Goal: Task Accomplishment & Management: Complete application form

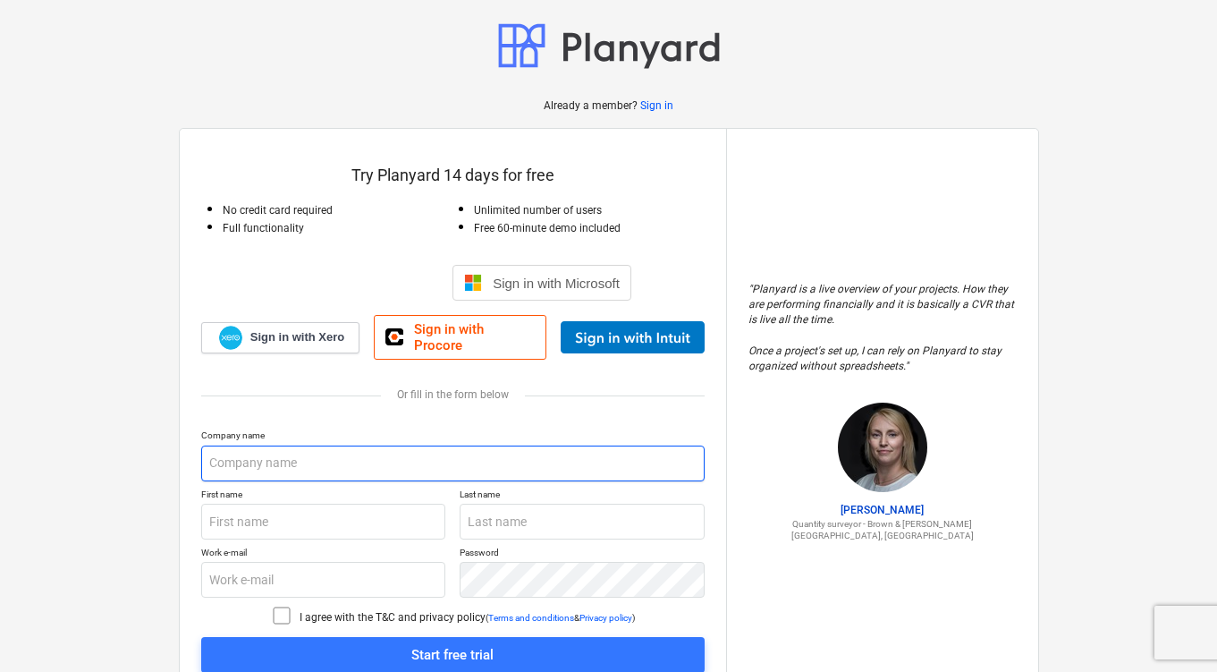
click at [583, 452] on input "text" at bounding box center [452, 463] width 503 height 36
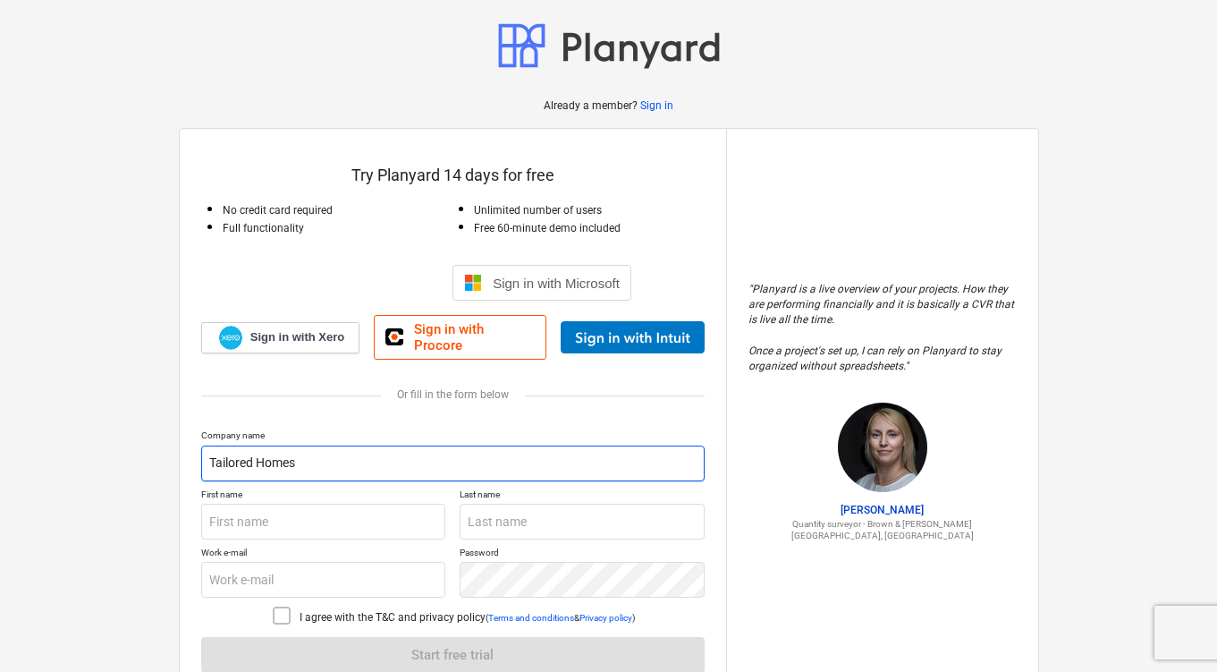
type input "Tailored Homes"
type input "[PERSON_NAME]"
type input "Elmadhoun"
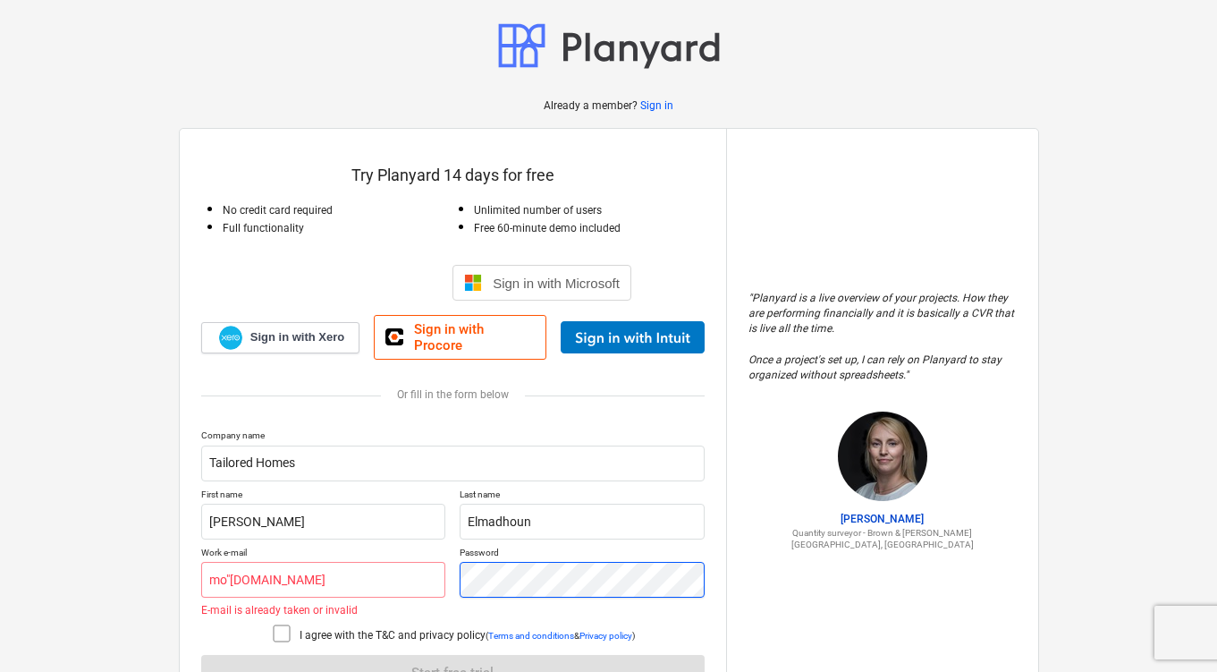
scroll to position [88, 0]
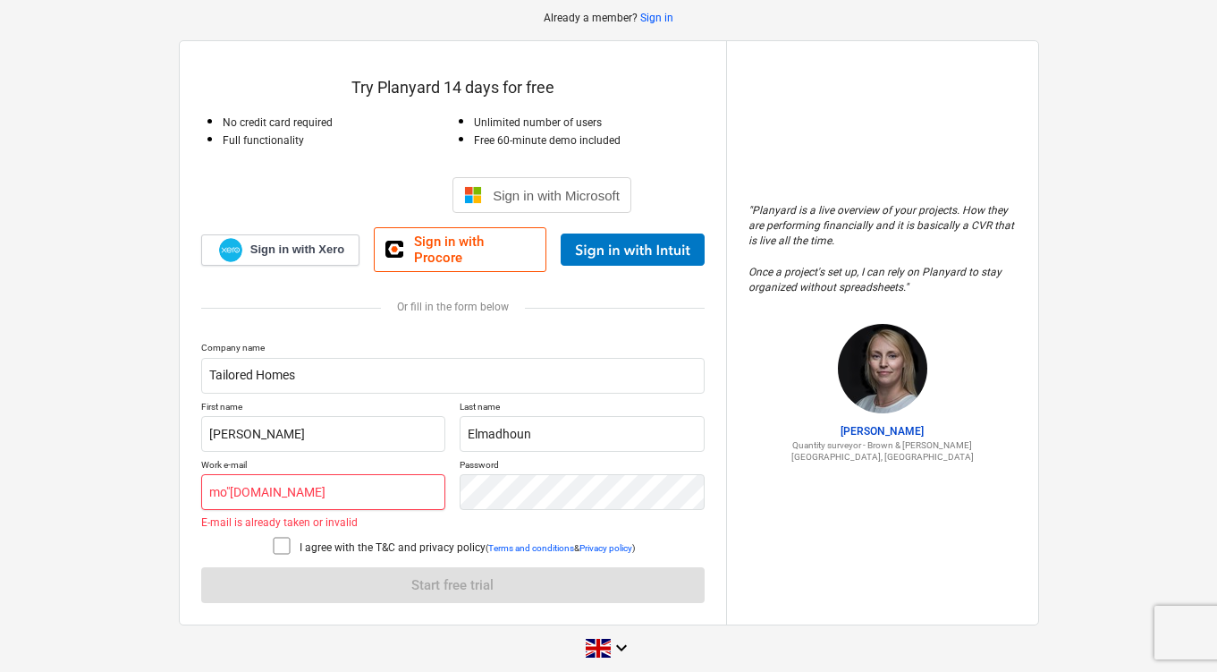
click at [232, 474] on input "mo"[DOMAIN_NAME]" at bounding box center [323, 492] width 245 height 36
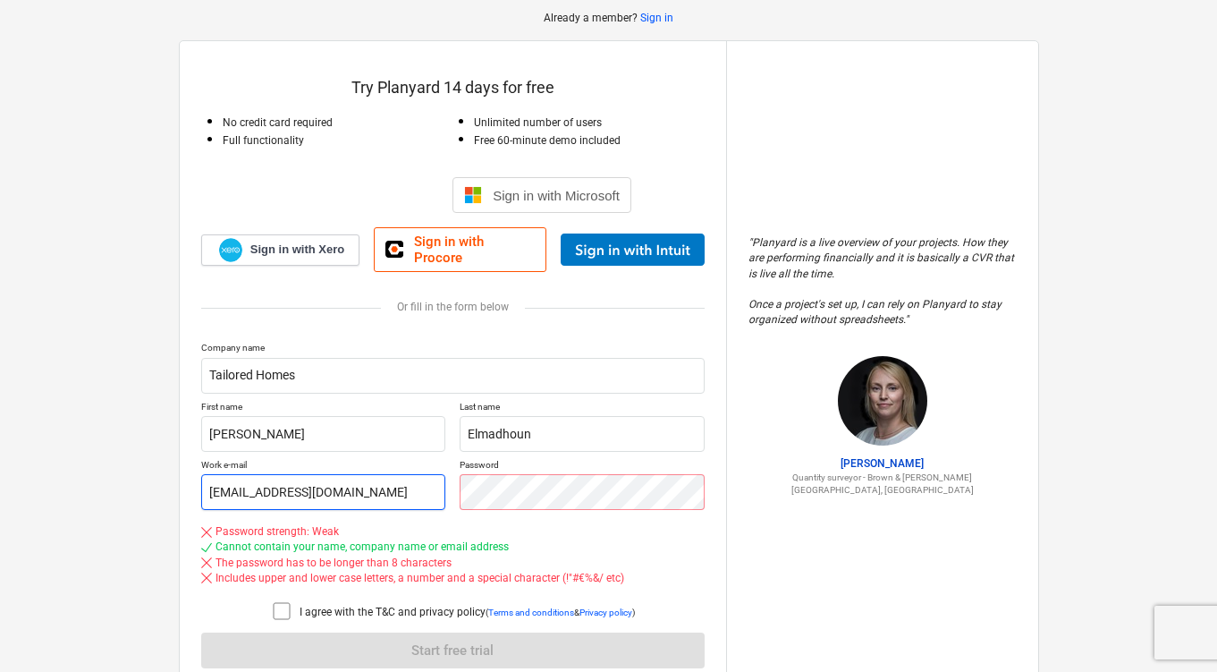
type input "[EMAIL_ADDRESS][DOMAIN_NAME]"
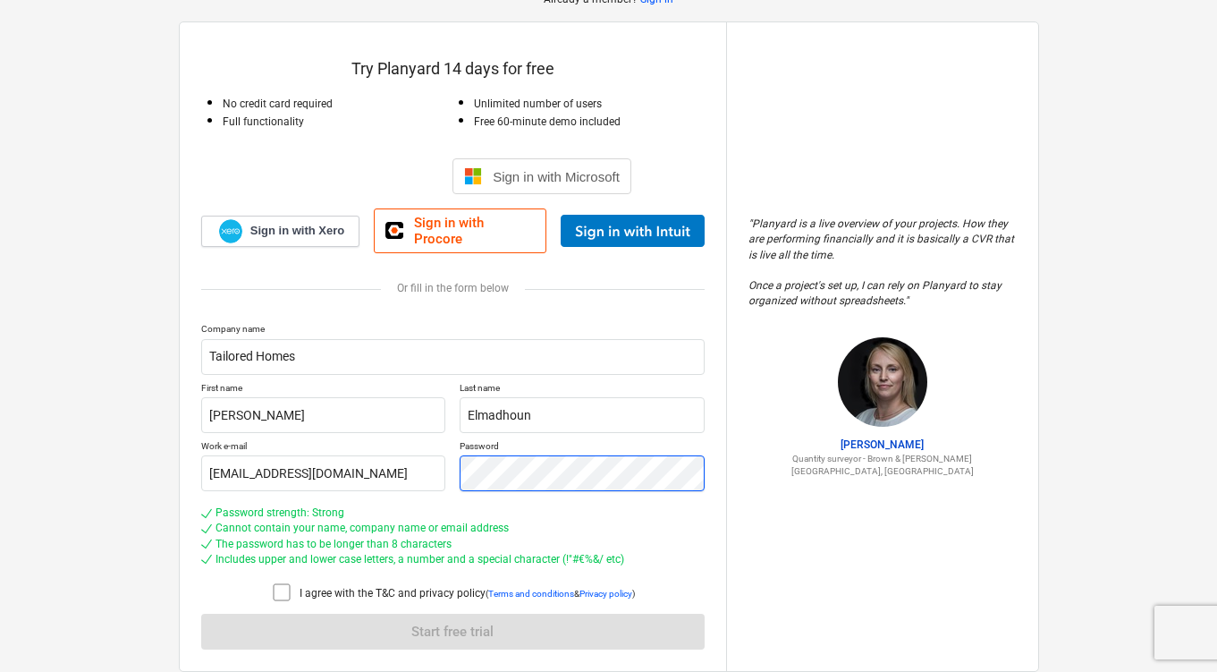
scroll to position [152, 0]
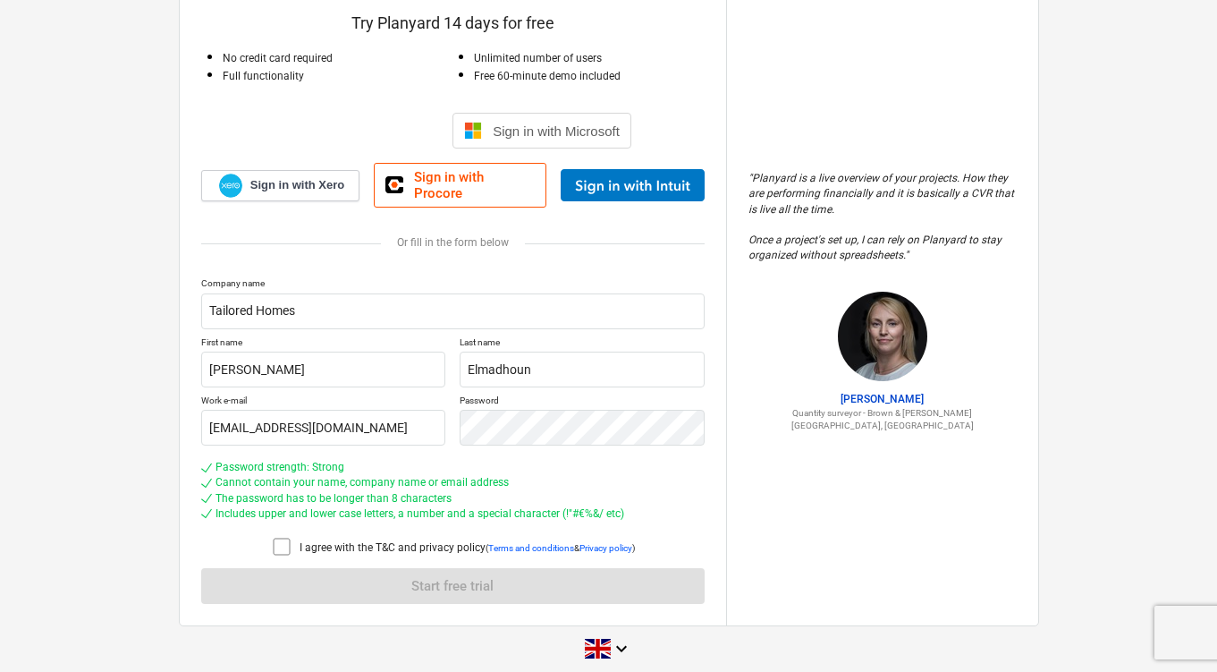
click at [271, 536] on icon at bounding box center [281, 546] width 21 height 21
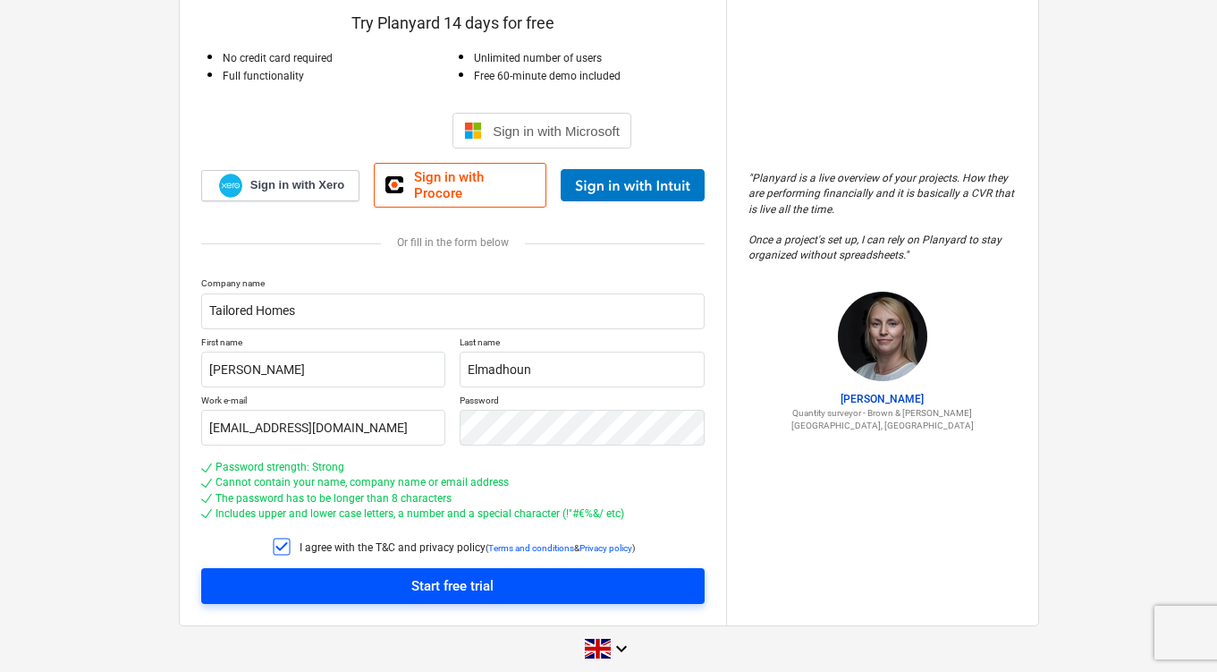
click at [338, 574] on span "Start free trial" at bounding box center [453, 585] width 461 height 23
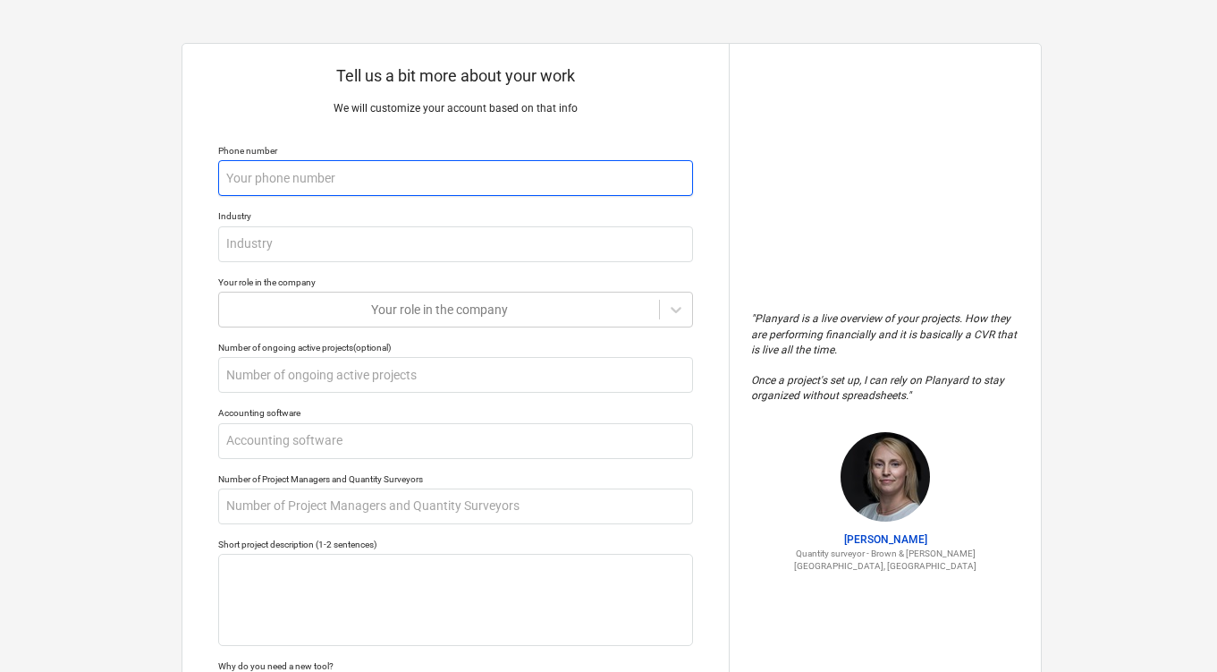
click at [377, 169] on input "text" at bounding box center [455, 178] width 475 height 36
type textarea "x"
type input "04"
type textarea "x"
type input "040"
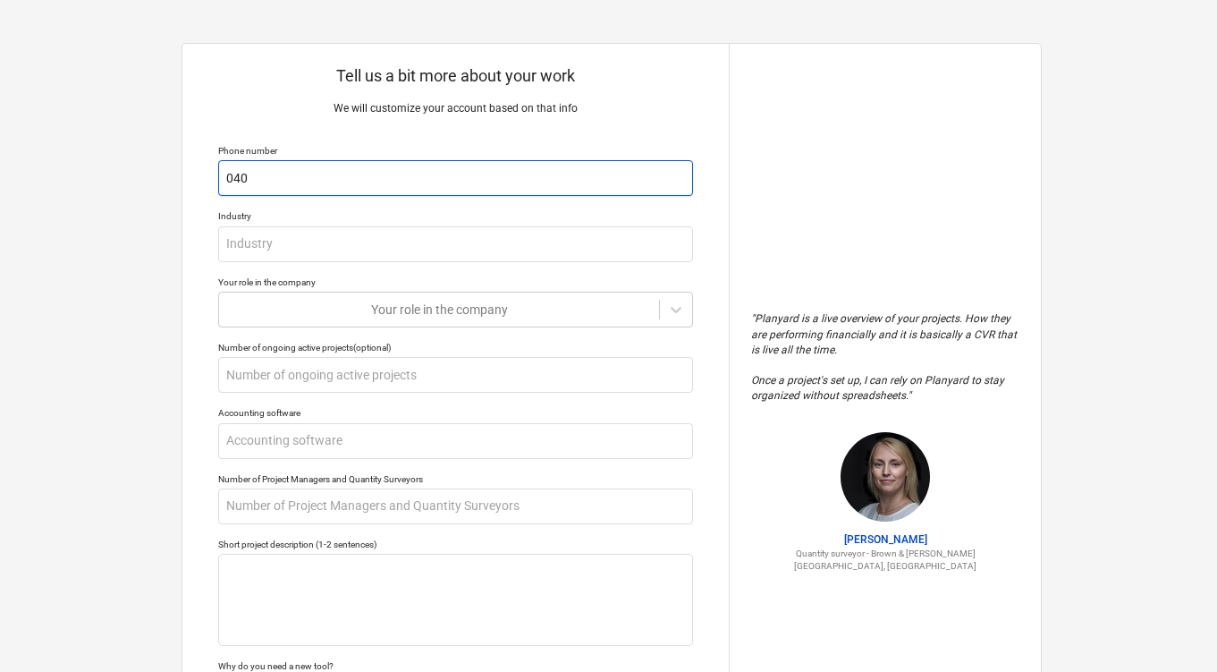
type textarea "x"
type input "04048"
type textarea "x"
type input "040488"
type textarea "x"
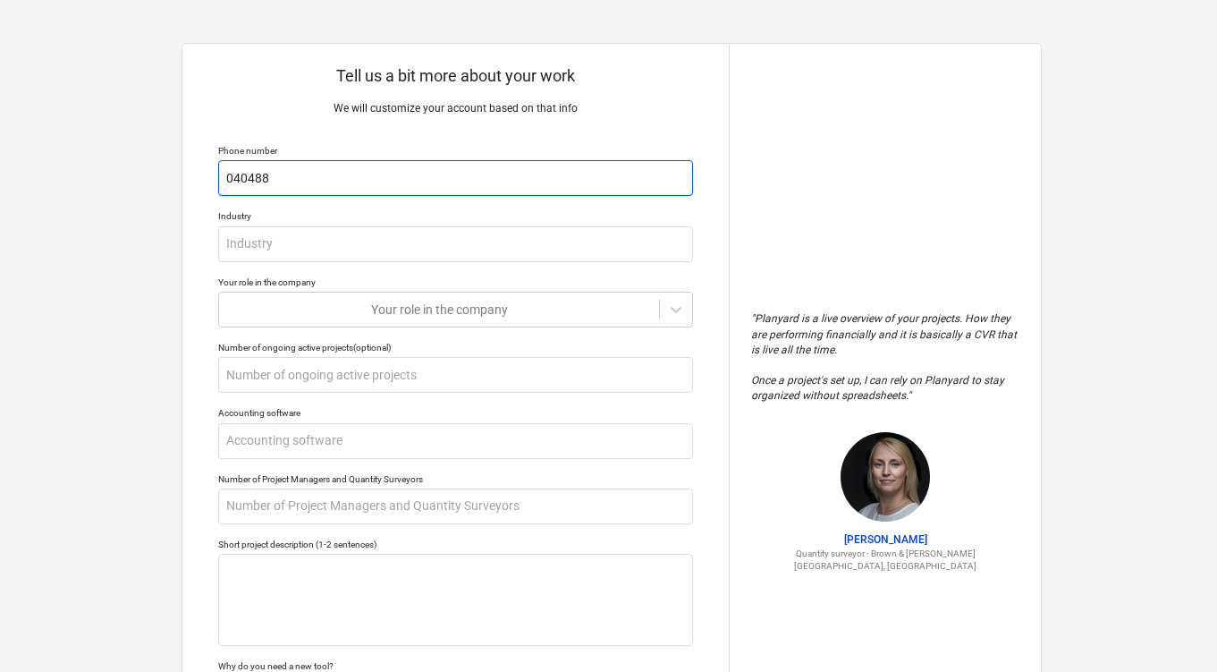
type input "0404885"
type textarea "x"
type input "040488580"
type textarea "x"
type input "0404885805"
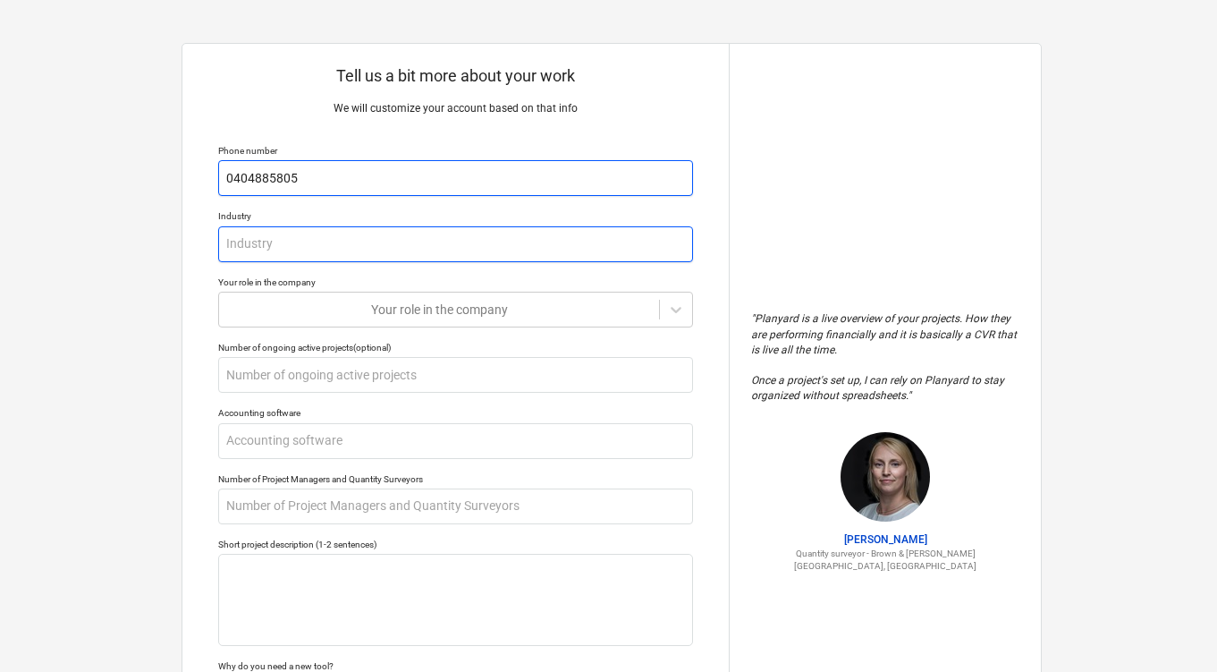
type textarea "x"
type input "C"
type textarea "x"
type input "Cons"
type textarea "x"
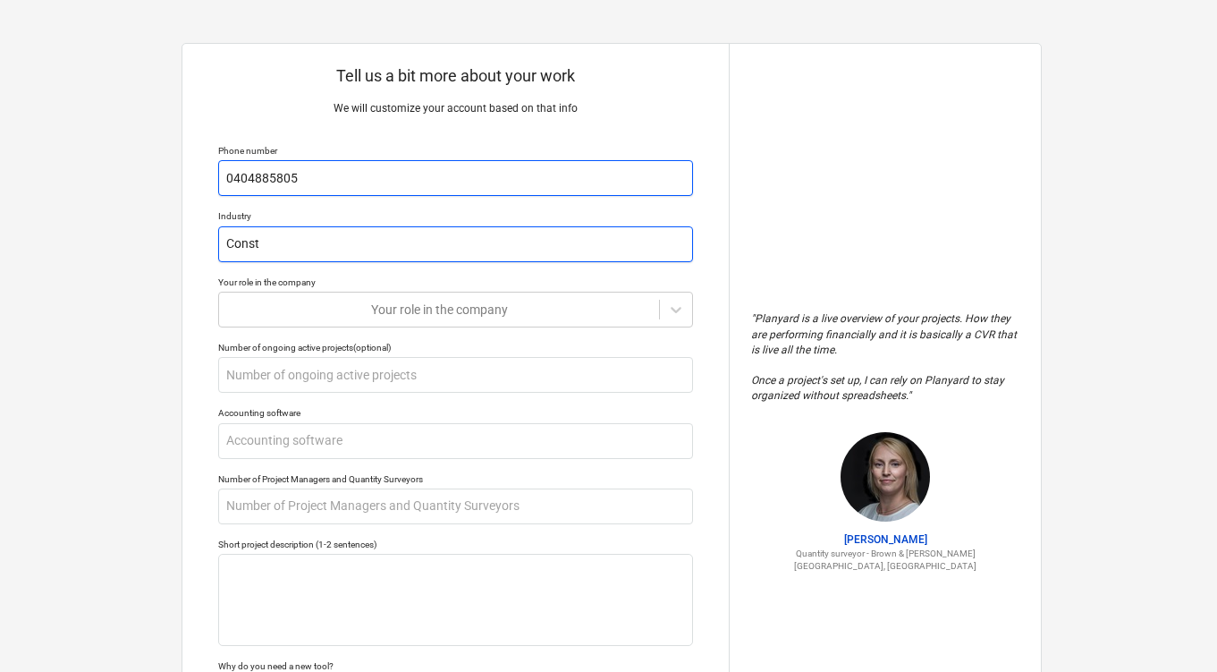
type input "Constr"
type textarea "x"
type input "Constru"
type textarea "x"
type input "Construc"
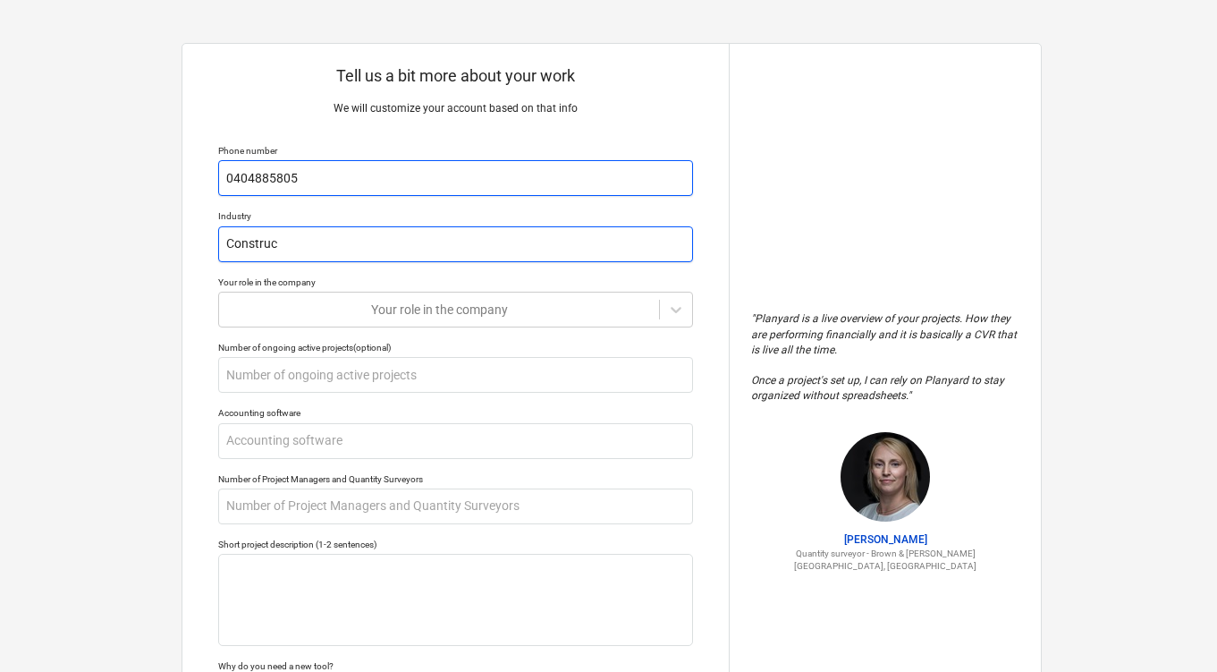
type textarea "x"
type input "Constructi"
type textarea "x"
type input "Constructio"
type textarea "x"
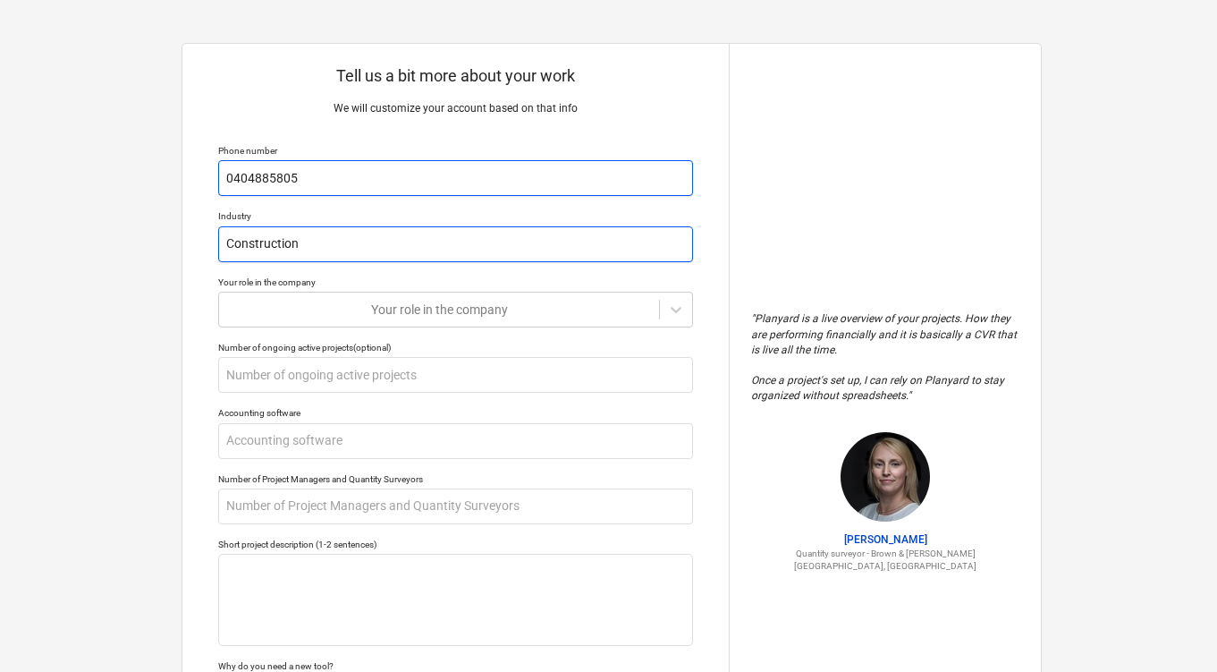
type input "Construction"
type textarea "x"
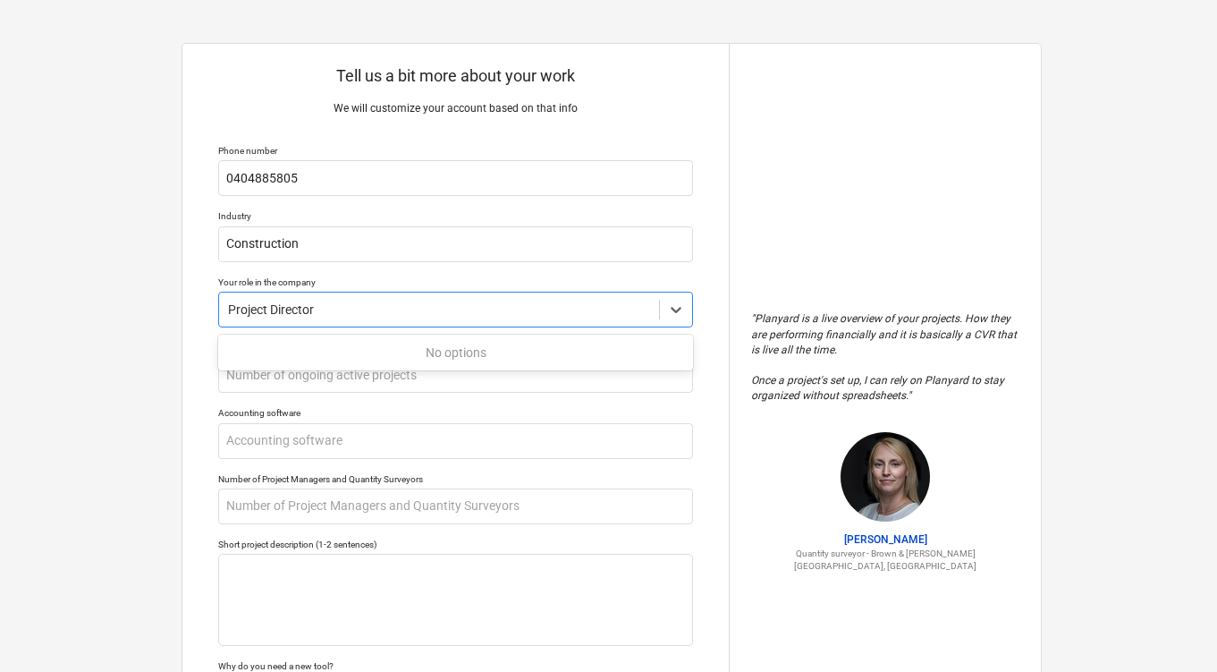
type input "Project Director"
click at [95, 383] on div "Tell us a bit more about your work We will customize your account based on that…" at bounding box center [611, 441] width 1223 height 883
type textarea "x"
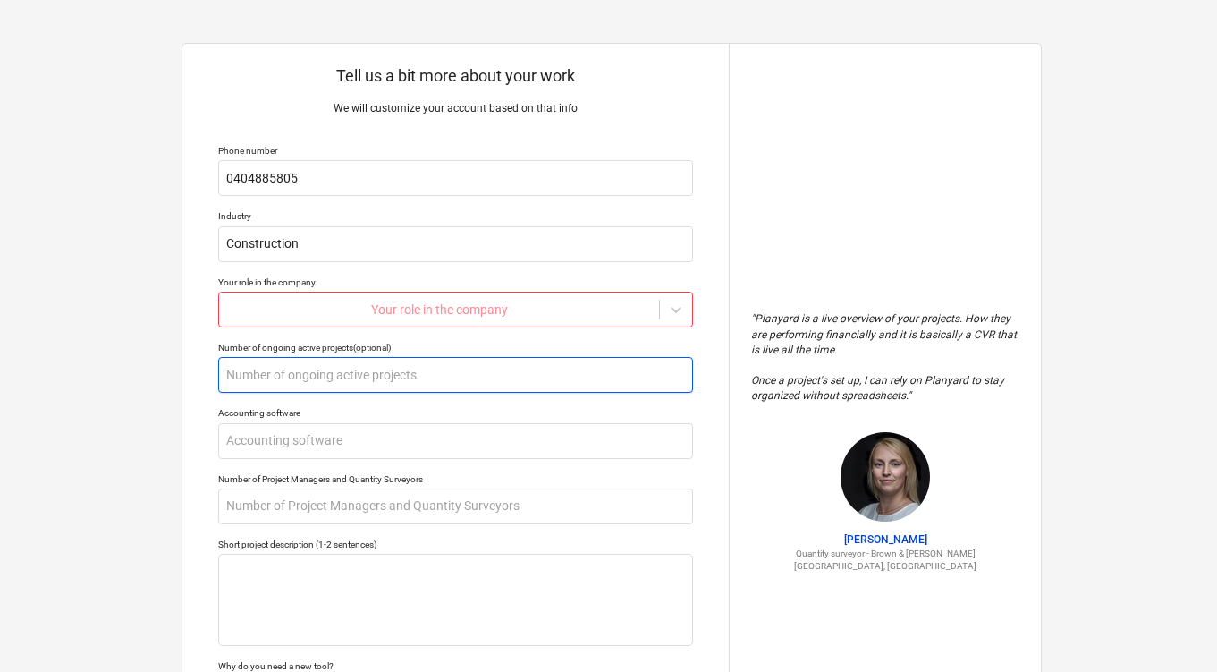
click at [236, 376] on input "text" at bounding box center [455, 375] width 475 height 36
type textarea "x"
type input "1"
type textarea "x"
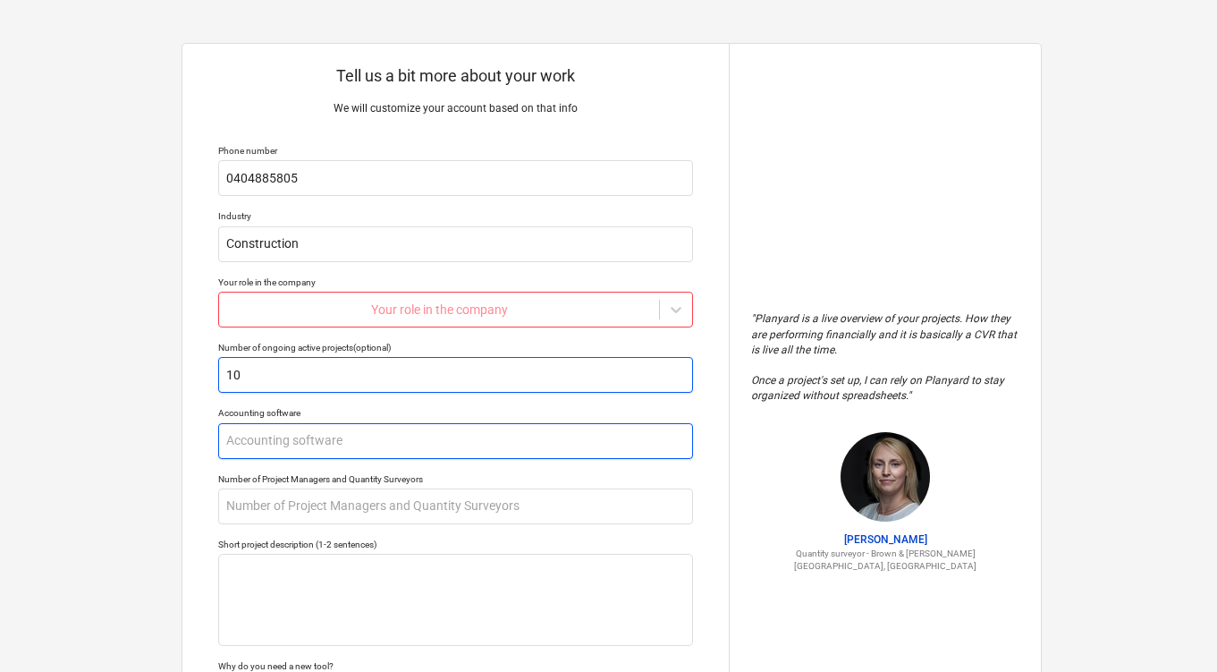
type input "10"
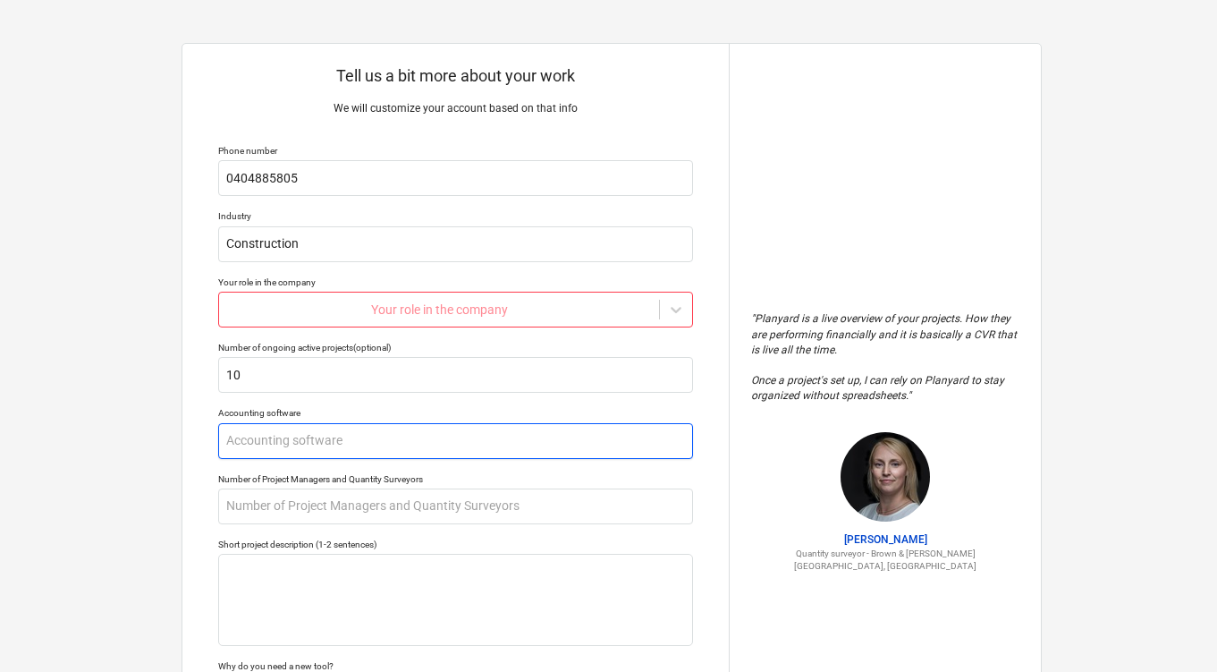
click at [238, 441] on input "text" at bounding box center [455, 441] width 475 height 36
type textarea "x"
type input "M"
type textarea "x"
type input "MY"
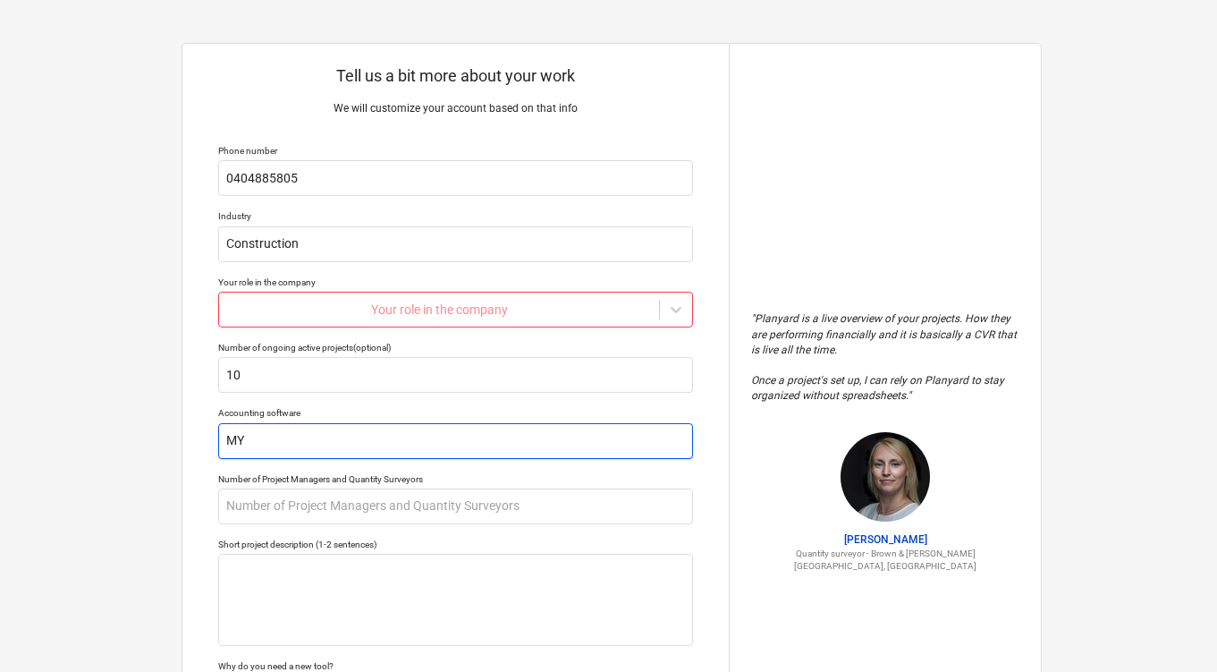
type textarea "x"
type input "MYO"
type textarea "x"
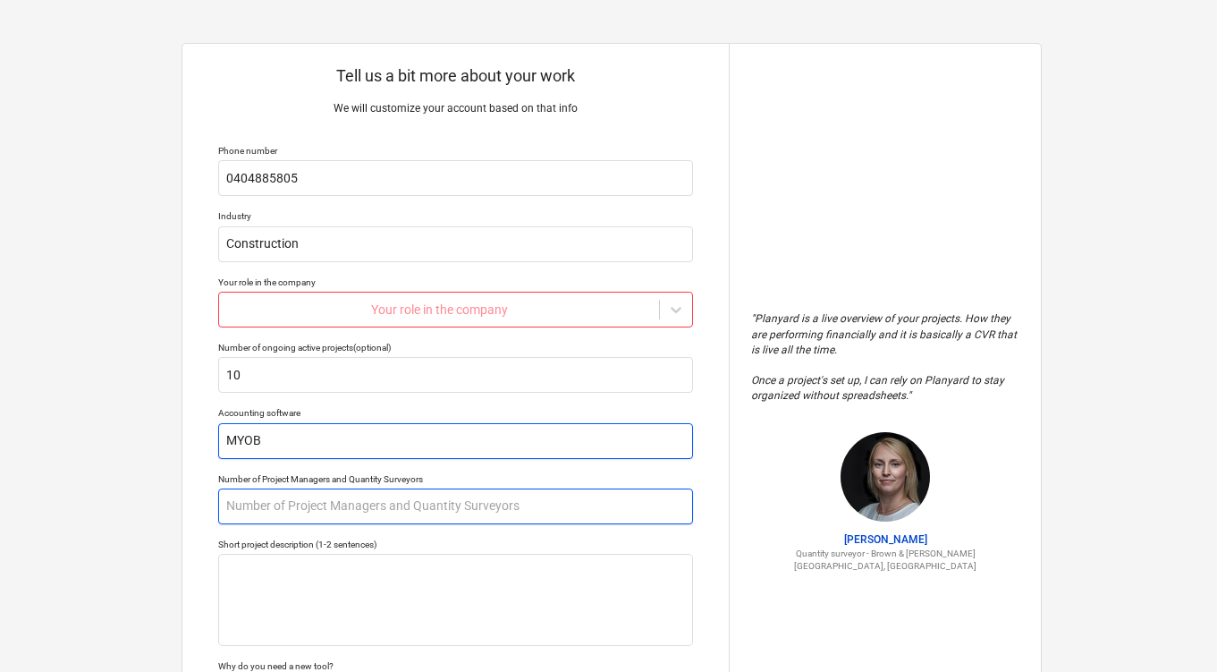
type input "MYOB"
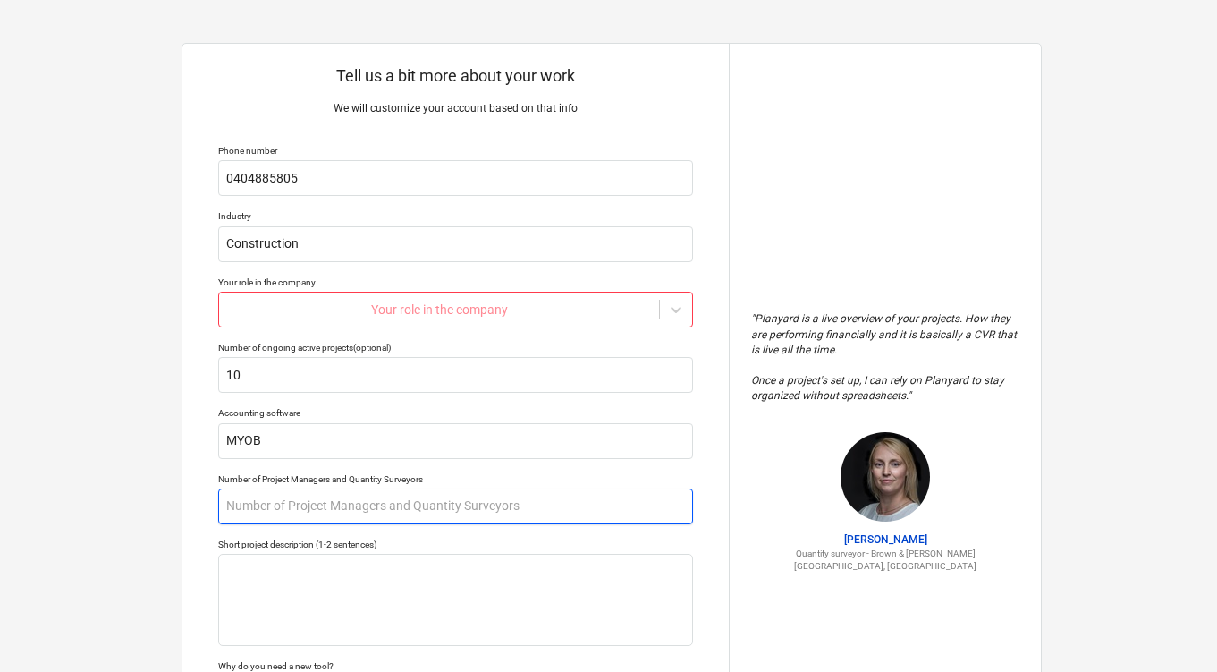
click at [322, 512] on input "text" at bounding box center [455, 506] width 475 height 36
type textarea "x"
type input "2"
type textarea "x"
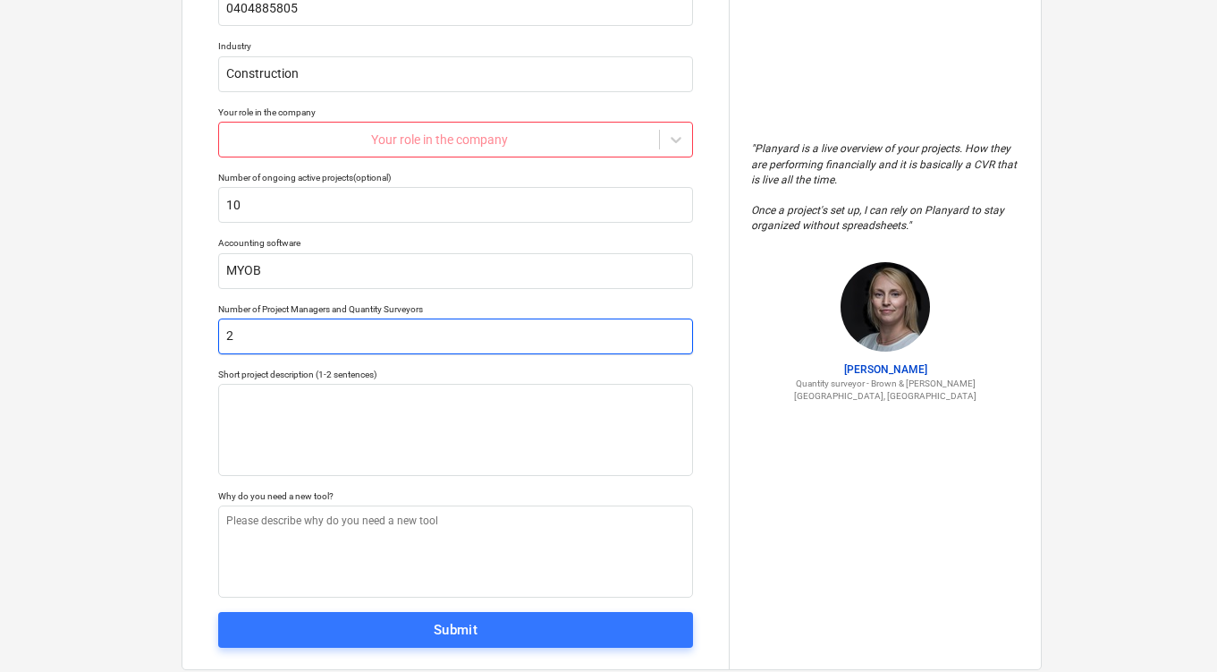
scroll to position [179, 0]
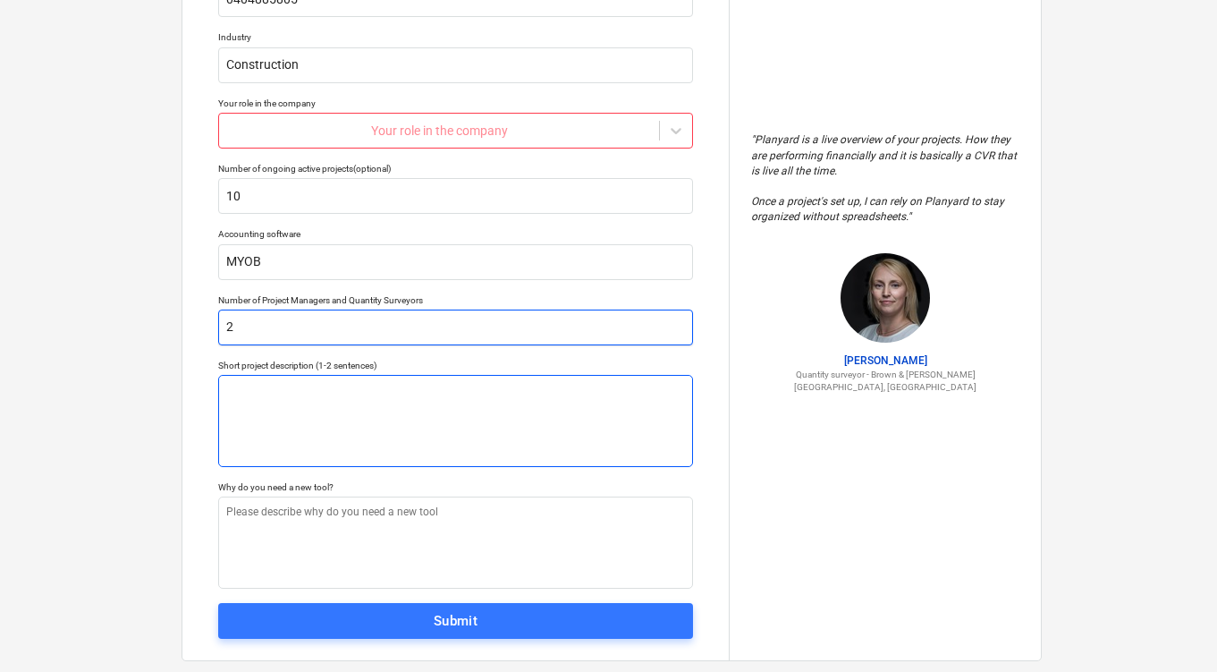
type input "2"
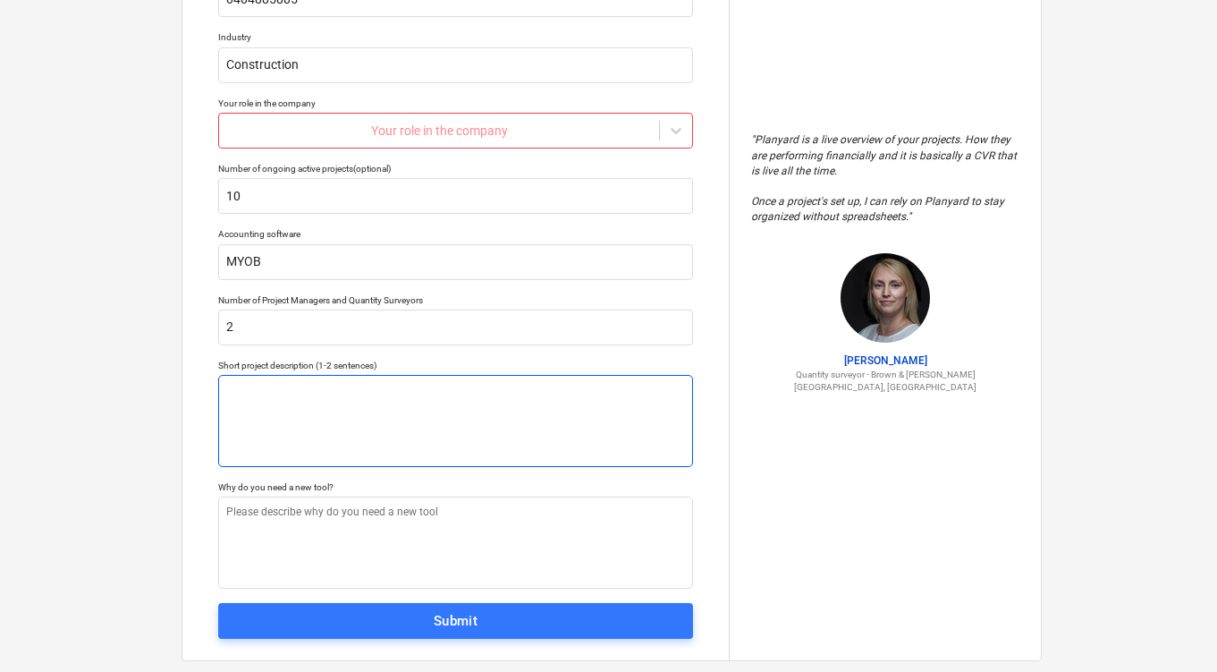
click at [331, 437] on textarea at bounding box center [455, 421] width 475 height 92
type textarea "x"
type textarea "R"
type textarea "x"
type textarea "Re"
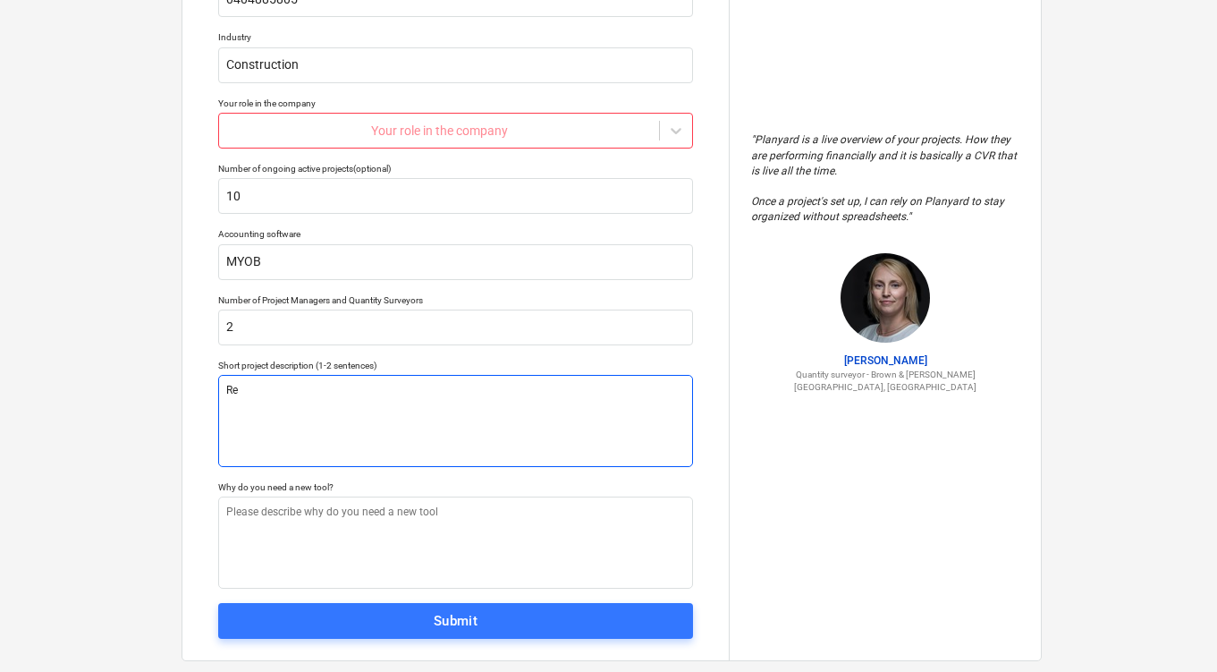
type textarea "x"
type textarea "Res"
type textarea "x"
type textarea "Re"
type textarea "x"
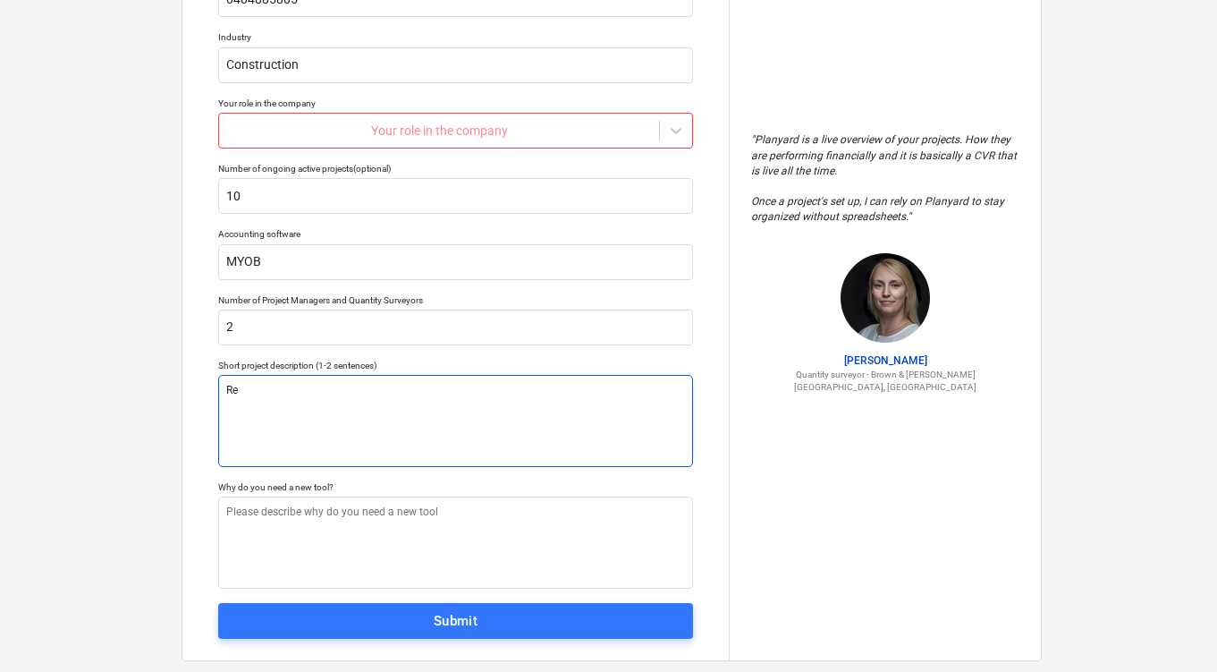
type textarea "R"
type textarea "x"
type textarea "C"
type textarea "x"
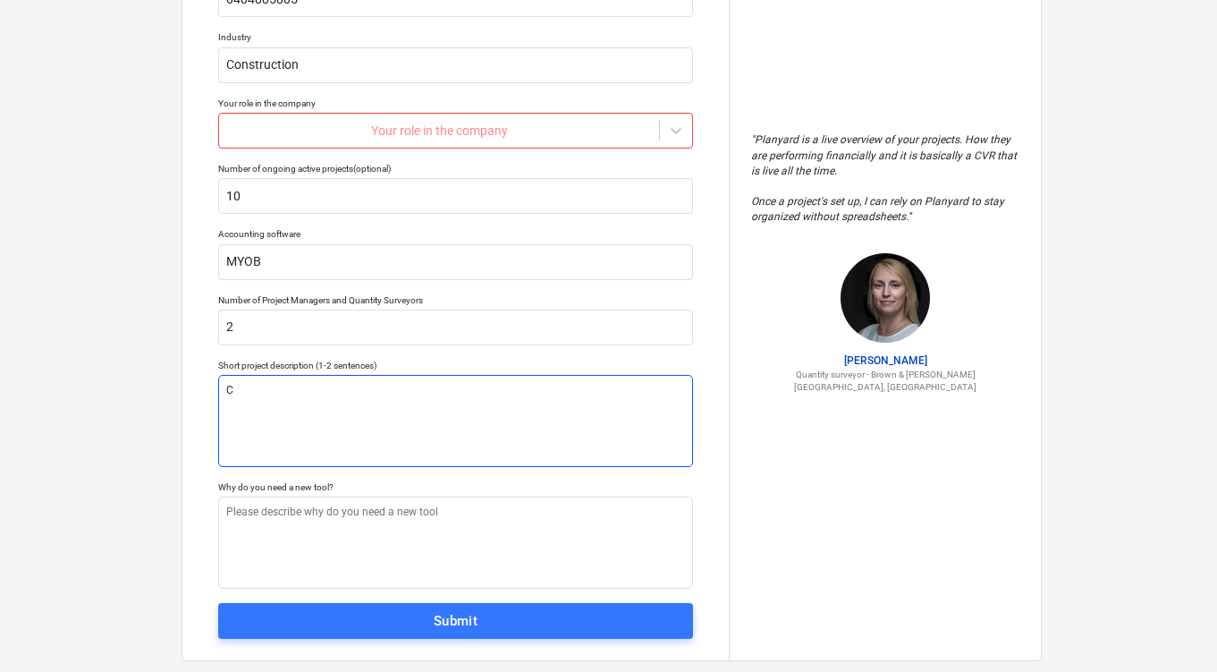
type textarea "Cu"
type textarea "x"
type textarea "Cus"
type textarea "x"
type textarea "Custo"
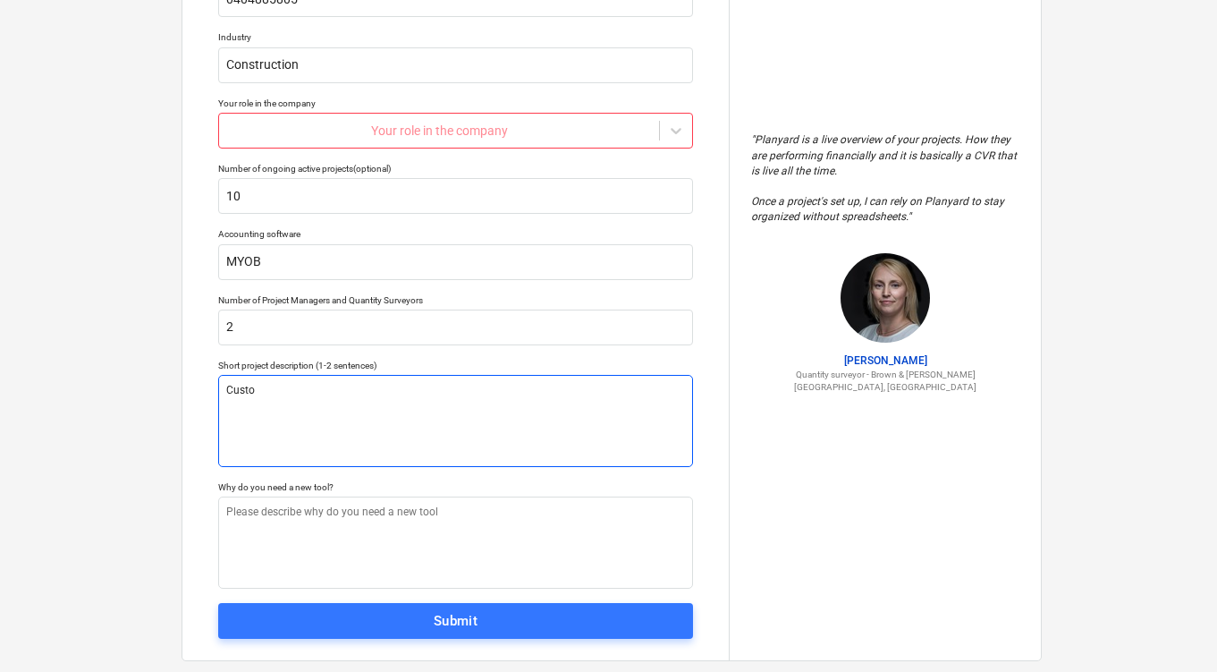
type textarea "x"
type textarea "Custom"
type textarea "x"
type textarea "Custom"
type textarea "x"
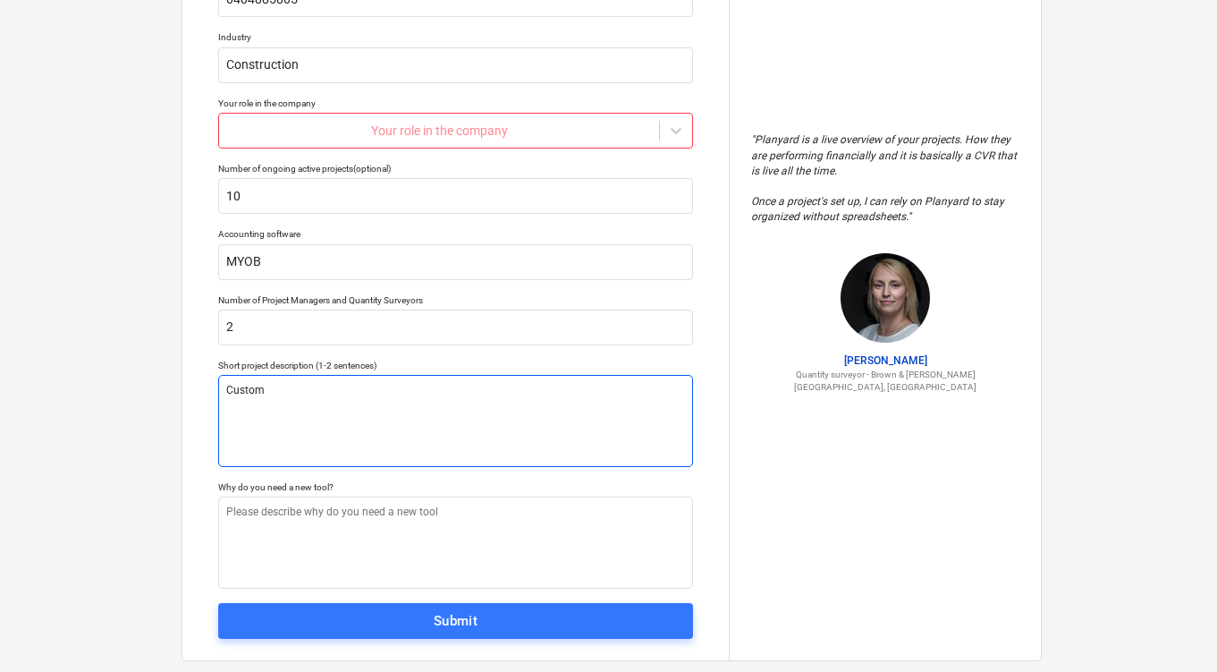
type textarea "Custom L"
type textarea "x"
type textarea "Custom Lu"
type textarea "x"
type textarea "Custom Luc"
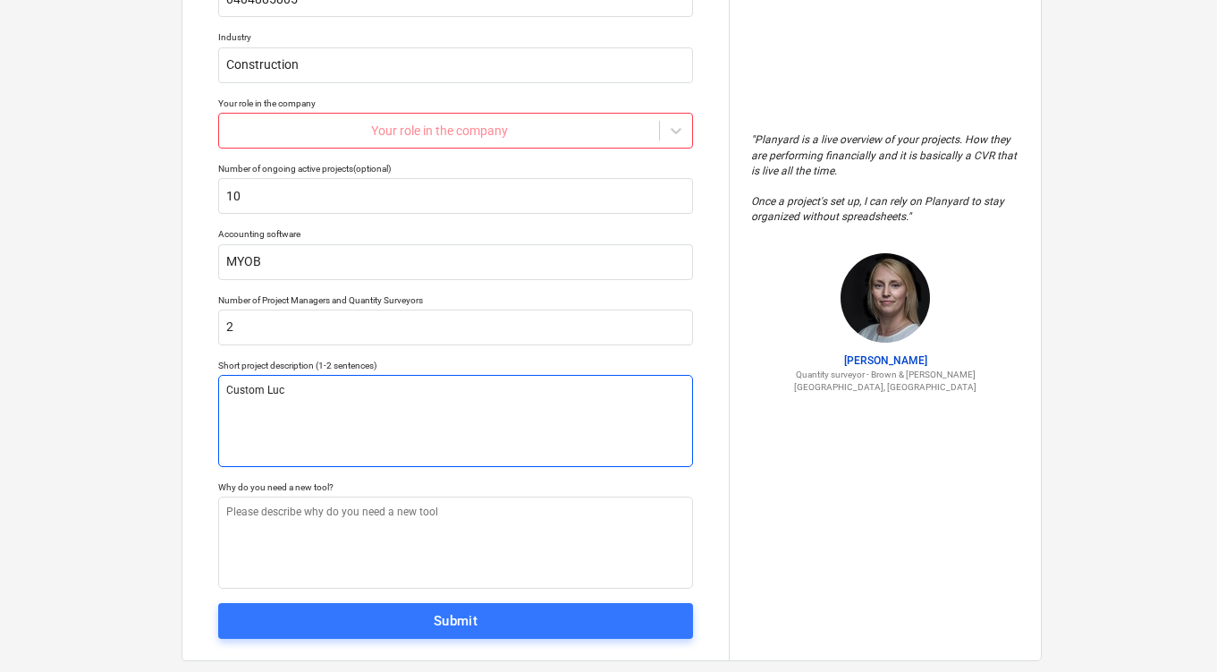
type textarea "x"
type textarea "Custom Lu"
type textarea "x"
type textarea "Custom Lux"
type textarea "x"
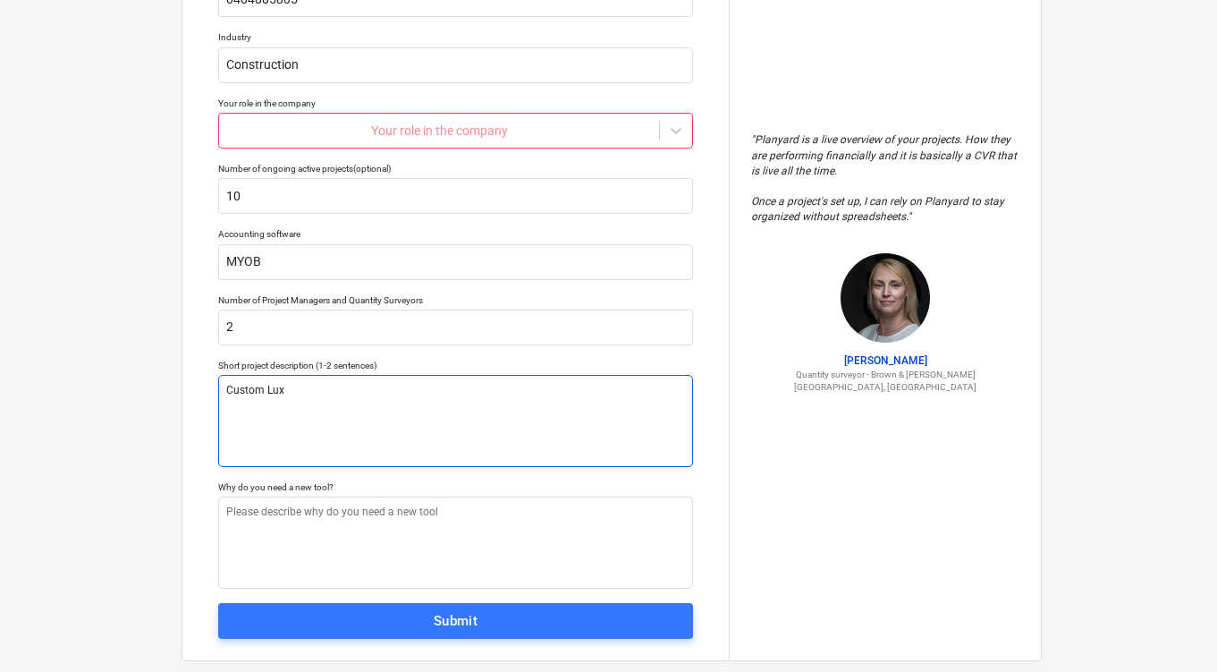
type textarea "Custom Luxu"
type textarea "x"
type textarea "Custom Luxur"
type textarea "x"
type textarea "Custom Luxury"
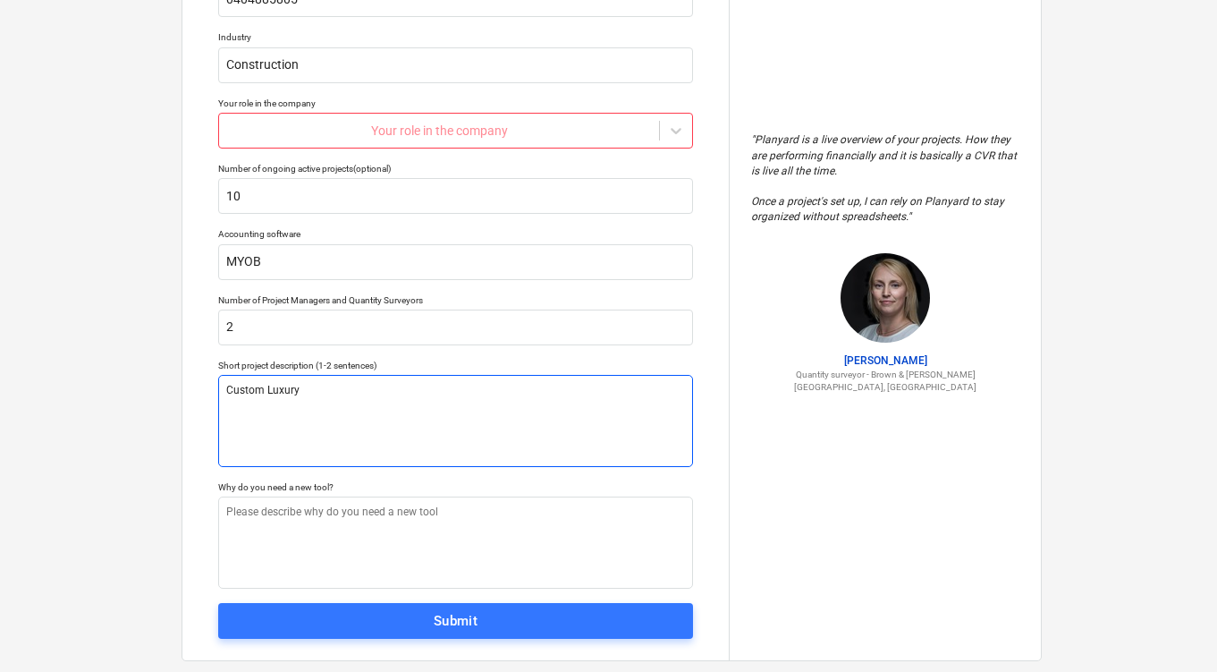
type textarea "x"
type textarea "Custom Luxury"
type textarea "x"
type textarea "Custom Luxury R"
type textarea "x"
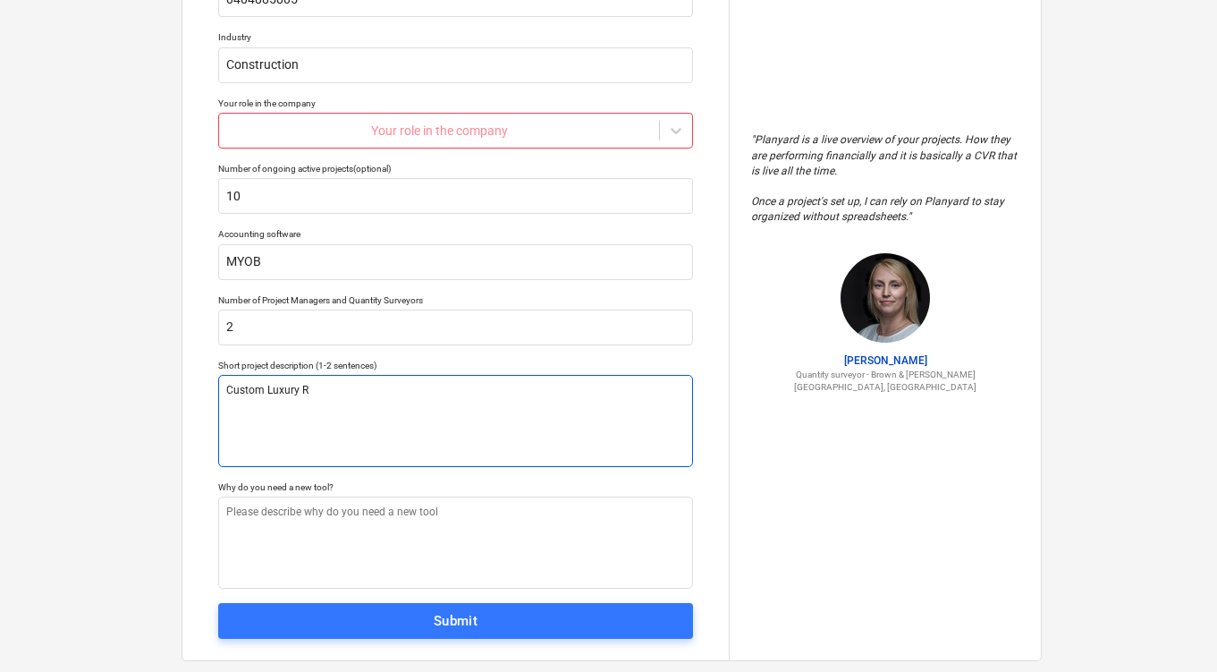
type textarea "Custom Luxury Re"
type textarea "x"
type textarea "Custom Luxury Res"
type textarea "x"
type textarea "Custom Luxury Resi"
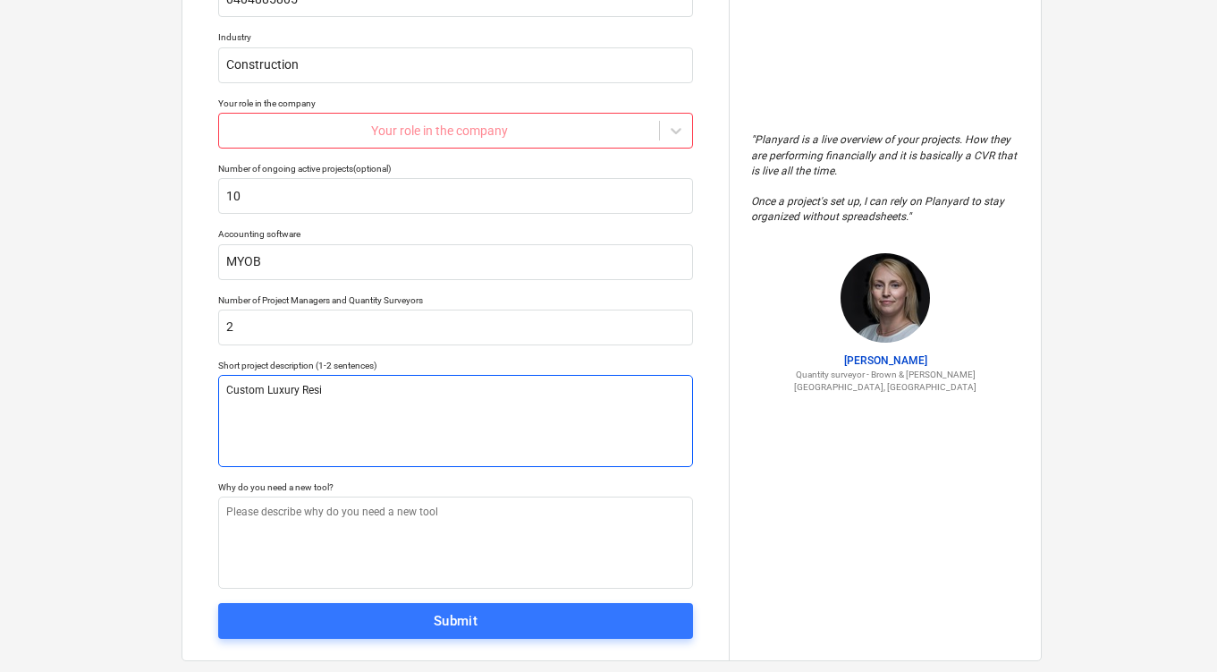
type textarea "x"
type textarea "Custom Luxury Resid"
type textarea "x"
type textarea "Custom Luxury Reside"
type textarea "x"
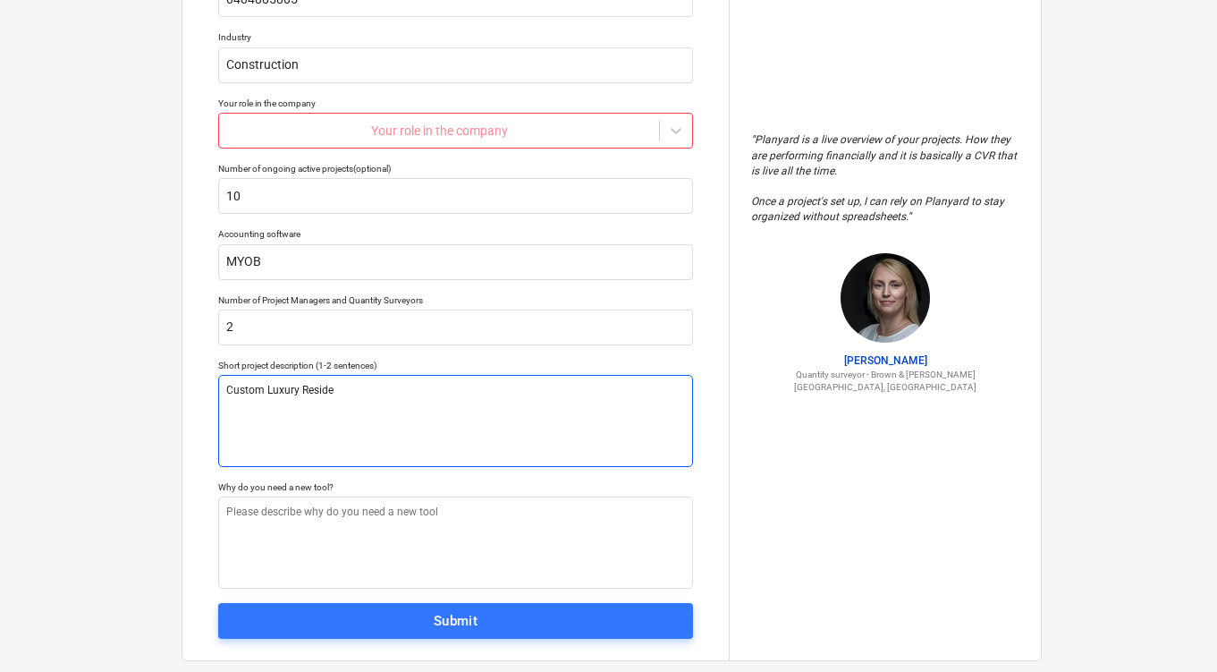
type textarea "Custom Luxury Residen"
type textarea "x"
type textarea "Custom Luxury Resident"
type textarea "x"
type textarea "Custom Luxury Residenti"
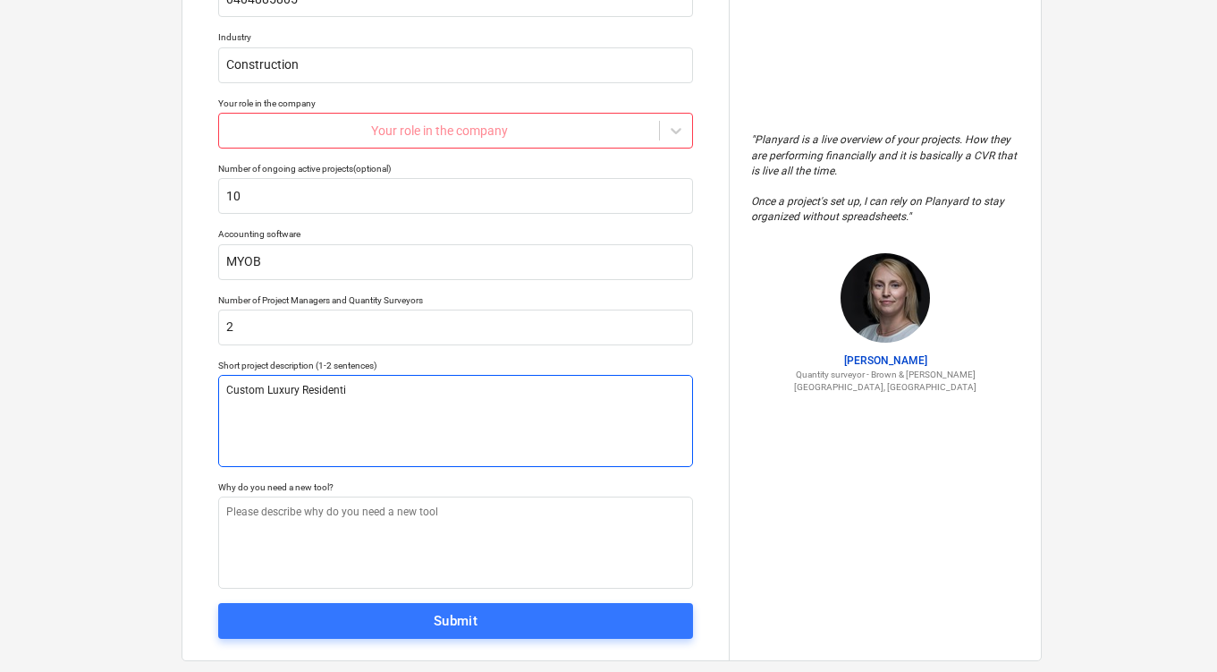
type textarea "x"
type textarea "Custom Luxury Residentia"
type textarea "x"
type textarea "Custom Luxury Residential"
type textarea "x"
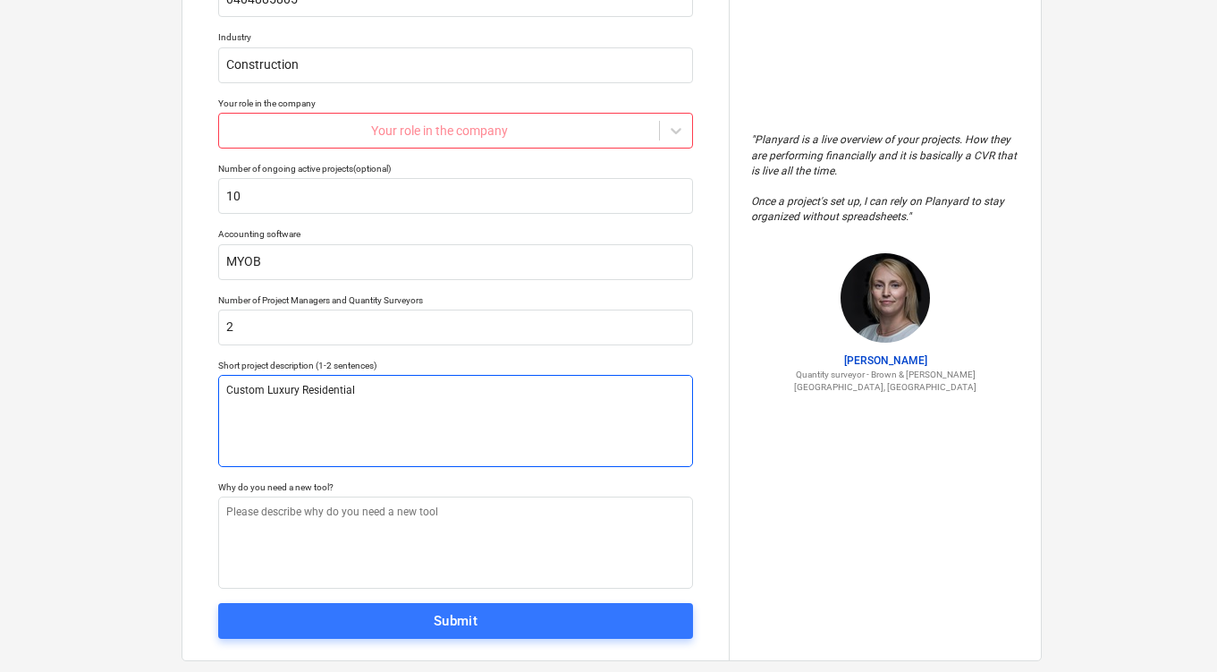
type textarea "Custom Luxury Residential"
type textarea "x"
type textarea "Custom Luxury Residential P"
type textarea "x"
type textarea "Custom Luxury Residential Pro"
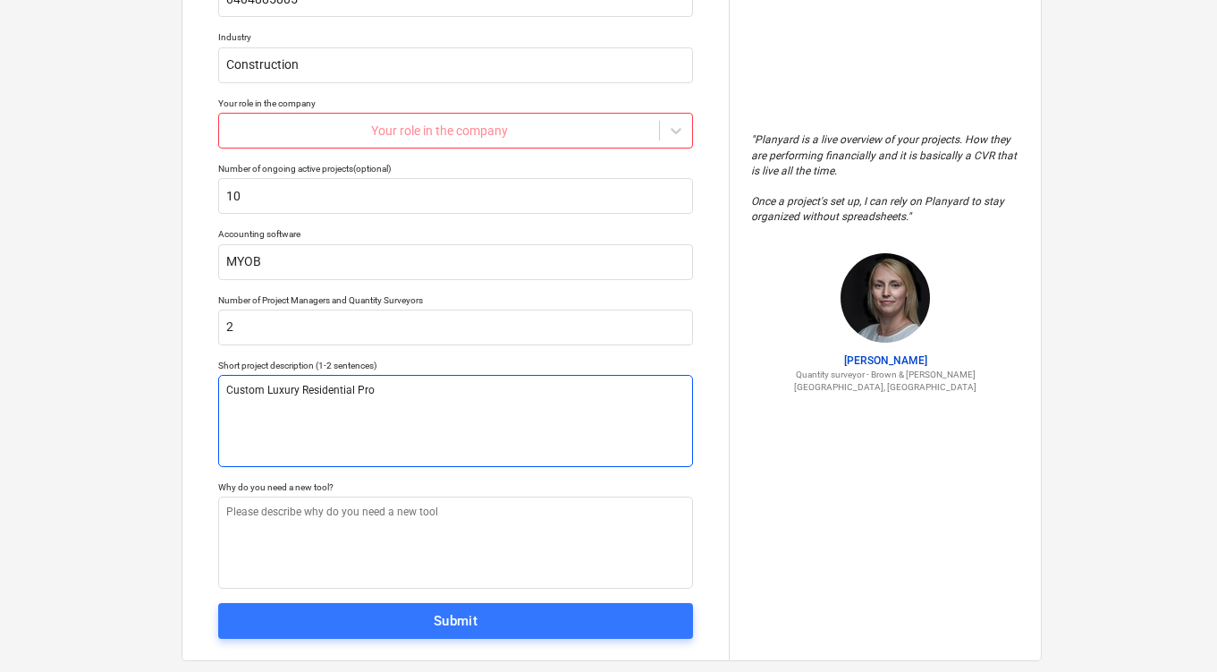
type textarea "x"
type textarea "Custom Luxury Residential Proj"
type textarea "x"
type textarea "Custom Luxury Residential Projec"
type textarea "x"
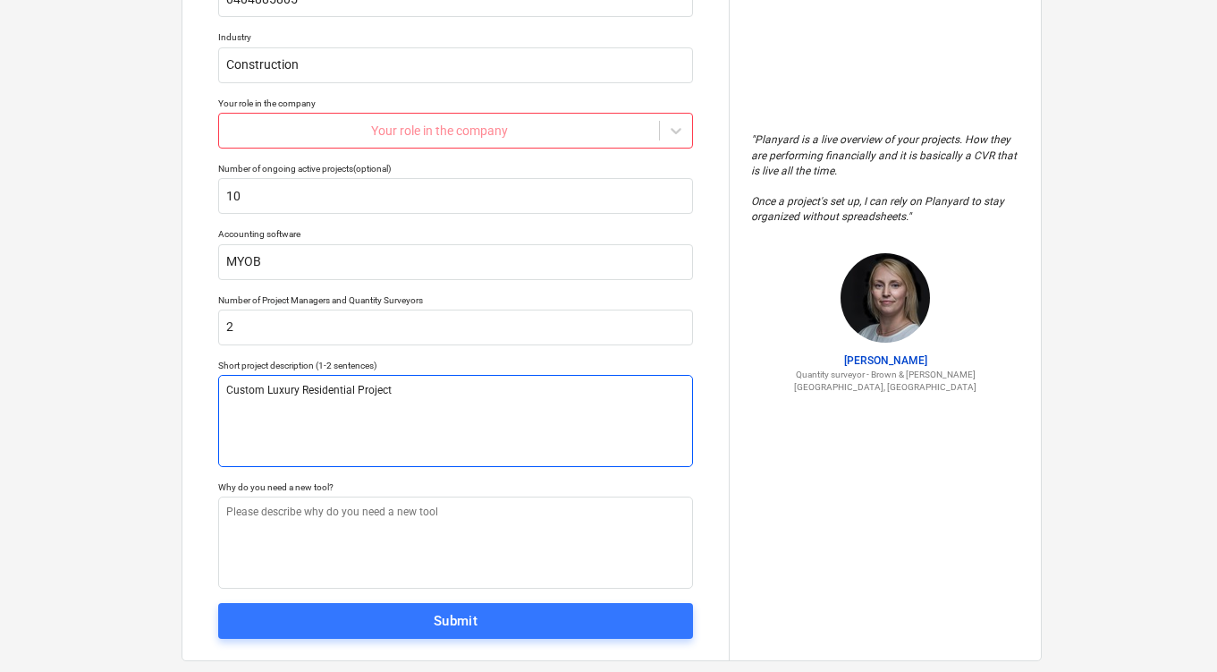
type textarea "Custom Luxury Residential Projects"
type textarea "x"
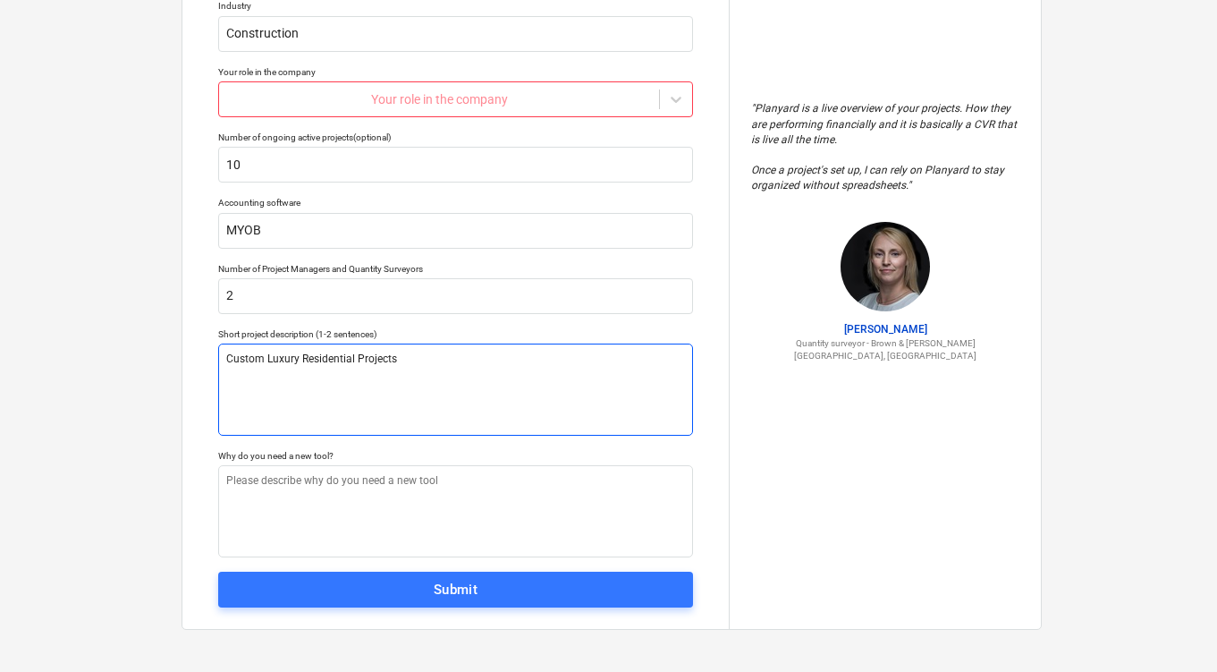
scroll to position [211, 0]
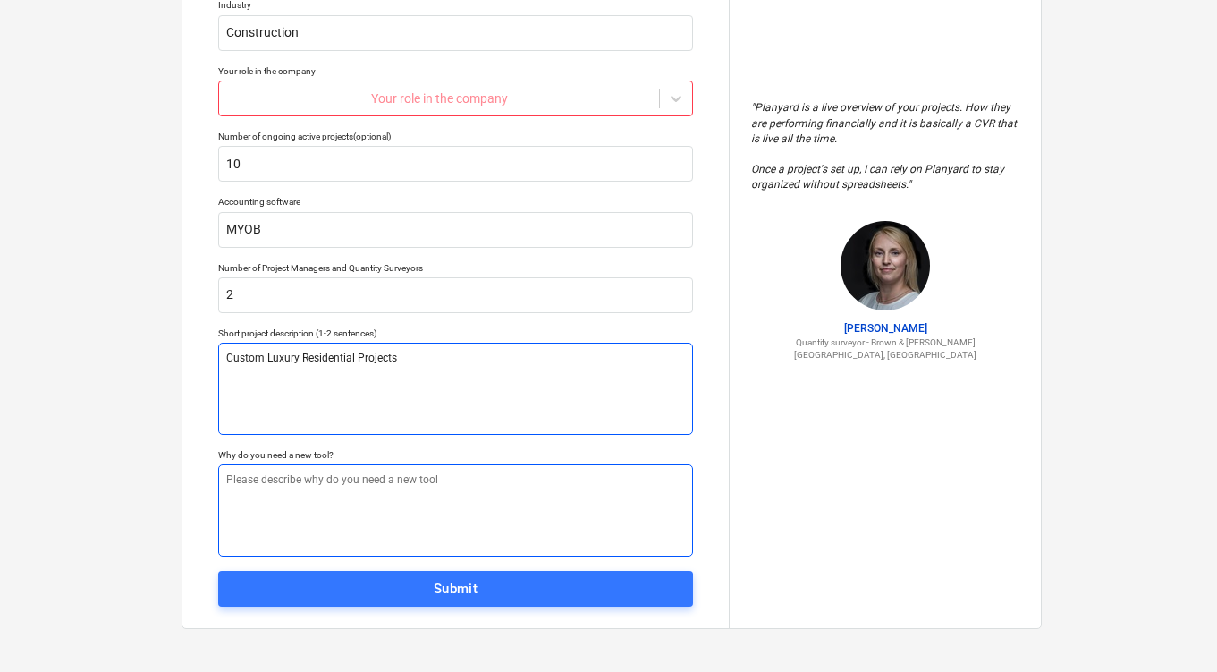
type textarea "Custom Luxury Residential Projects"
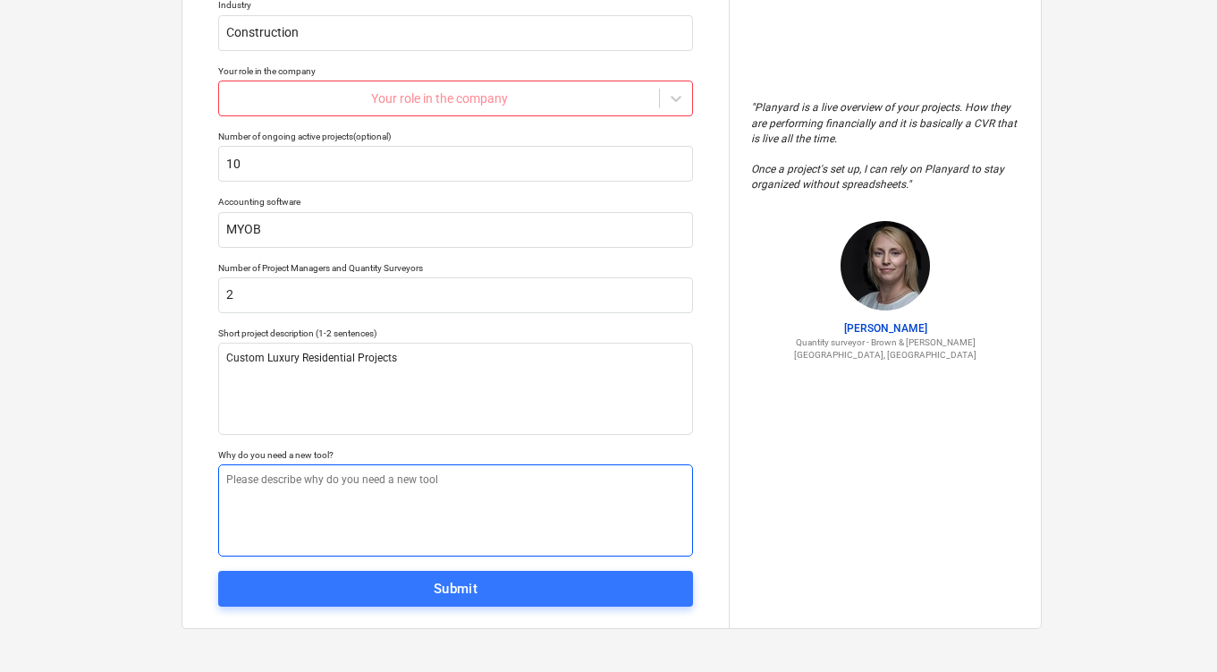
click at [325, 517] on textarea at bounding box center [455, 510] width 475 height 92
type textarea "x"
type textarea "S"
type textarea "x"
type textarea "Sim"
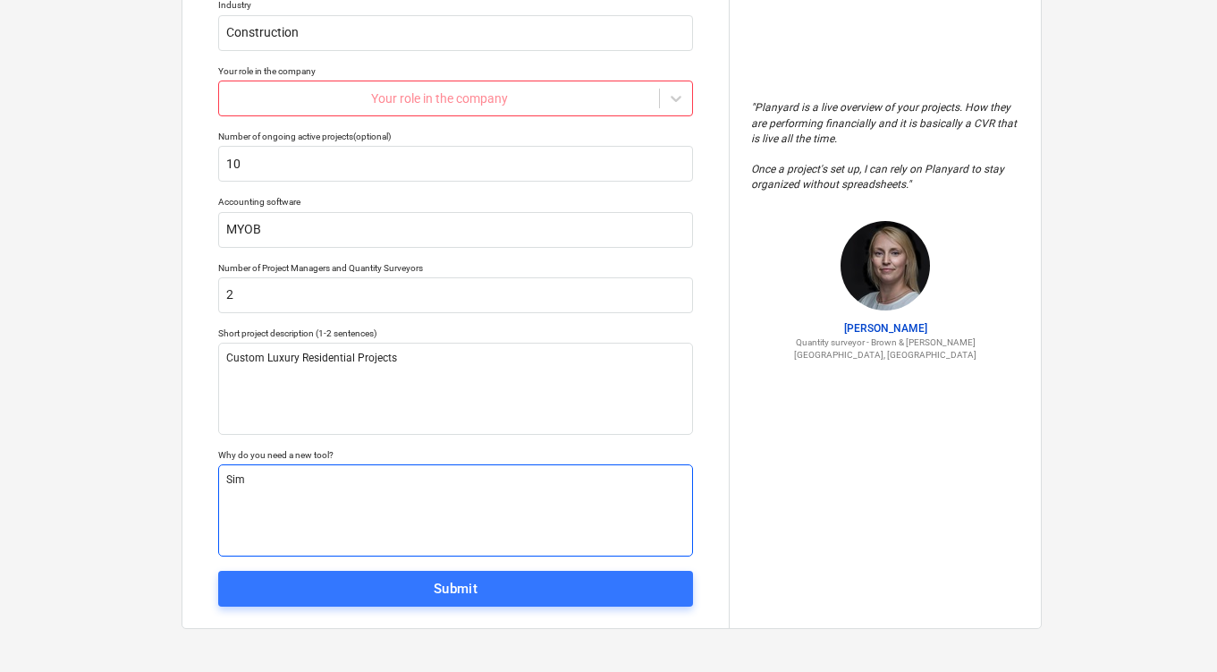
type textarea "x"
type textarea "Simpl"
type textarea "x"
type textarea "Simpliy"
type textarea "x"
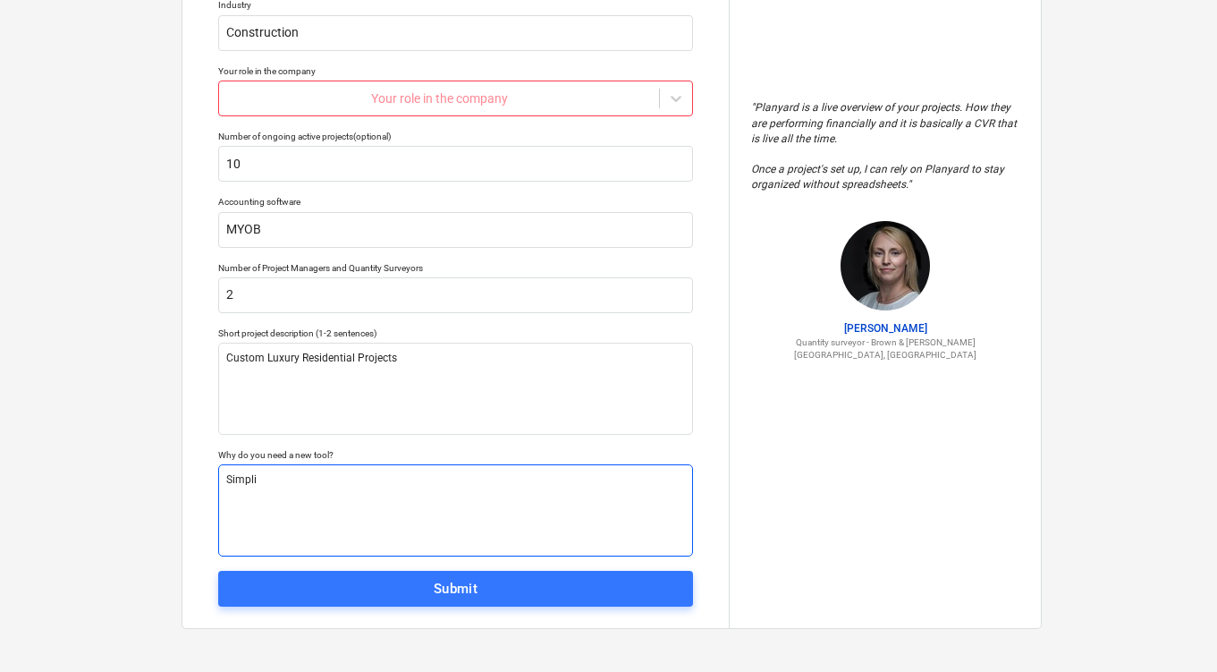
type textarea "Simpl"
type textarea "x"
type textarea "Simpli"
type textarea "x"
type textarea "Simplif"
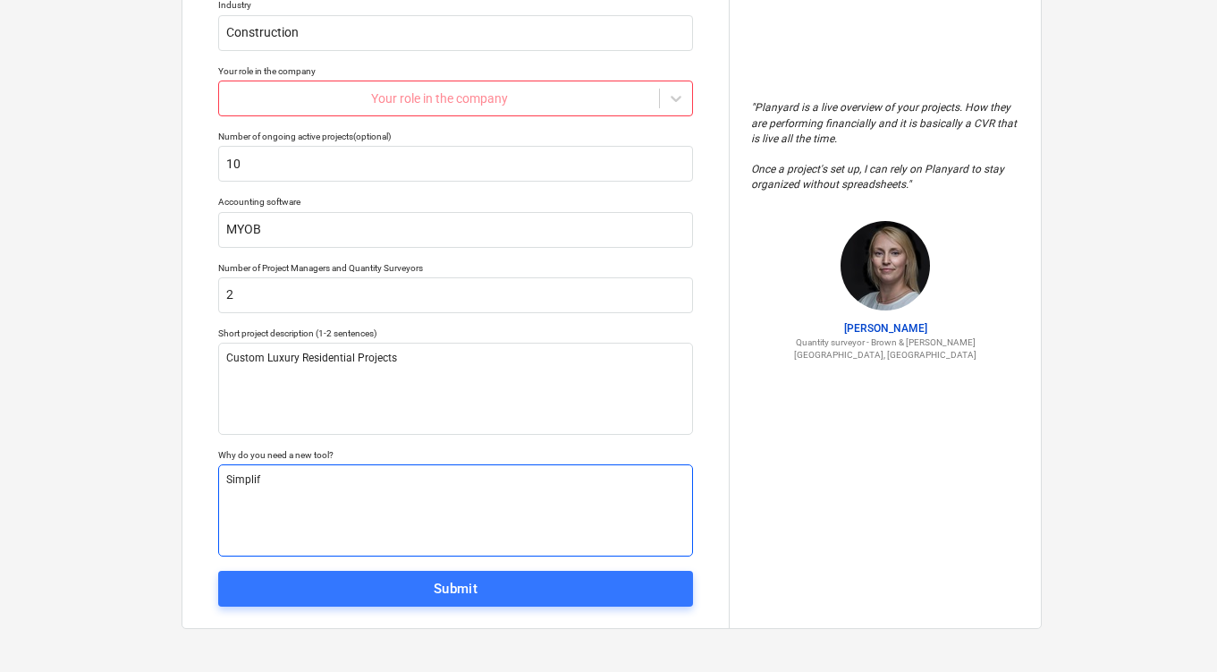
type textarea "x"
type textarea "Simplify"
type textarea "x"
type textarea "Simplify f"
type textarea "x"
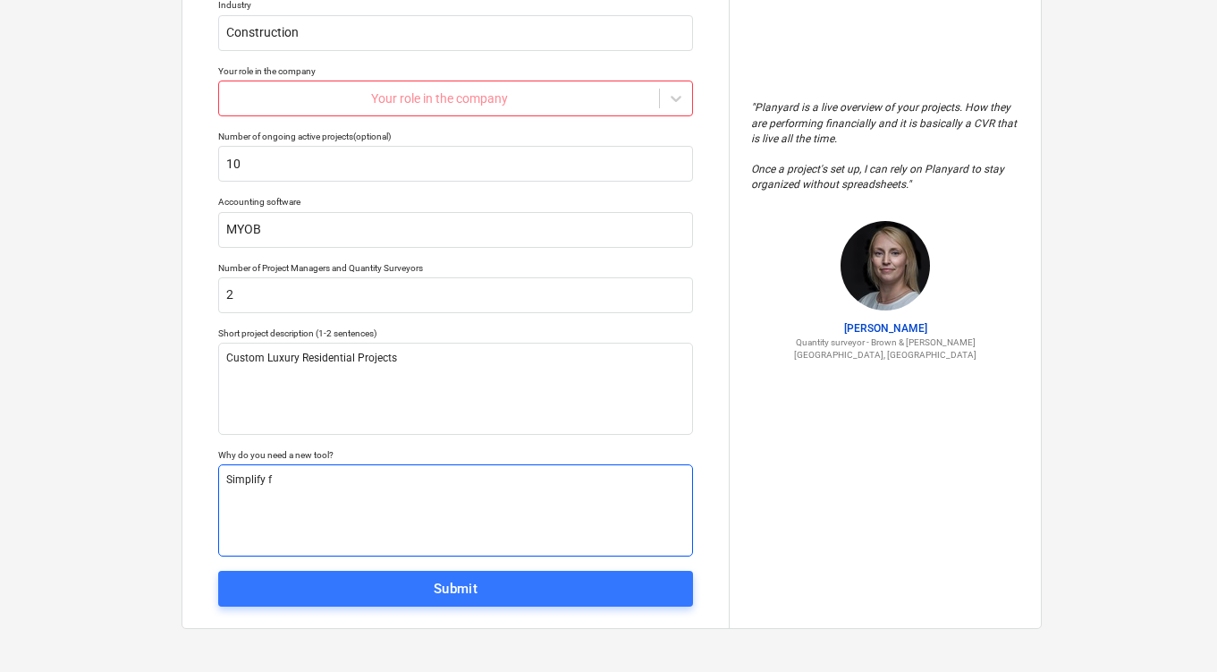
type textarea "Simplify fo"
type textarea "x"
type textarea "Simplify fore"
type textarea "x"
type textarea "Simplify forec"
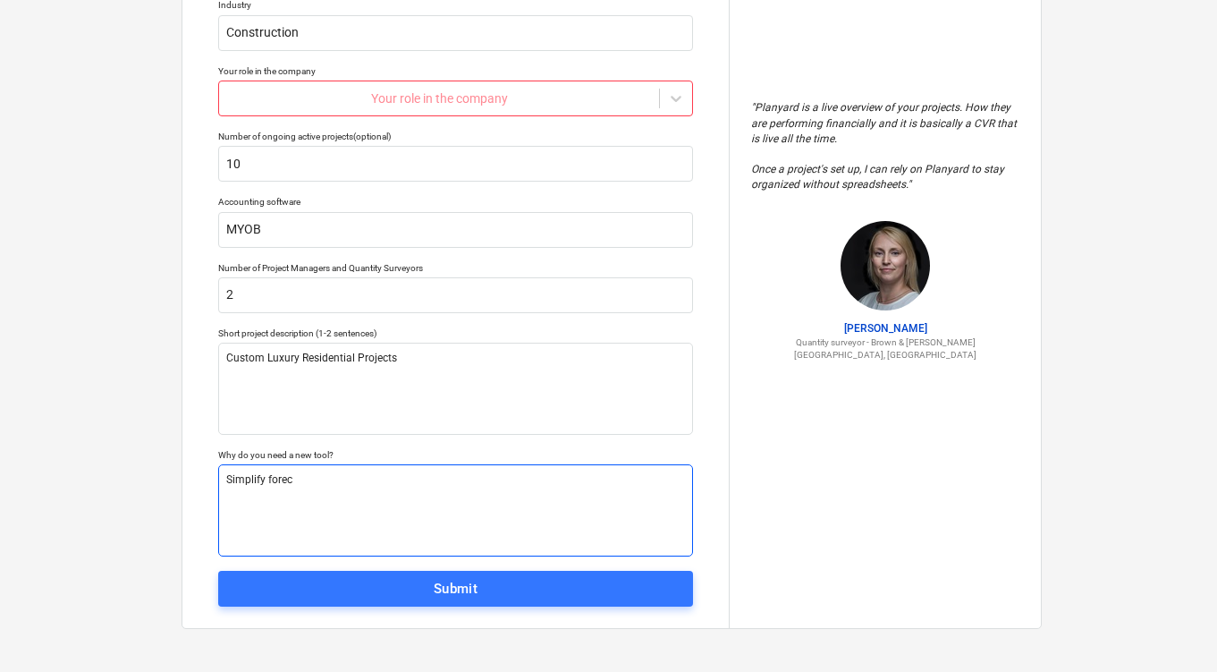
type textarea "x"
type textarea "Simplify forecas"
type textarea "x"
type textarea "Simplify forecast"
type textarea "x"
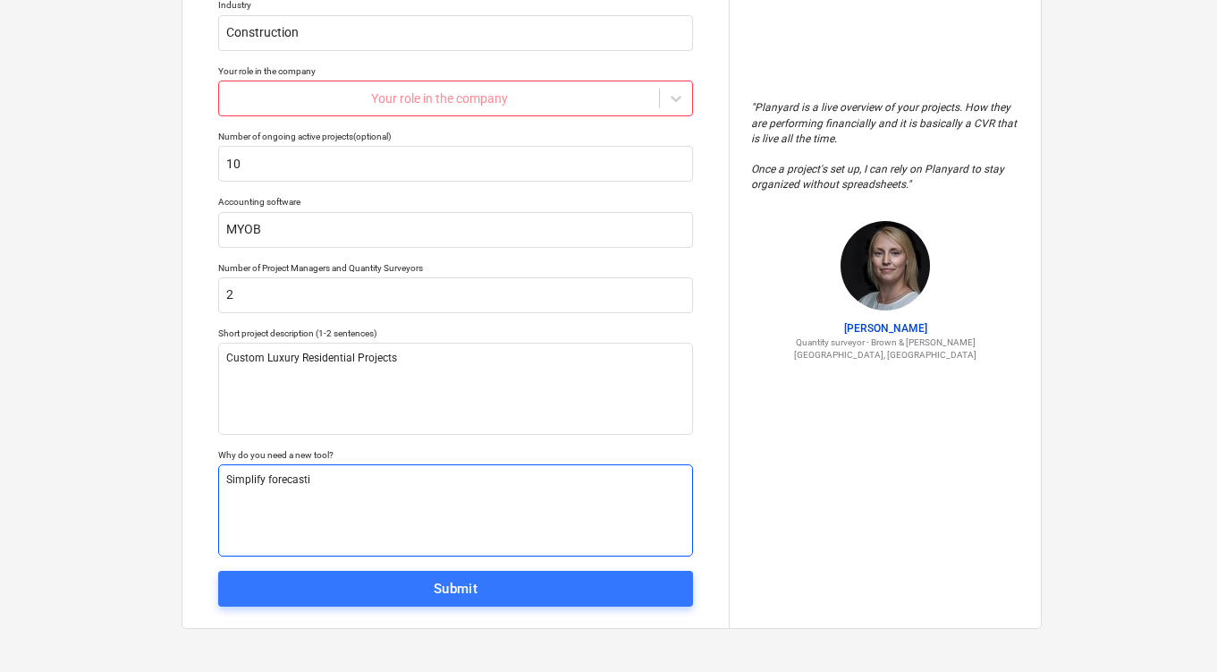
type textarea "Simplify forecastin"
type textarea "x"
type textarea "Simplify forecasting"
type textarea "x"
type textarea "Simplify forecasting"
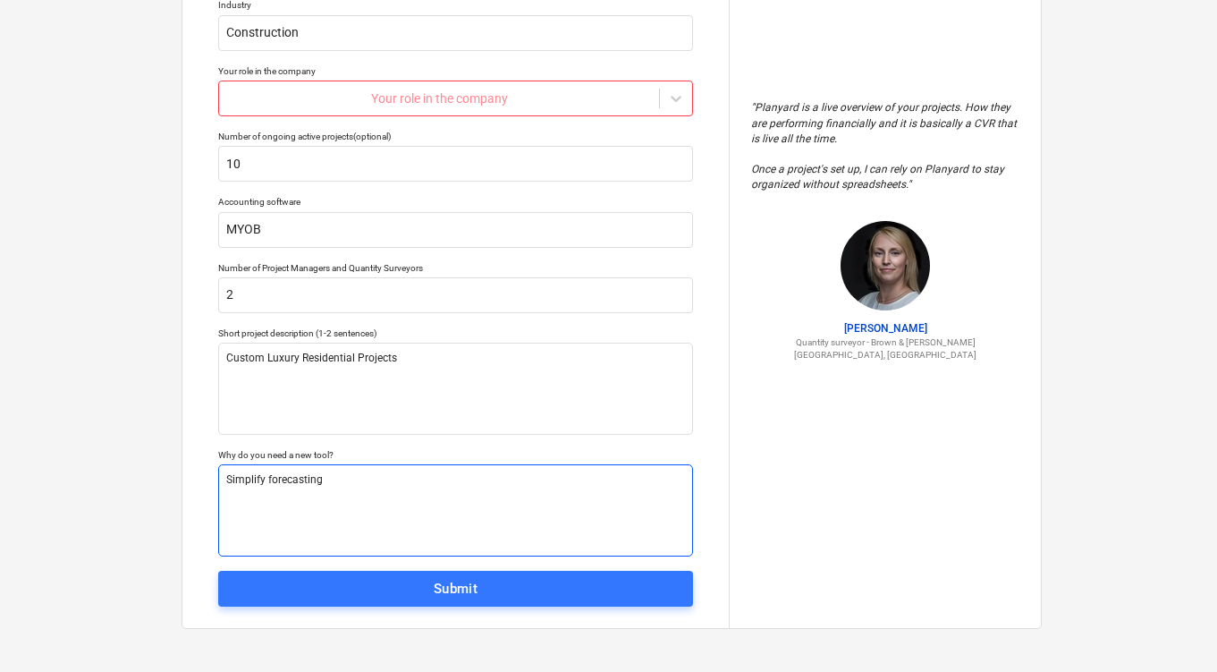
type textarea "x"
type textarea "Simplify forecasting a"
type textarea "x"
type textarea "Simplify forecasting an"
type textarea "x"
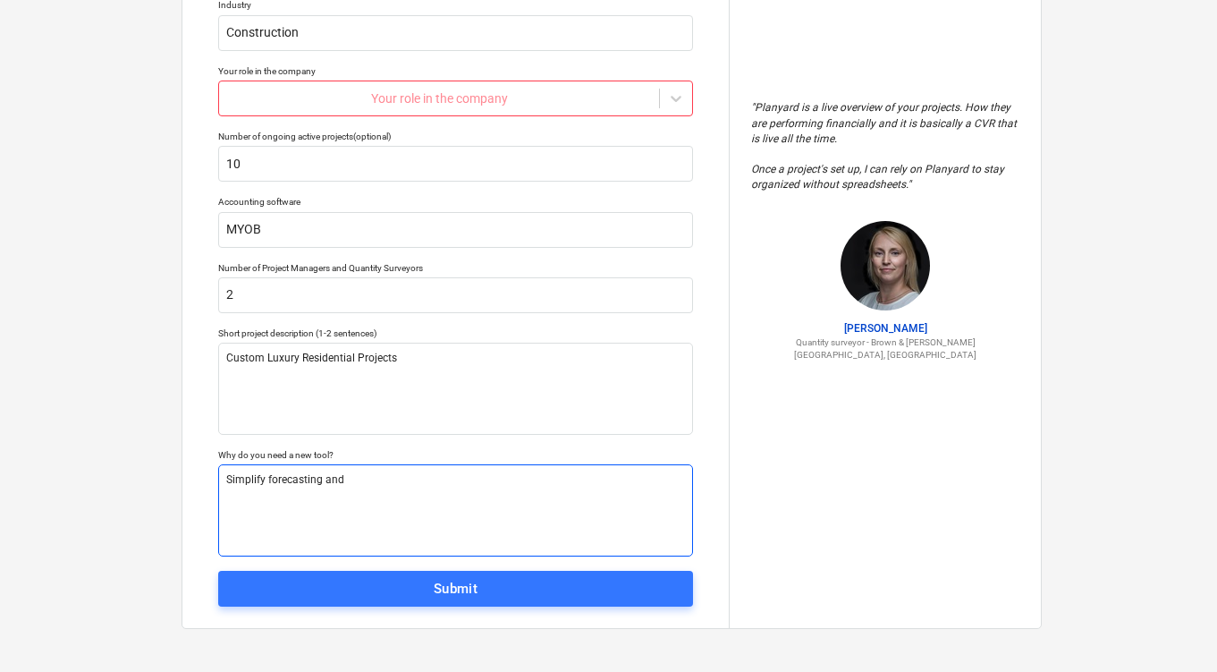
type textarea "Simplify forecasting and m"
type textarea "x"
type textarea "Simplify forecasting and ma"
type textarea "x"
type textarea "Simplify forecasting and mak"
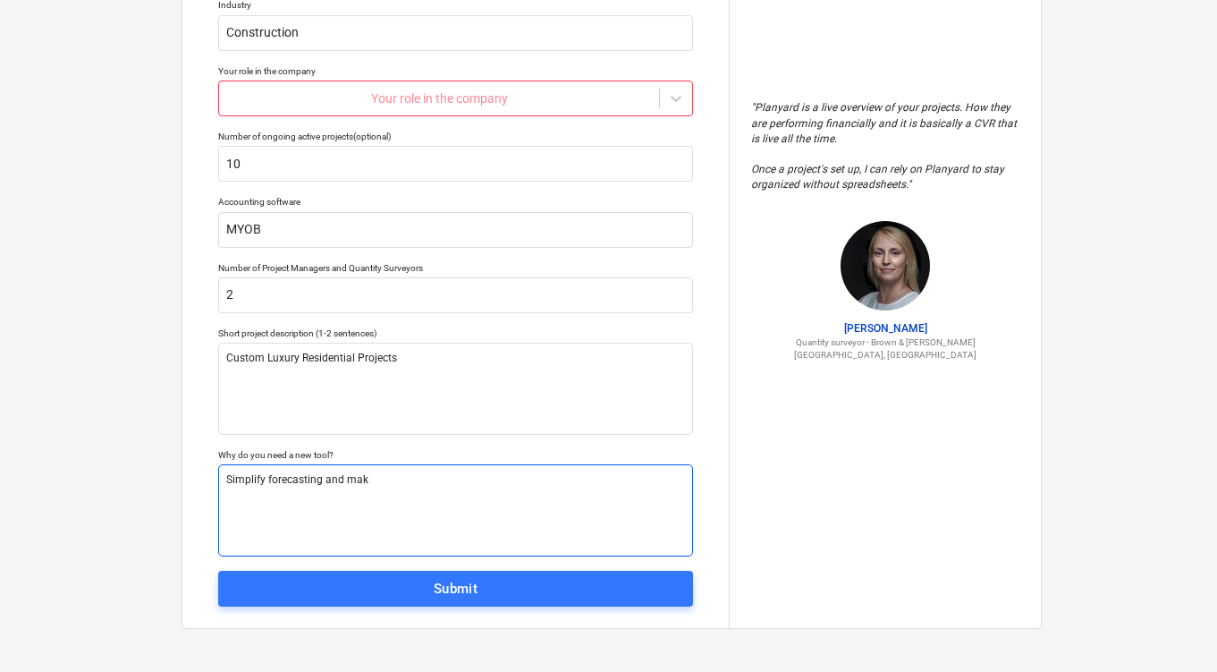
type textarea "x"
type textarea "Simplify forecasting and make"
type textarea "x"
type textarea "Simplify forecasting and make i"
type textarea "x"
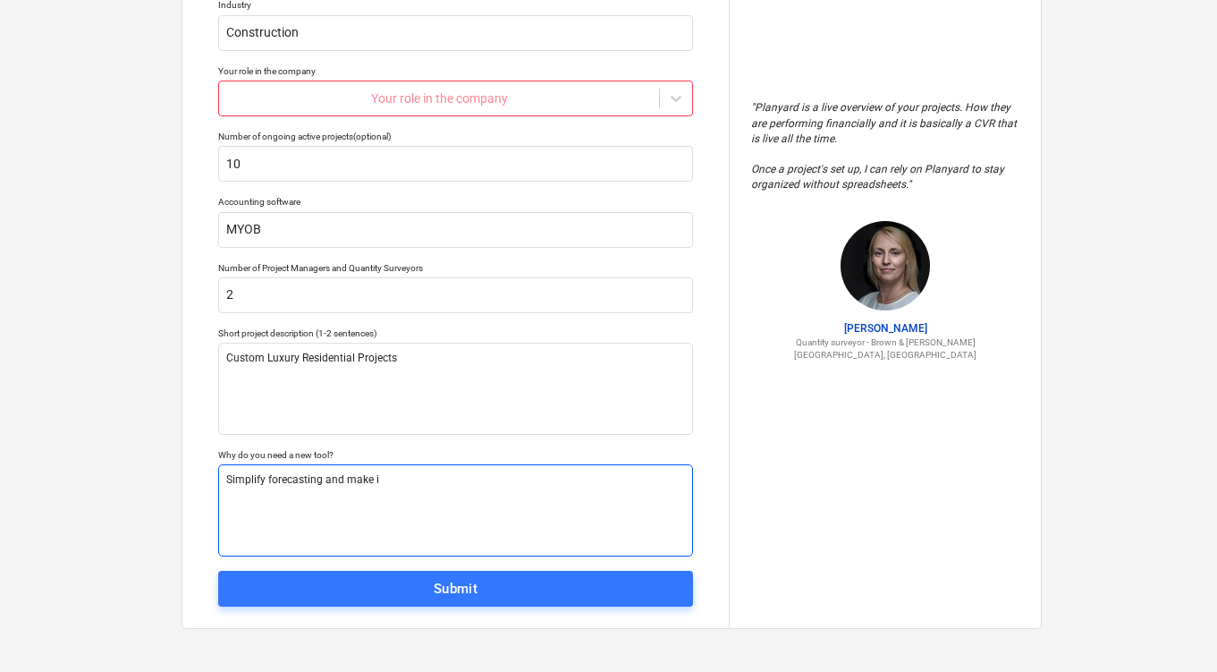
type textarea "Simplify forecasting and make it"
type textarea "x"
type textarea "Simplify forecasting and make it"
type textarea "x"
type textarea "Simplify forecasting and make it e"
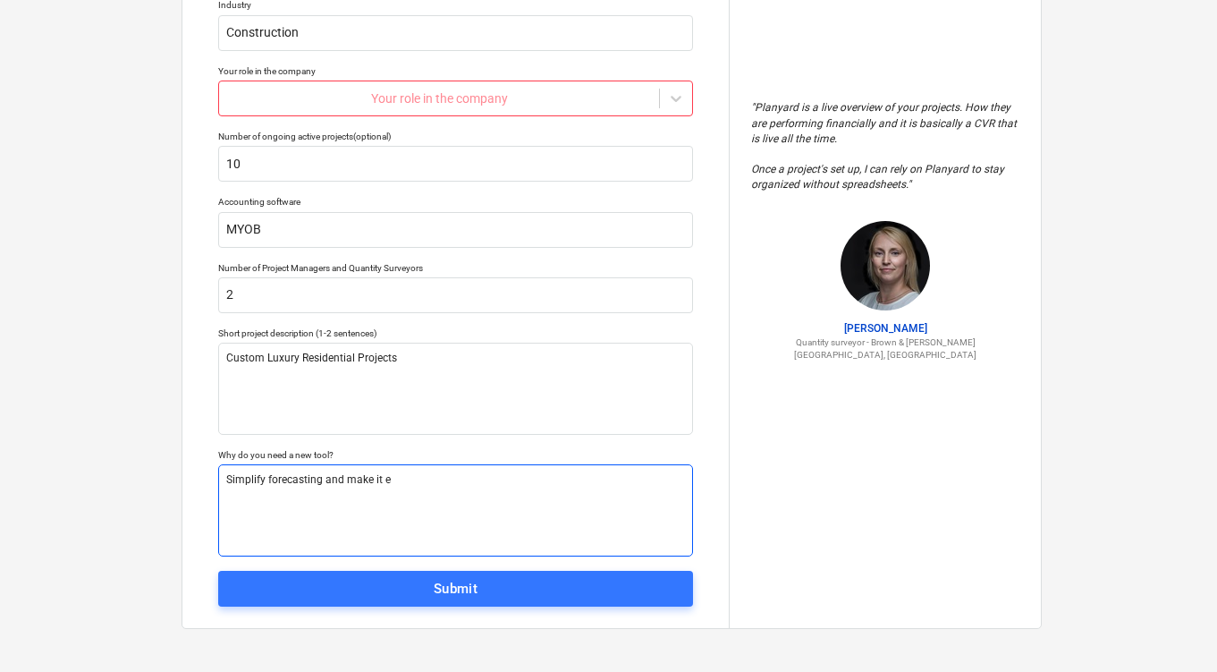
type textarea "x"
type textarea "Simplify forecasting and make it eas"
type textarea "x"
type textarea "Simplify forecasting and make it easy"
type textarea "x"
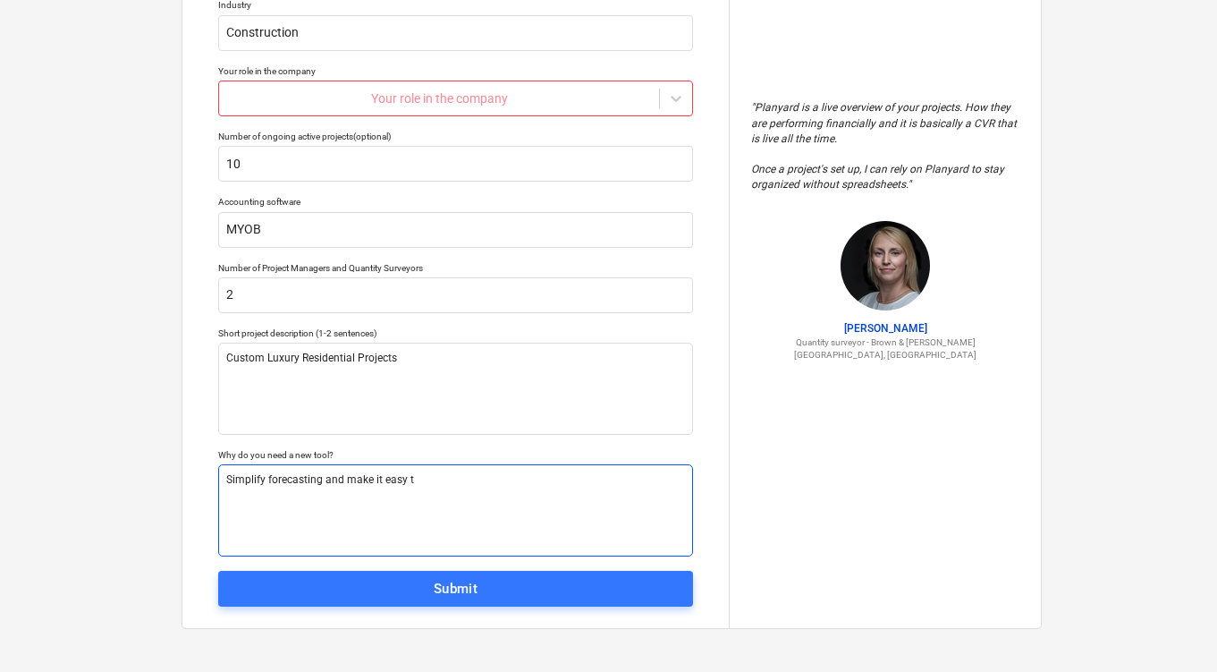
type textarea "Simplify forecasting and make it easy to"
type textarea "x"
type textarea "Simplify forecasting and make it easy to"
type textarea "x"
type textarea "Simplify forecasting and make it easy to ap"
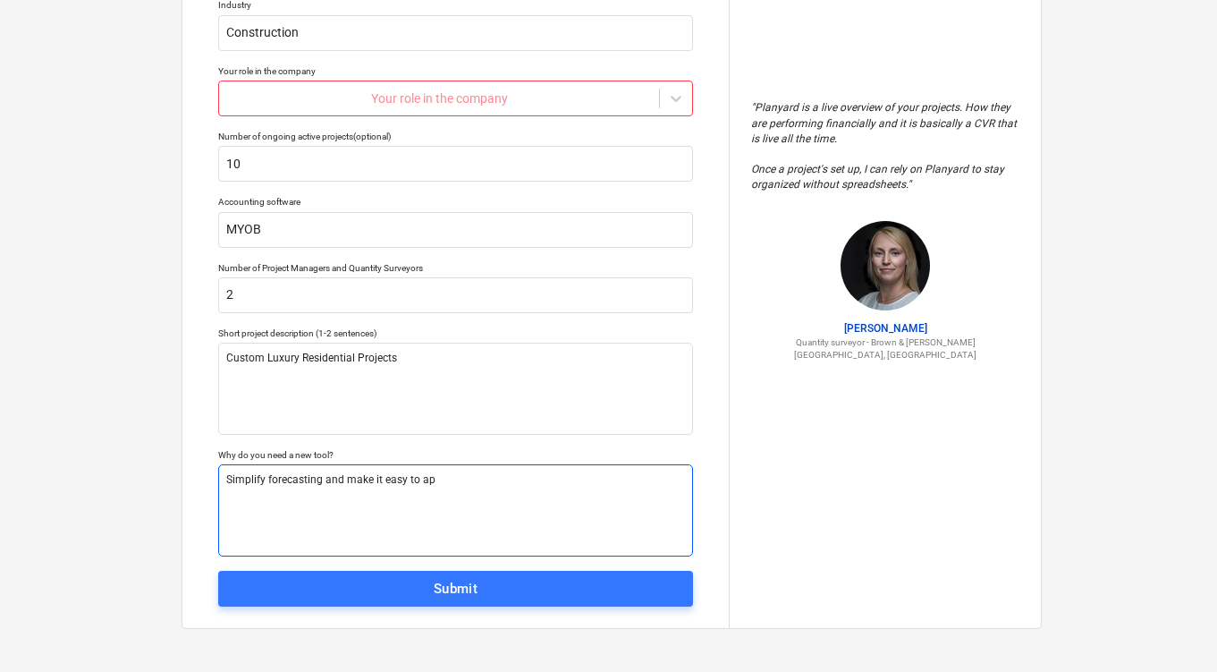
type textarea "x"
type textarea "Simplify forecasting and make it easy to app"
type textarea "x"
type textarea "Simplify forecasting and make it easy to appr"
click at [382, 472] on textarea "Simplify forecasting and make it easy to approve payments" at bounding box center [455, 510] width 475 height 92
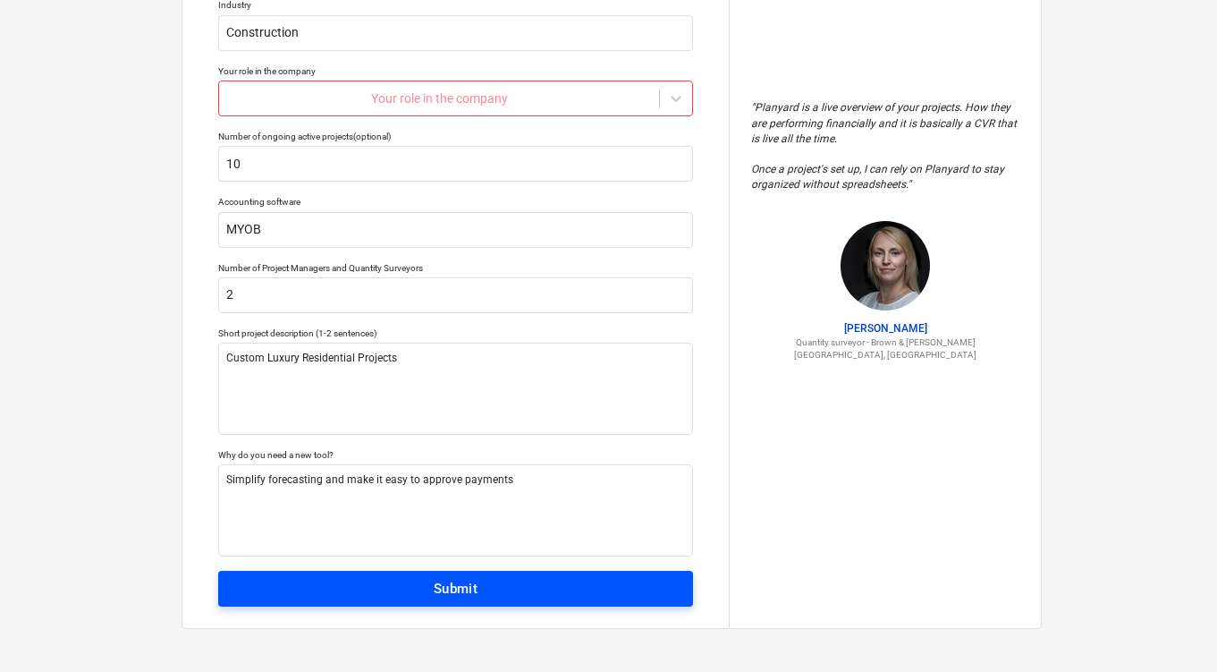
click at [351, 581] on span "Submit" at bounding box center [455, 588] width 435 height 23
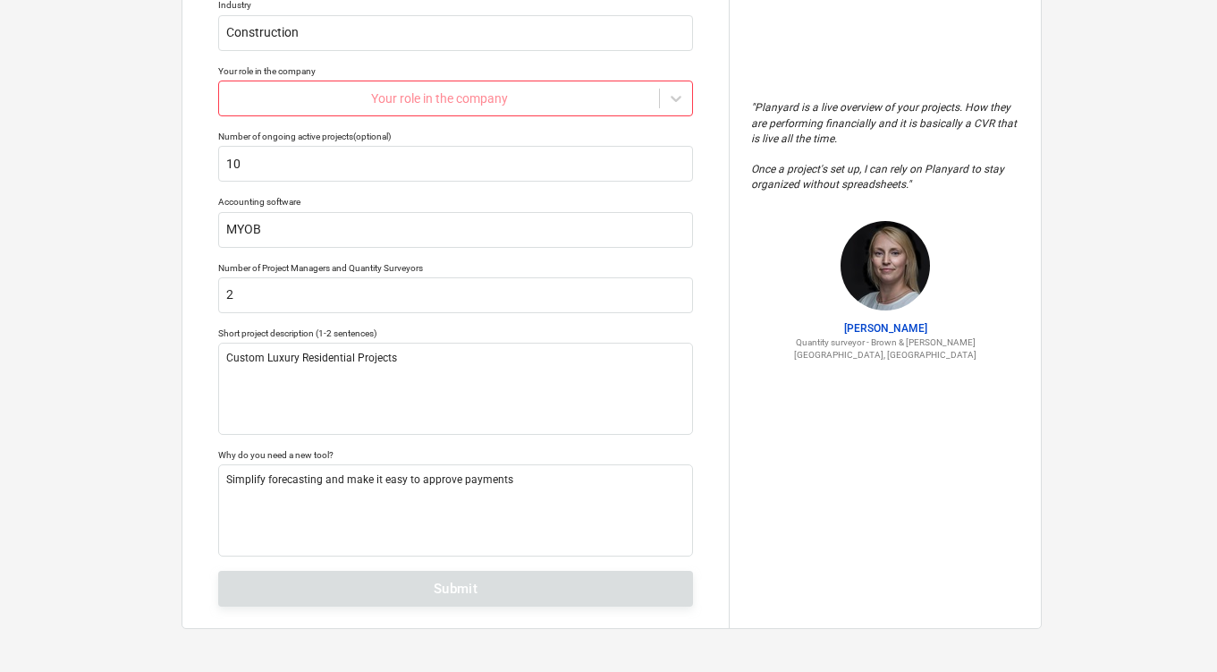
click at [390, 579] on div "Tell us a bit more about your work We will customize your account based on that…" at bounding box center [455, 230] width 546 height 795
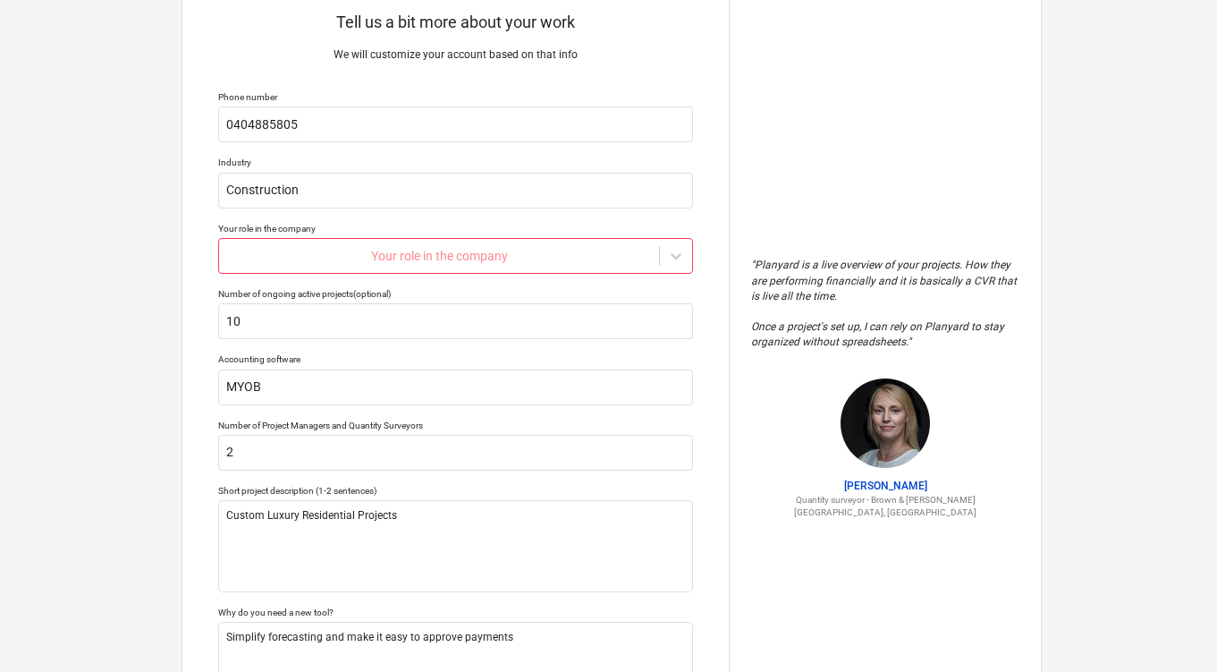
scroll to position [0, 0]
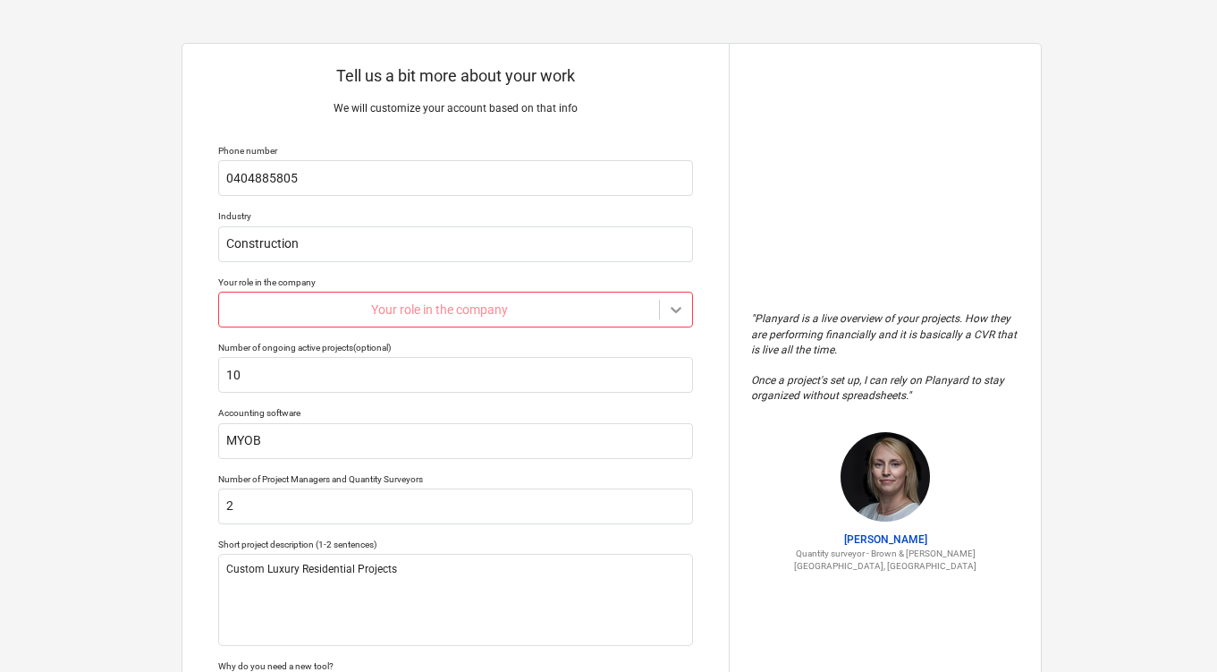
click at [661, 305] on div at bounding box center [676, 309] width 32 height 32
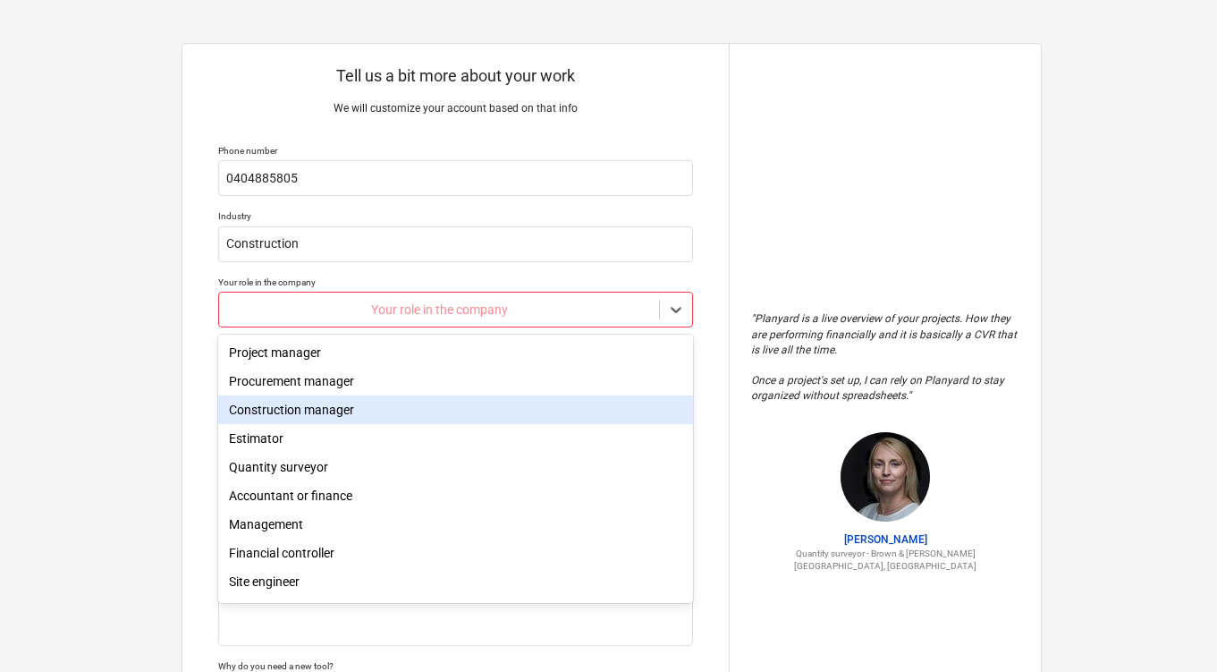
click at [326, 418] on div "Construction manager" at bounding box center [455, 409] width 475 height 29
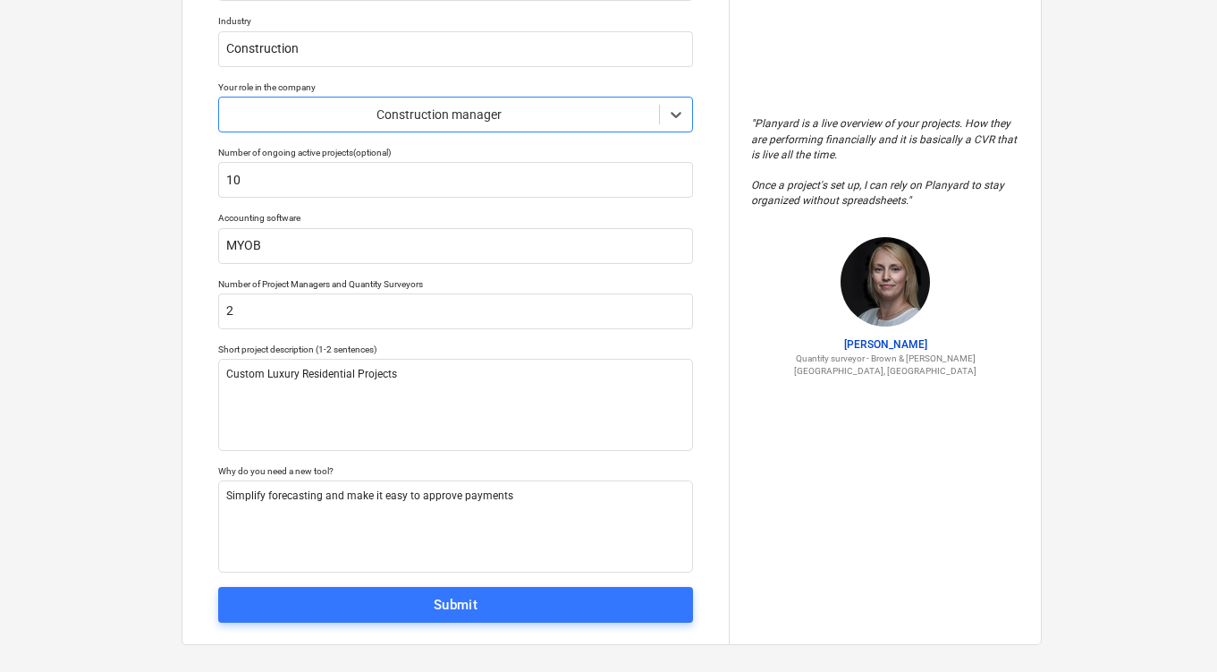
scroll to position [211, 0]
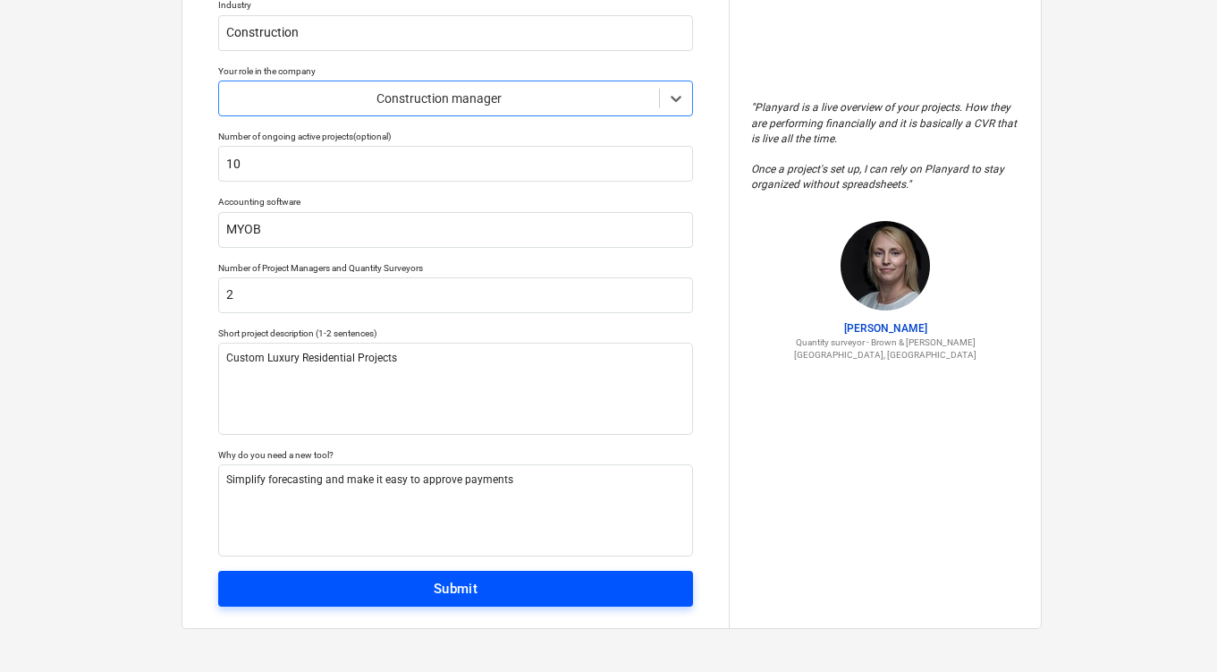
click at [468, 594] on div "Submit" at bounding box center [456, 588] width 45 height 23
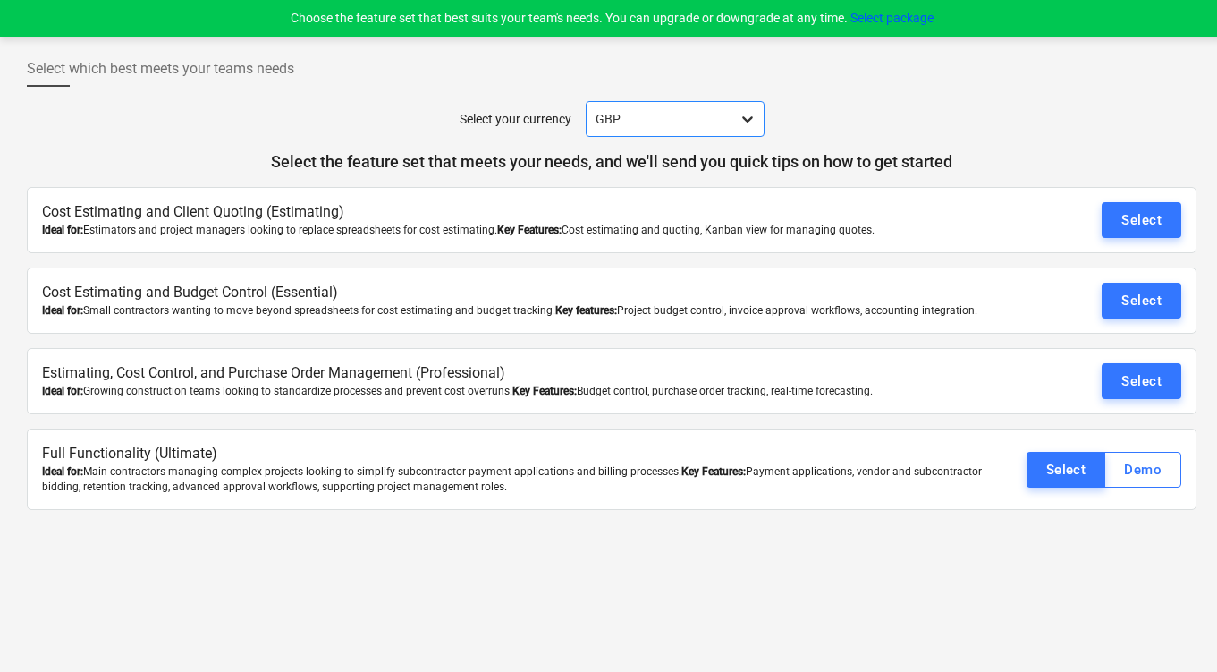
click at [759, 115] on div at bounding box center [747, 119] width 32 height 32
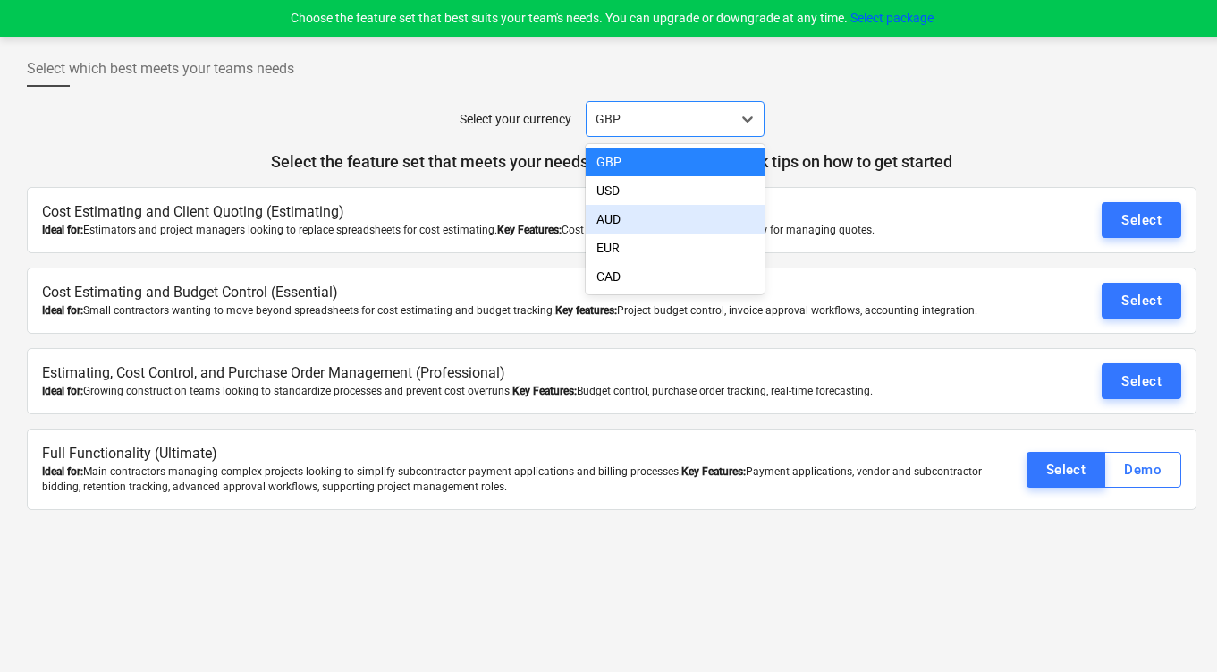
click at [673, 215] on div "AUD" at bounding box center [675, 219] width 179 height 29
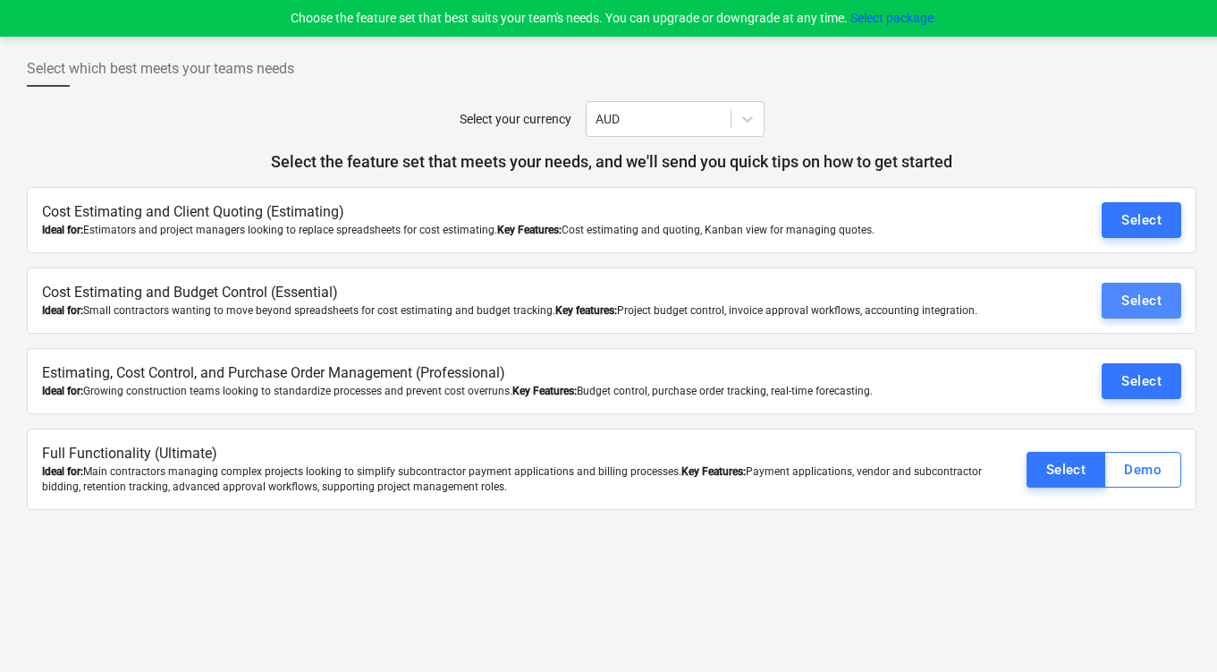
click at [1122, 312] on div "Select" at bounding box center [1141, 300] width 40 height 23
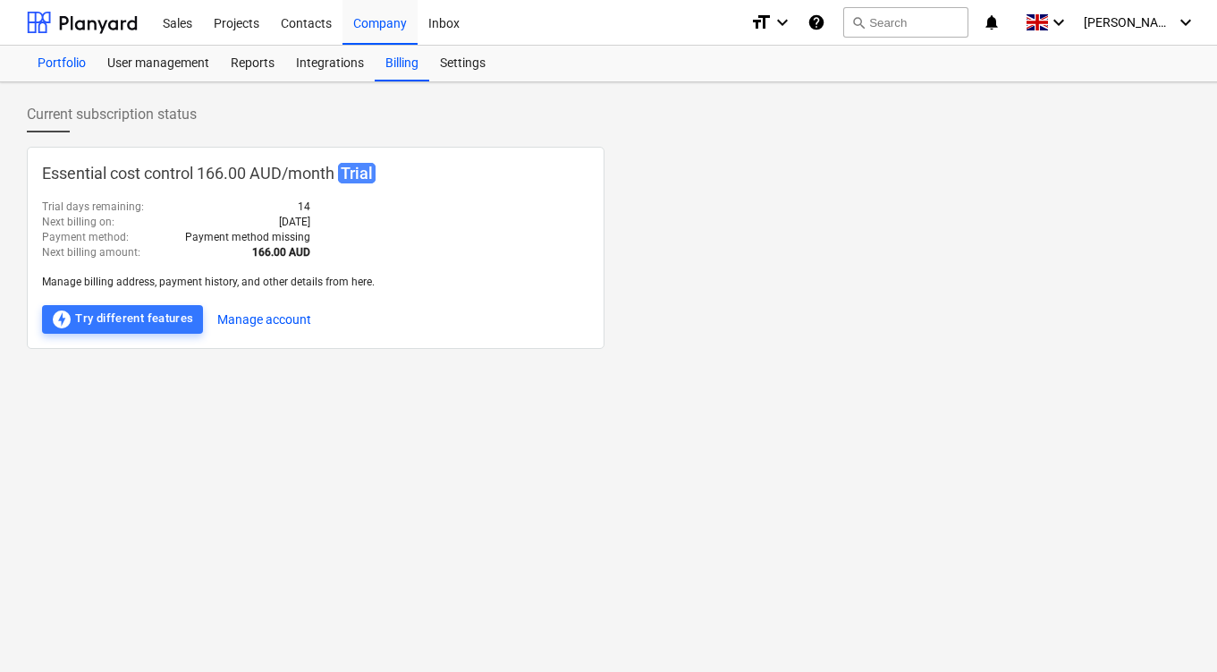
click at [75, 67] on div "Portfolio" at bounding box center [62, 64] width 70 height 36
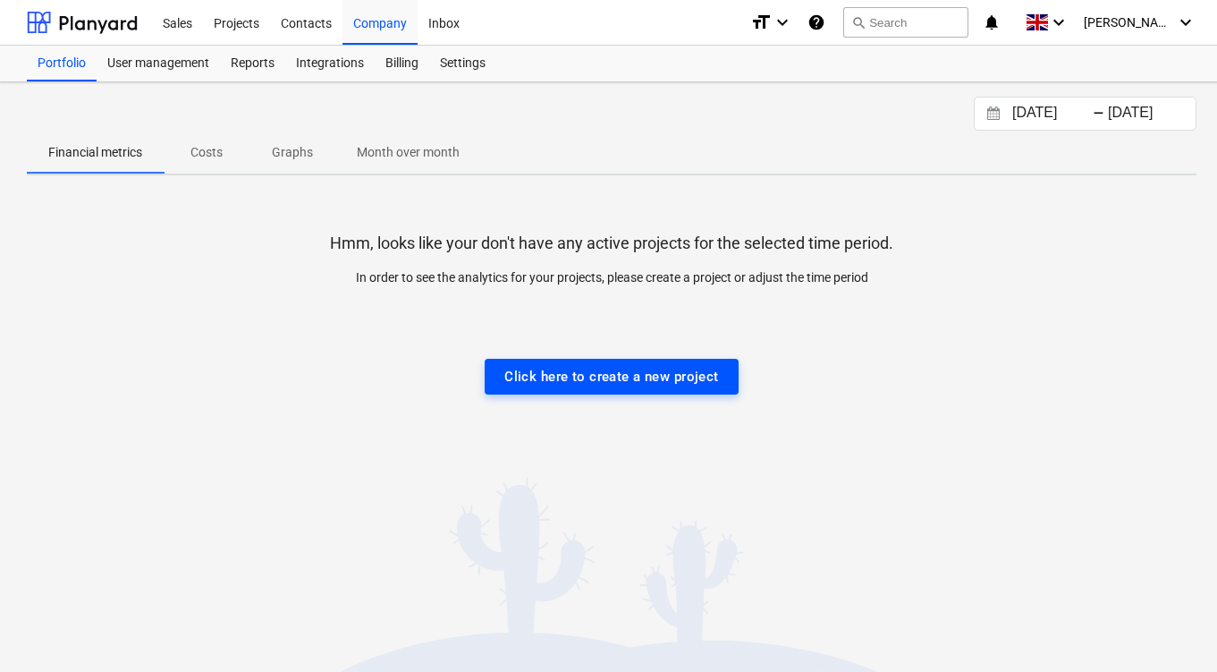
click at [613, 378] on div "Click here to create a new project" at bounding box center [611, 376] width 215 height 23
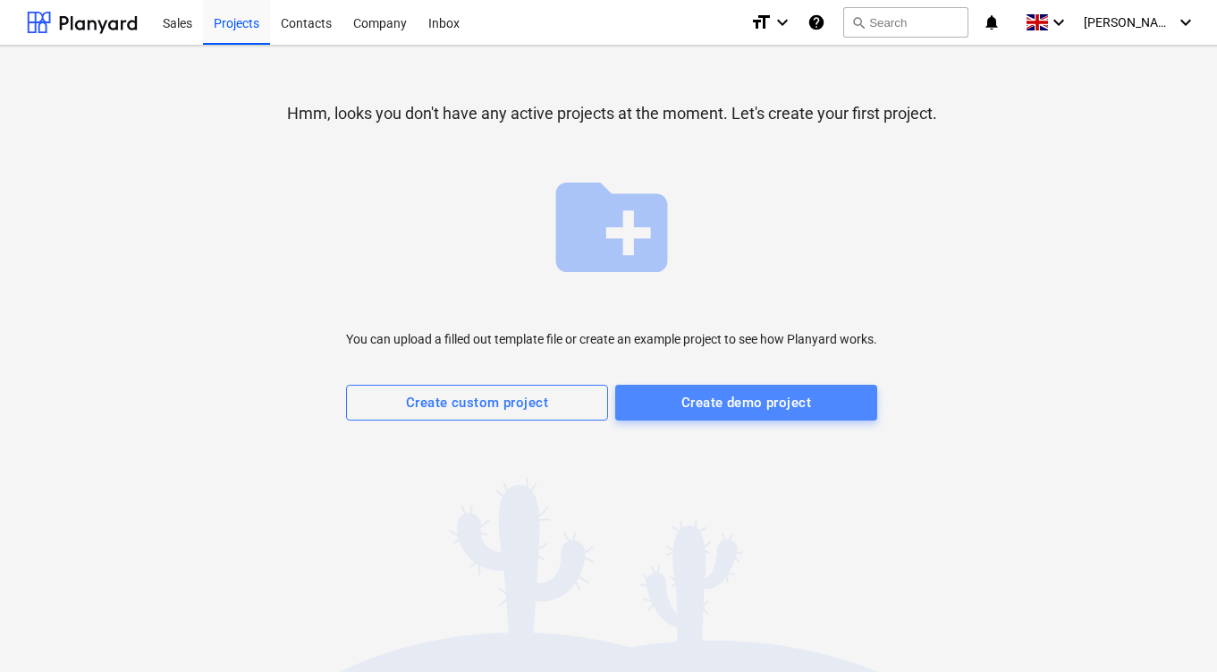
click at [744, 409] on div "Create demo project" at bounding box center [746, 402] width 130 height 23
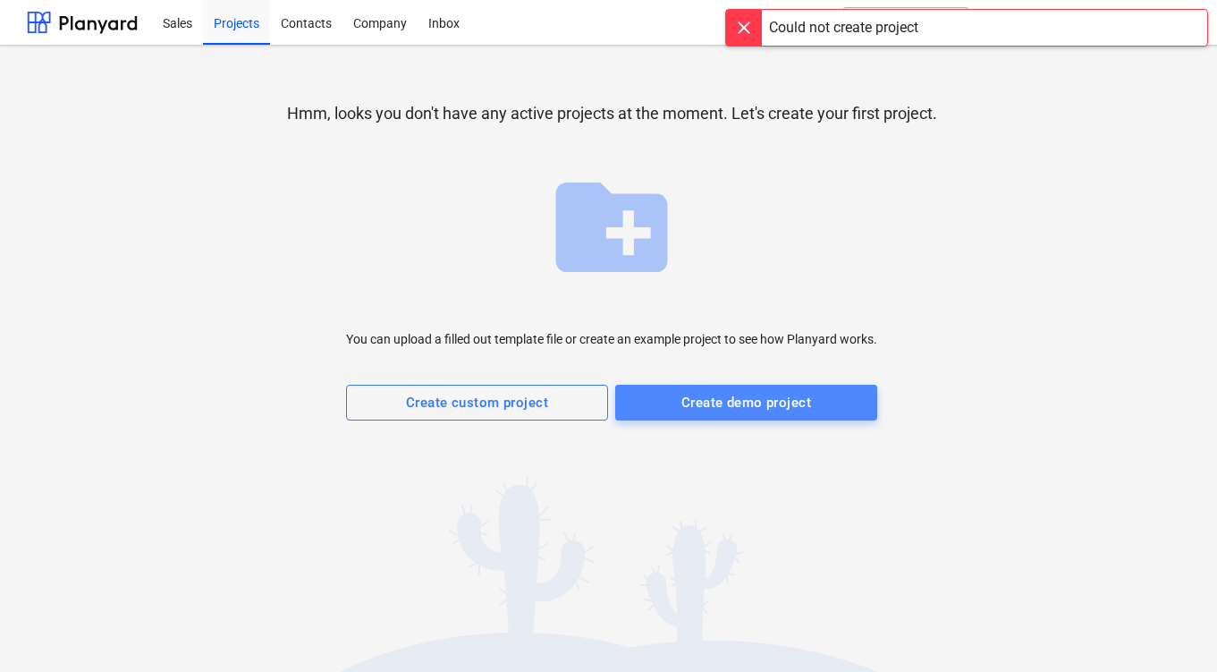
click at [705, 412] on div "Create demo project" at bounding box center [746, 402] width 130 height 23
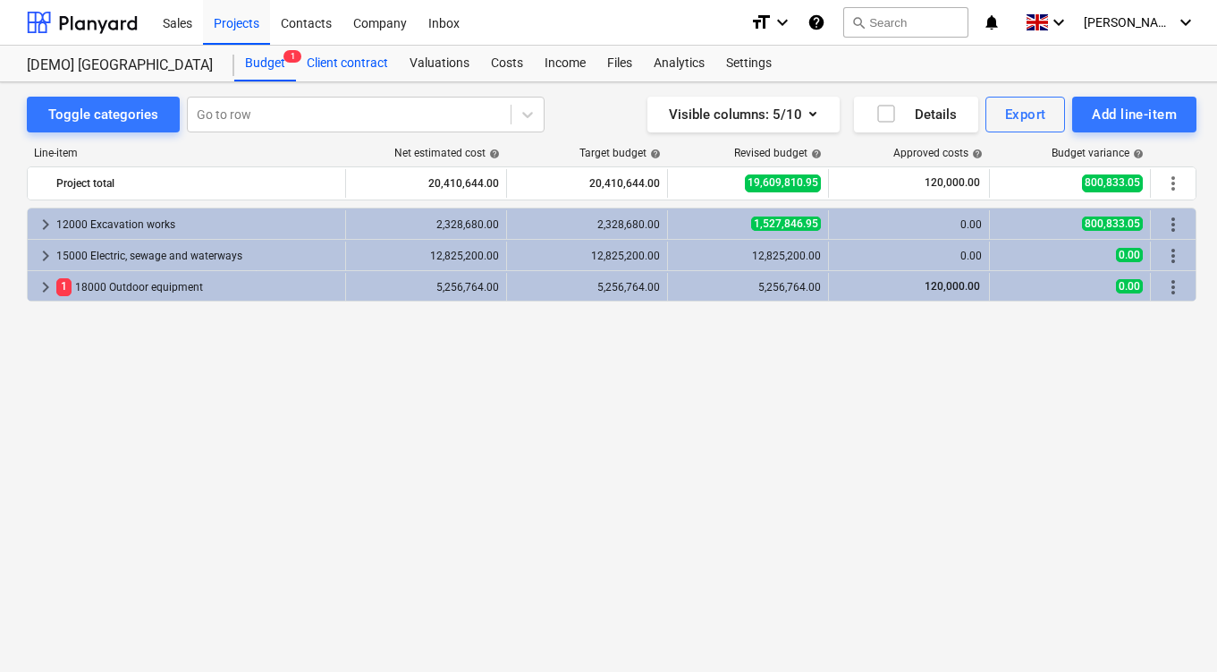
click at [364, 69] on div "Client contract" at bounding box center [347, 64] width 103 height 36
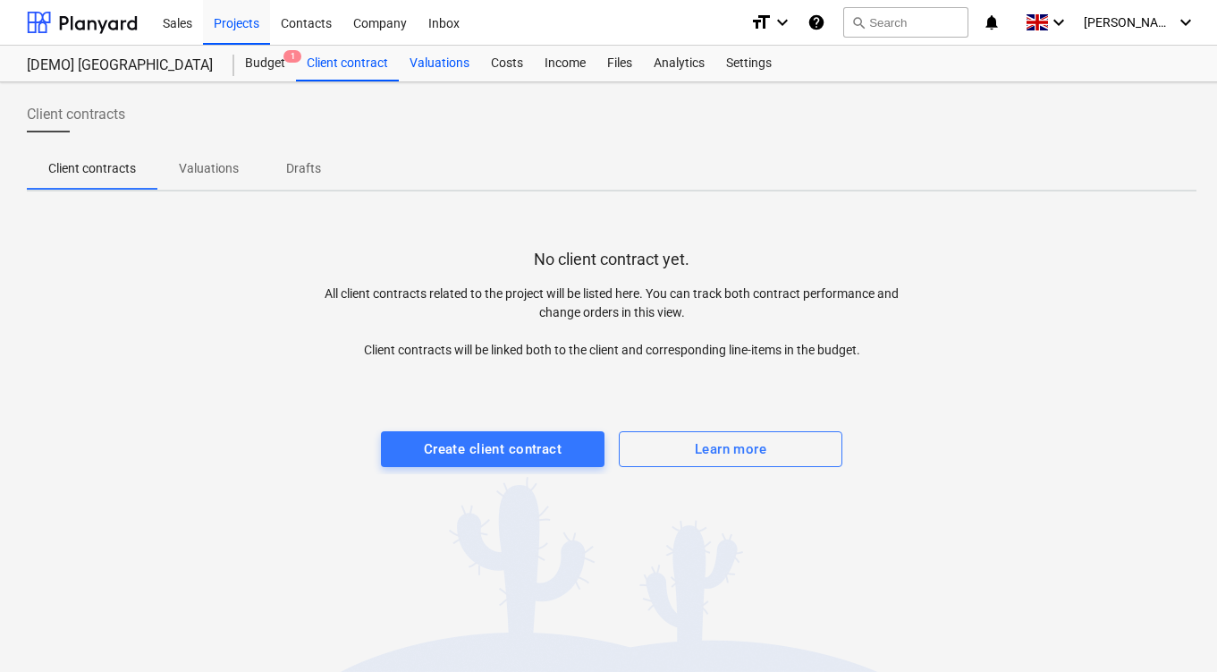
click at [448, 66] on div "Valuations" at bounding box center [439, 64] width 81 height 36
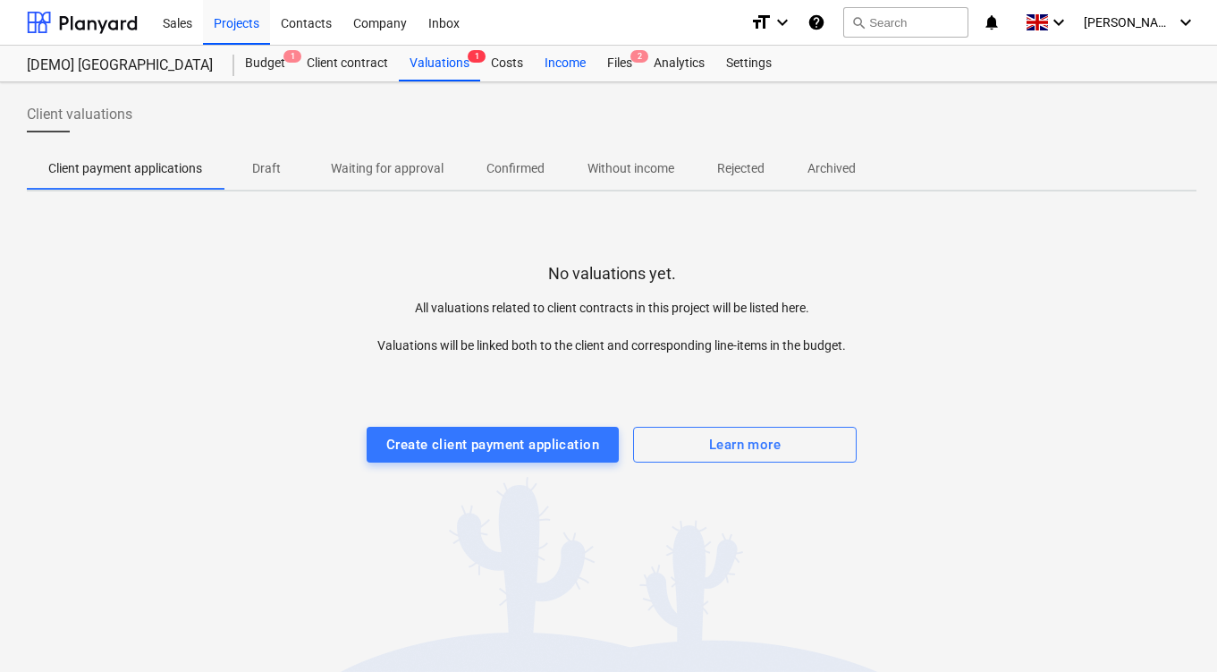
click at [555, 71] on div "Income" at bounding box center [565, 64] width 63 height 36
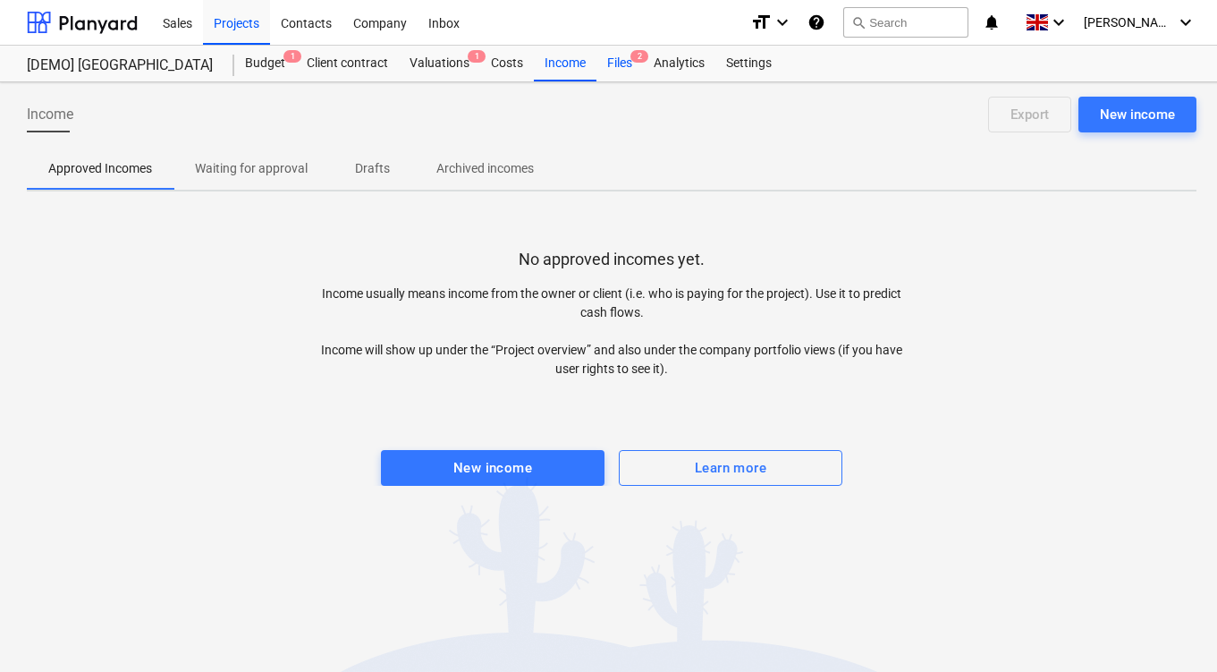
click at [617, 75] on div "Files 2" at bounding box center [619, 64] width 46 height 36
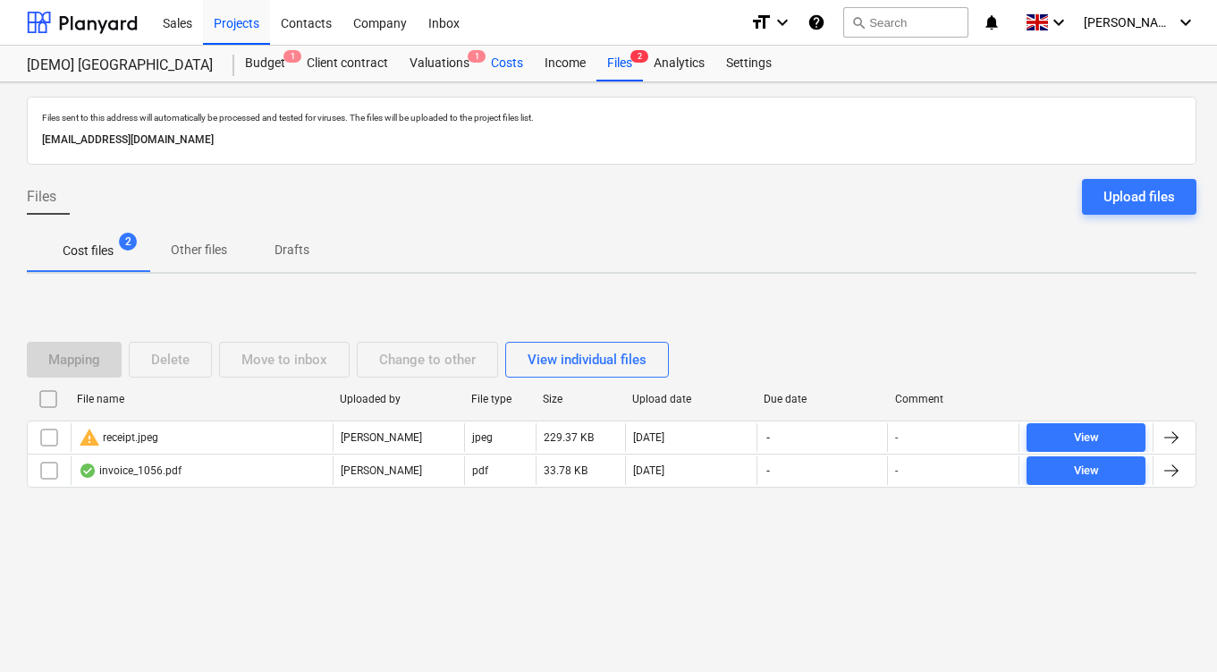
click at [512, 64] on div "Costs" at bounding box center [507, 64] width 54 height 36
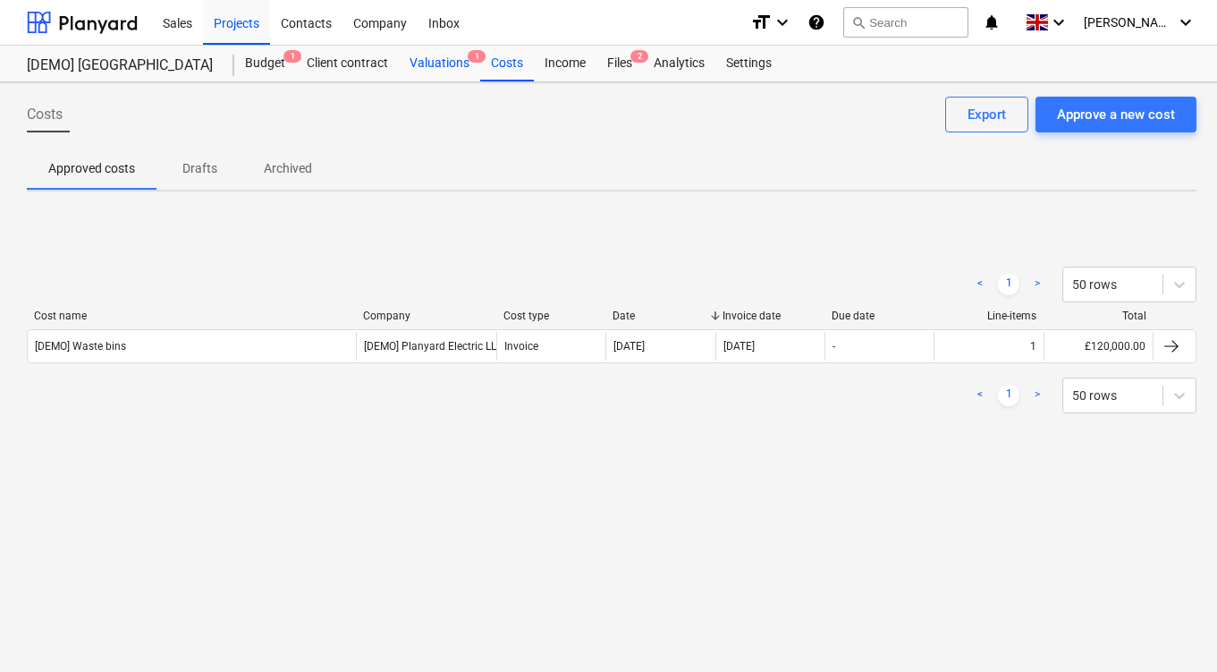
click at [455, 60] on div "Valuations 1" at bounding box center [439, 64] width 81 height 36
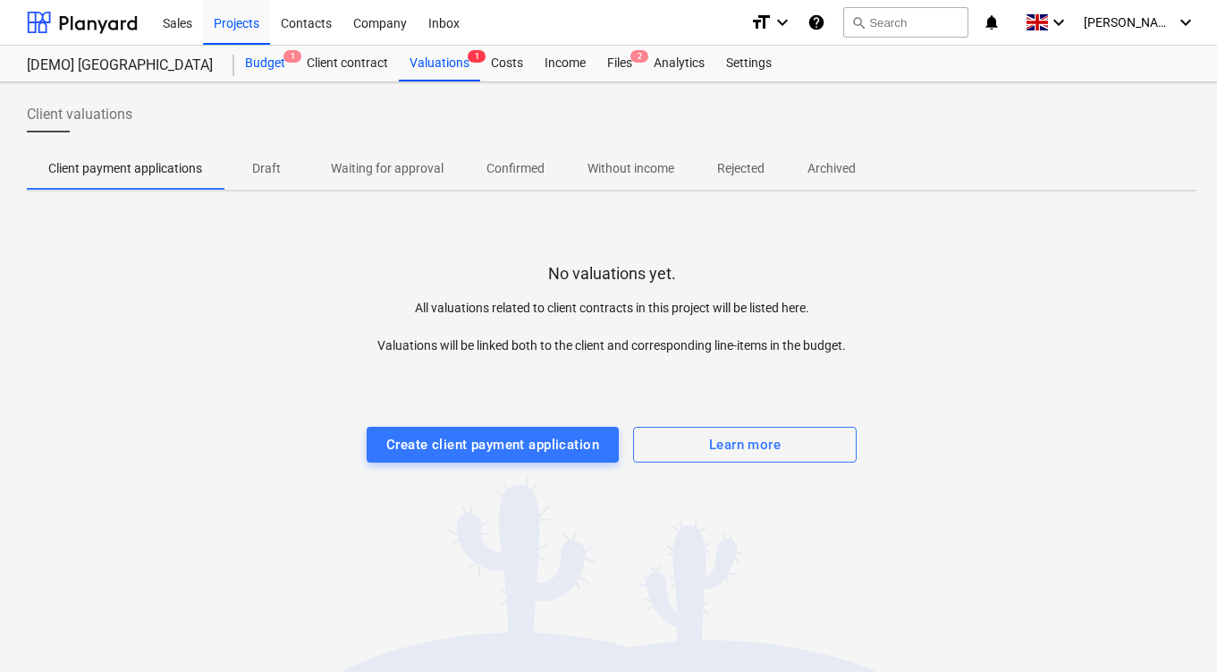
click at [258, 63] on div "Budget 1" at bounding box center [265, 64] width 62 height 36
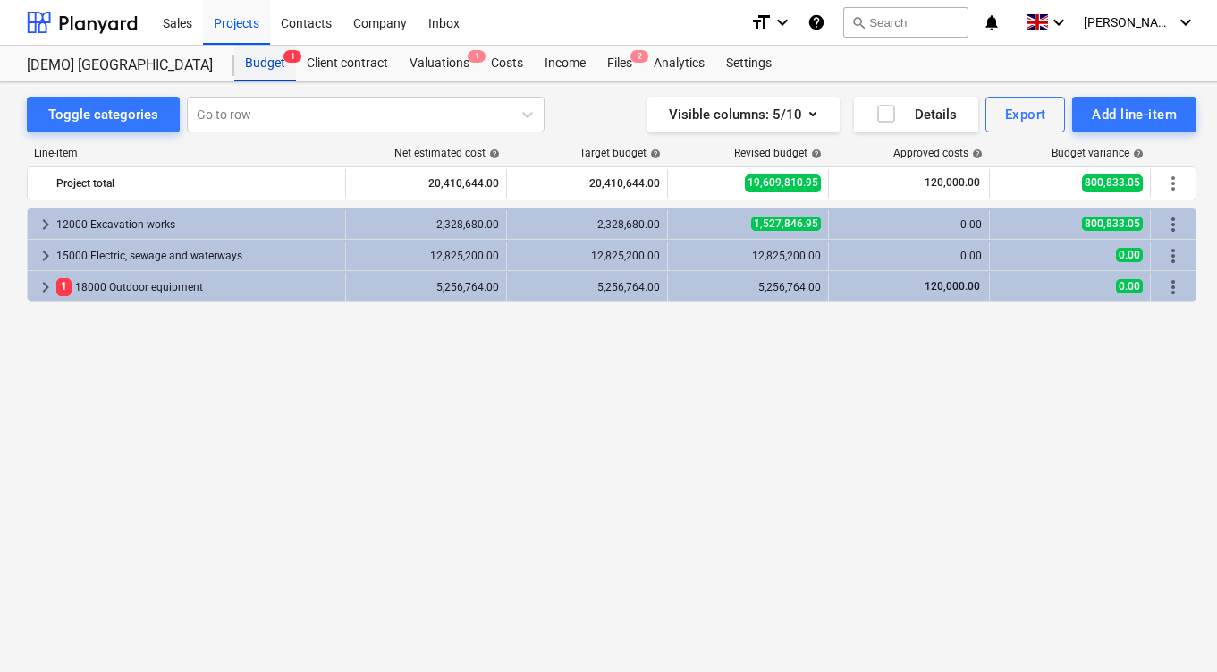
click at [258, 67] on div "Budget 1" at bounding box center [265, 64] width 62 height 36
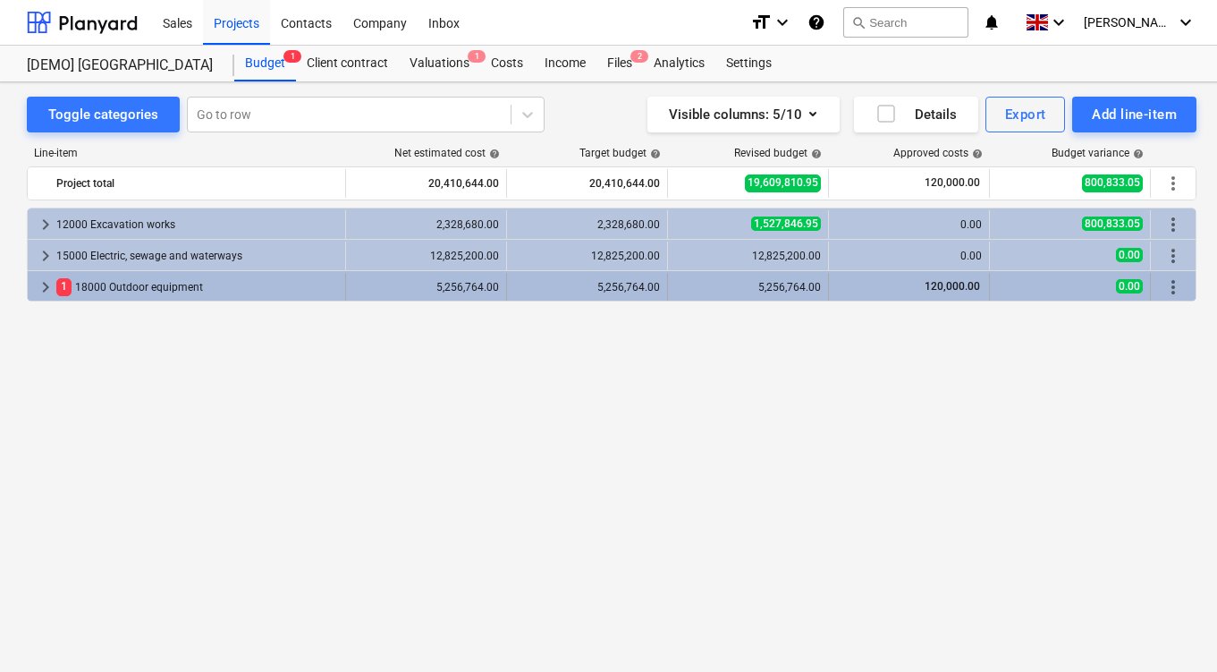
click at [368, 278] on div "5,256,764.00" at bounding box center [426, 287] width 146 height 29
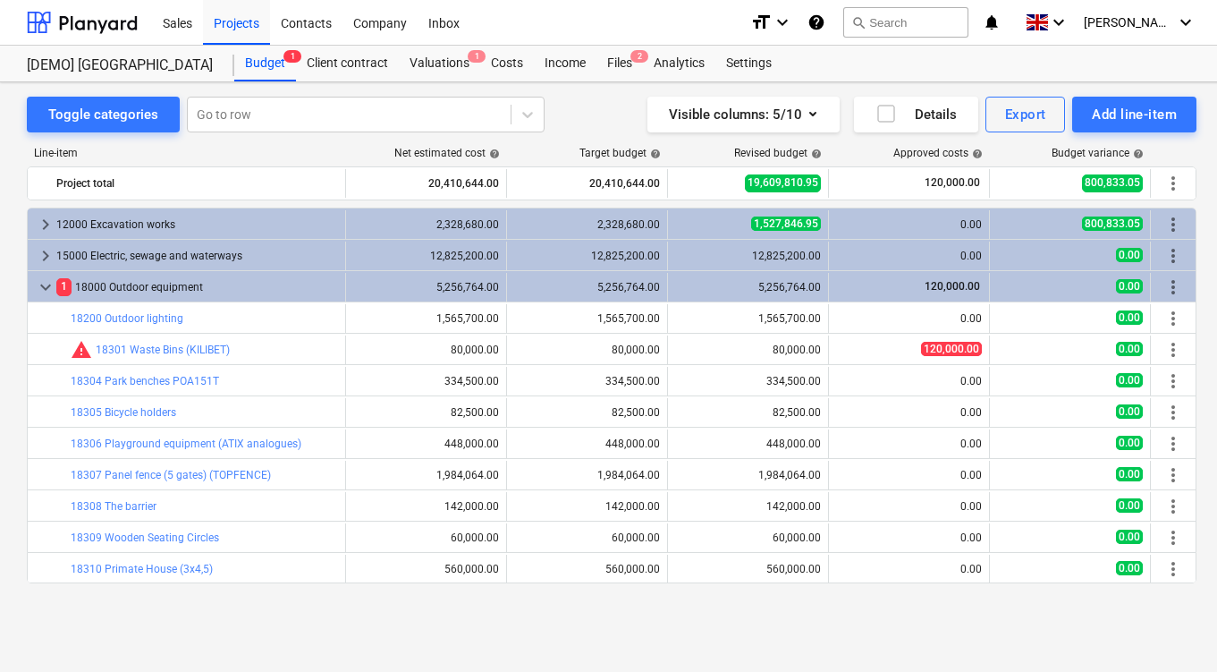
click at [368, 278] on div "5,256,764.00" at bounding box center [426, 287] width 146 height 29
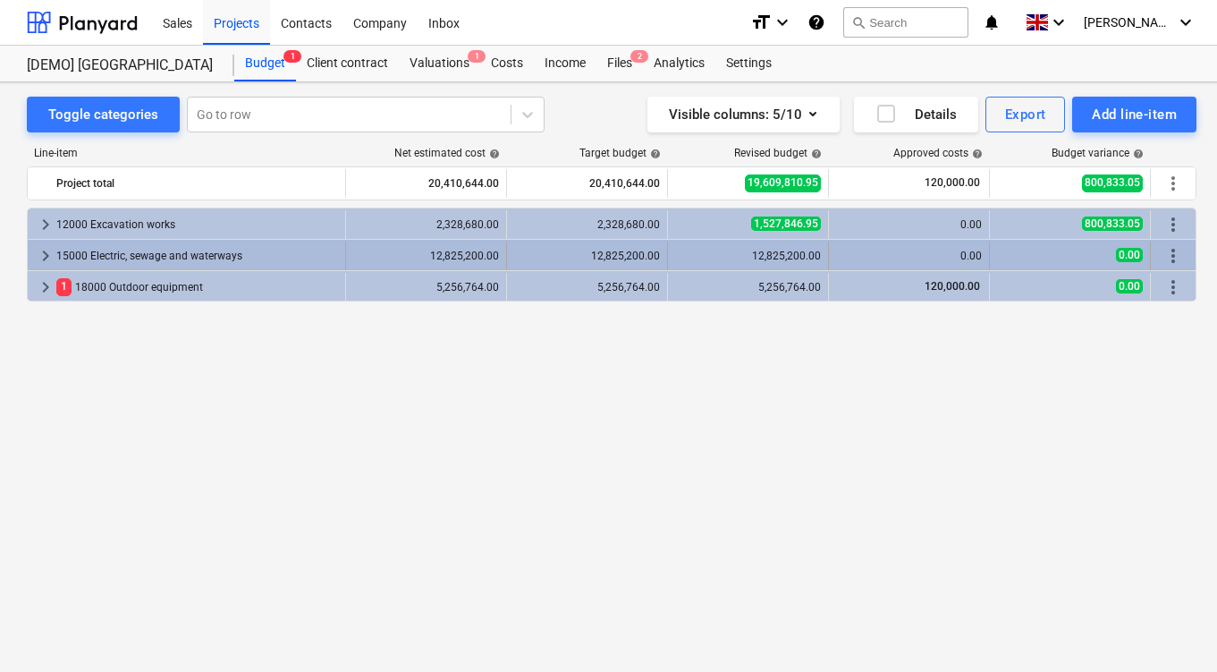
click at [190, 249] on div "15000 Electric, sewage and waterways" at bounding box center [197, 255] width 282 height 29
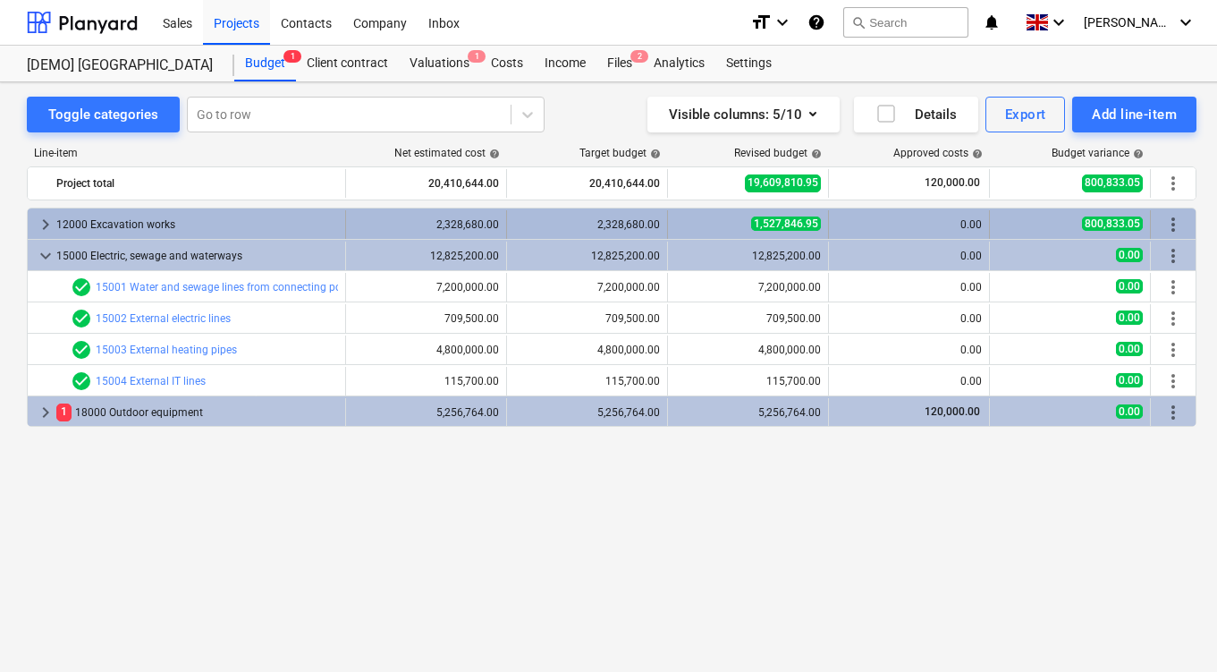
click at [959, 210] on div "0.00" at bounding box center [909, 224] width 146 height 29
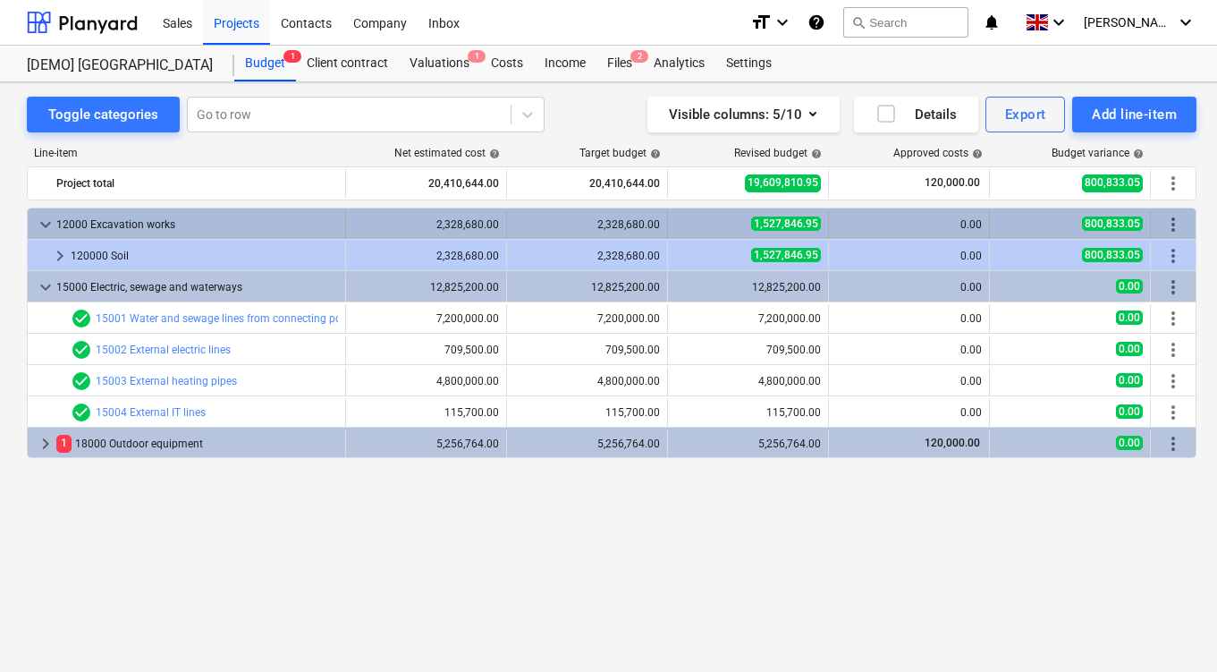
click at [942, 230] on div "0.00" at bounding box center [909, 224] width 146 height 13
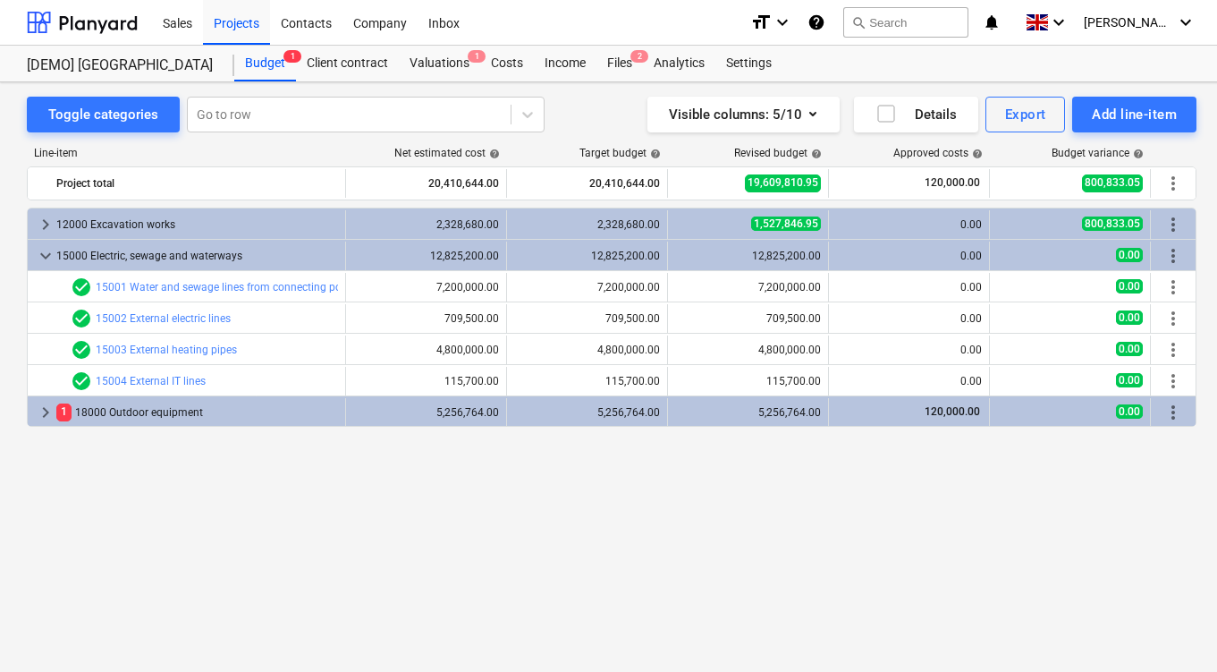
click at [942, 230] on div "0.00" at bounding box center [909, 224] width 146 height 13
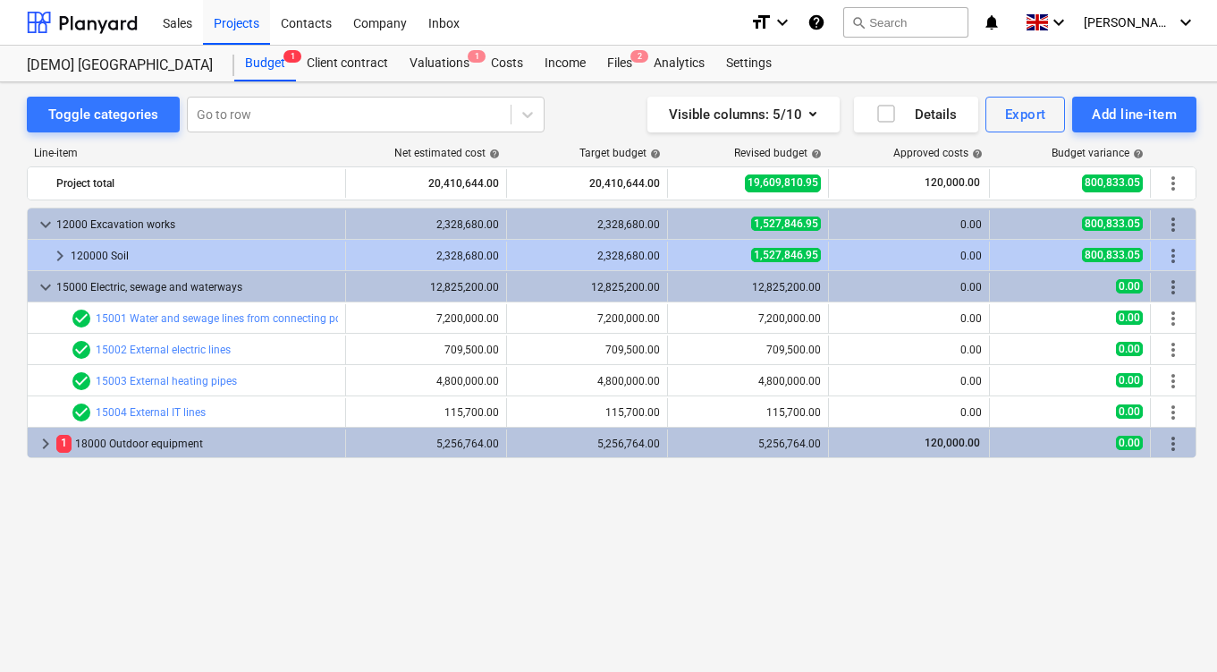
click at [942, 230] on div "0.00" at bounding box center [909, 224] width 146 height 13
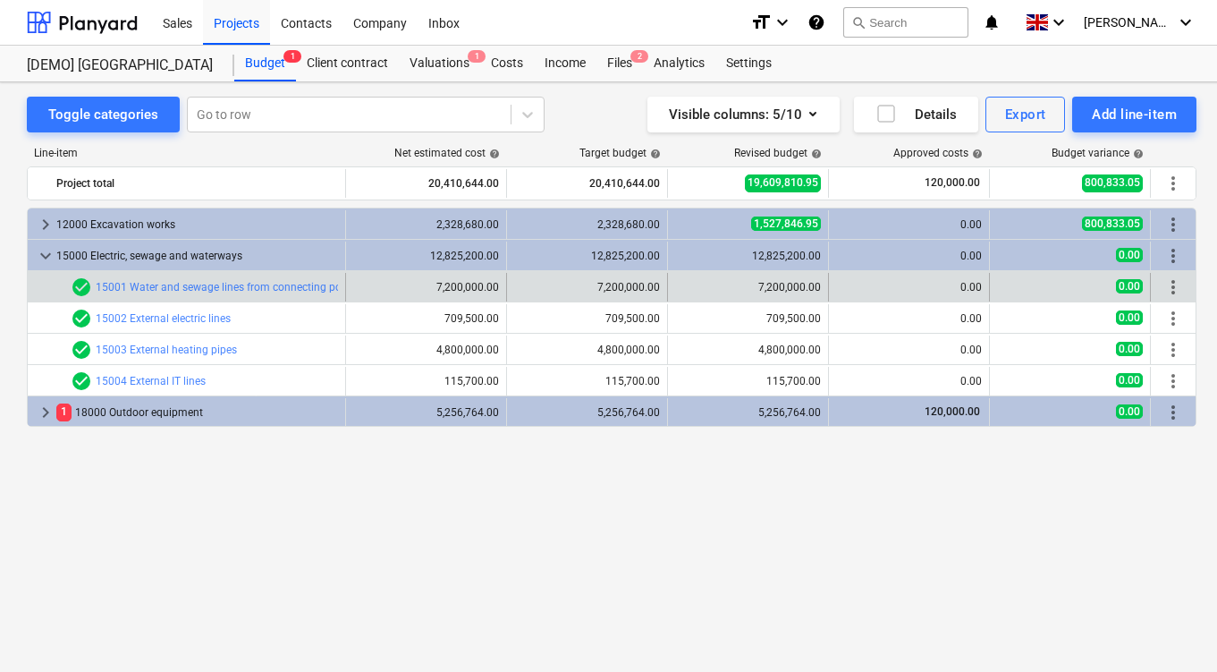
click at [895, 288] on div "0.00" at bounding box center [909, 287] width 146 height 13
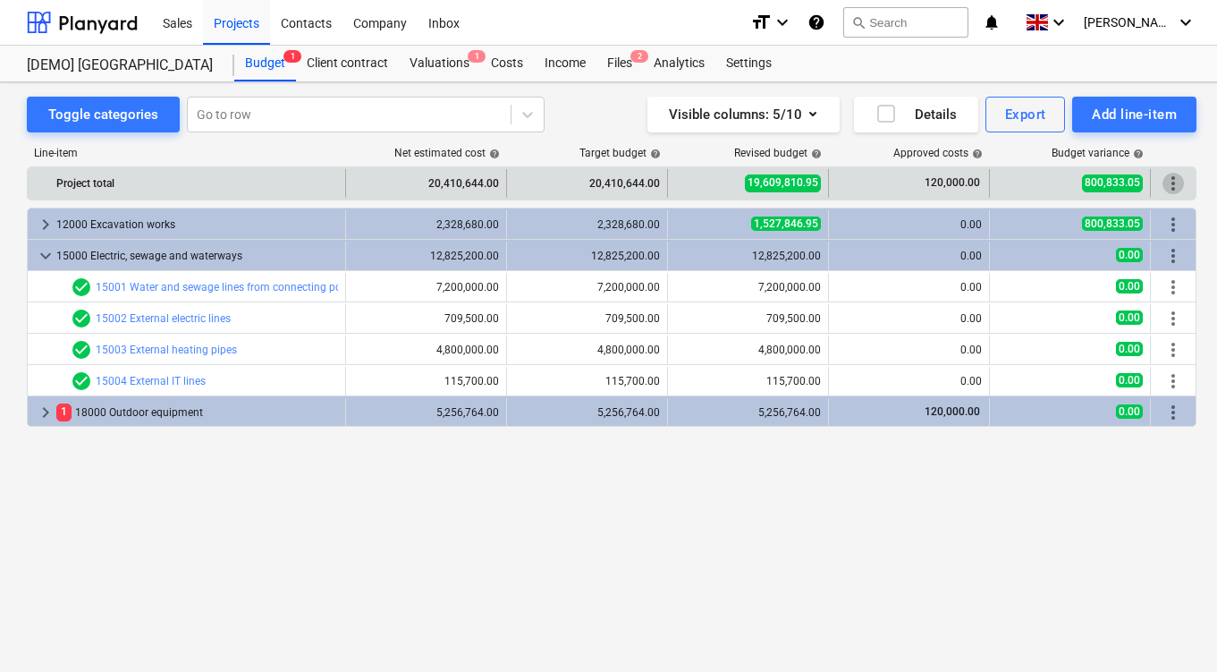
click at [1180, 182] on span "more_vert" at bounding box center [1172, 183] width 21 height 21
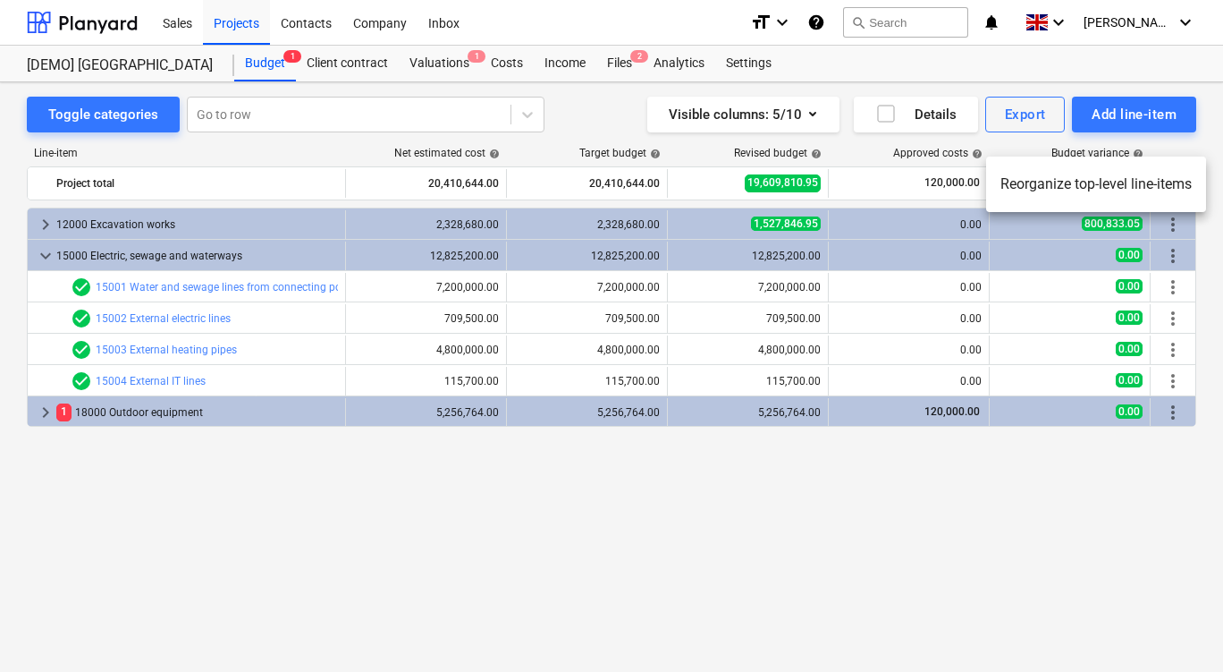
click at [1062, 490] on div at bounding box center [611, 336] width 1223 height 672
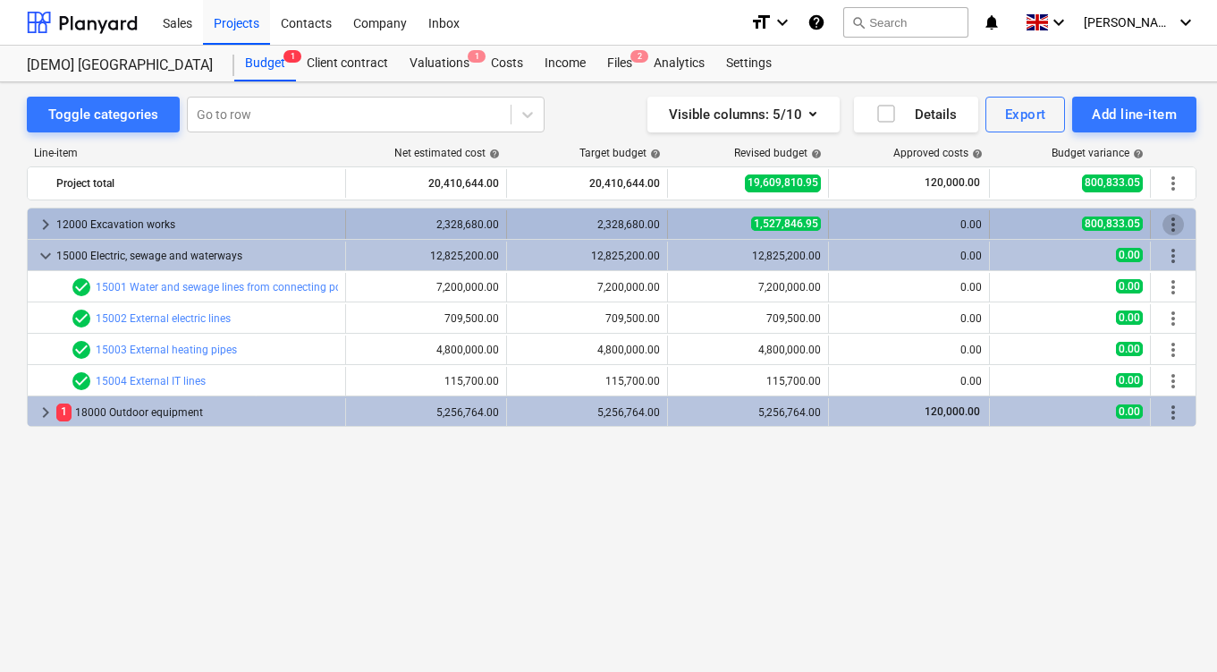
click at [1182, 231] on span "more_vert" at bounding box center [1172, 224] width 21 height 21
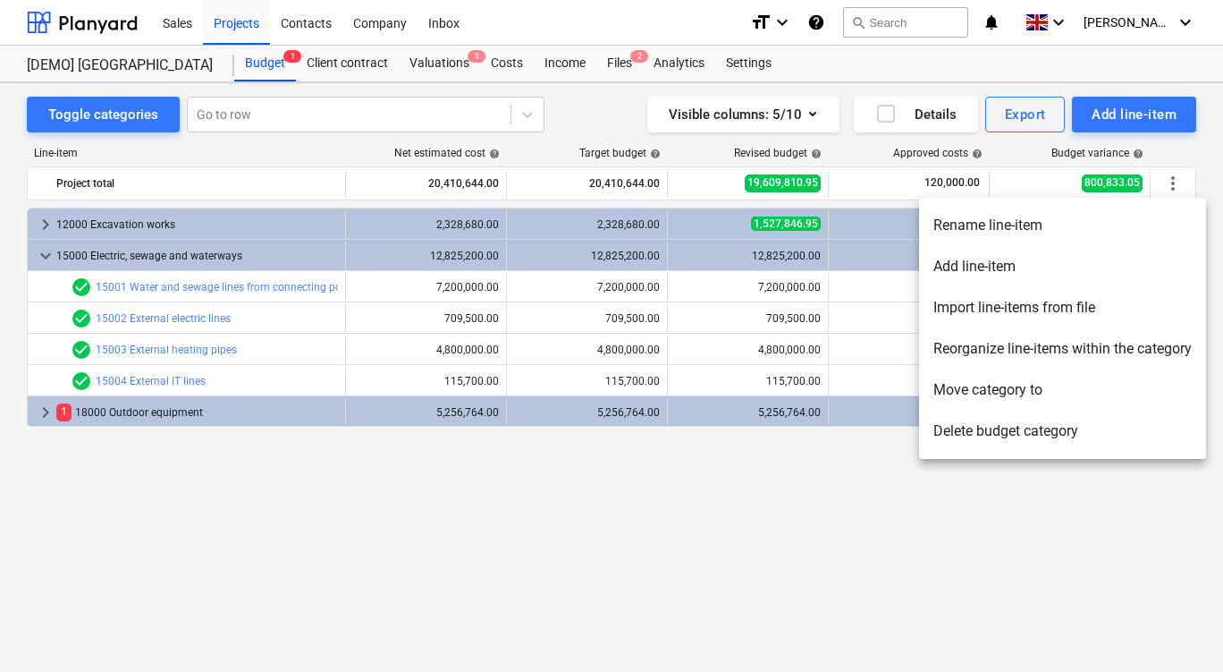
click at [928, 509] on div at bounding box center [611, 336] width 1223 height 672
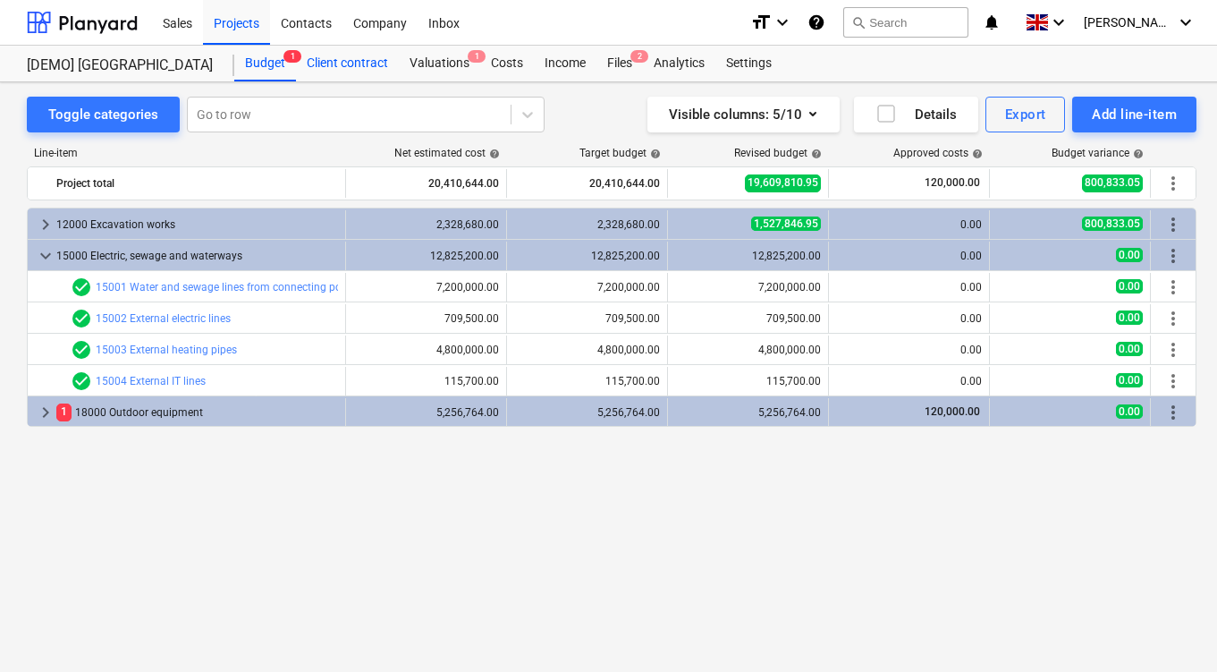
click at [338, 49] on div "Client contract" at bounding box center [347, 64] width 103 height 36
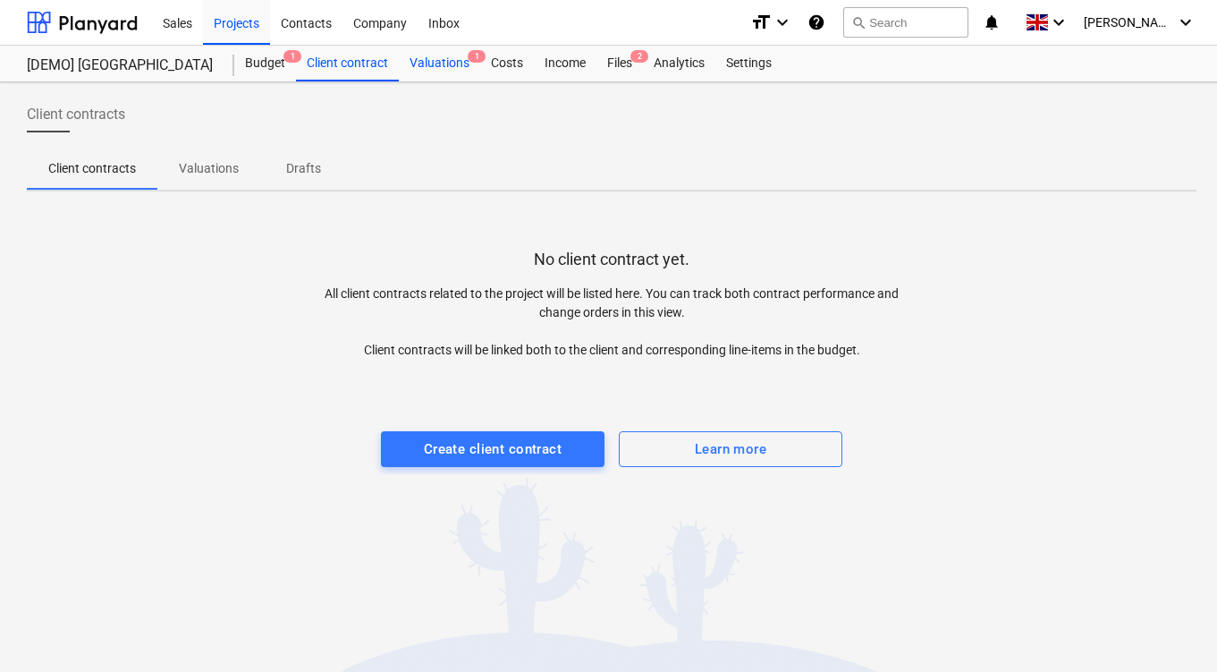
click at [454, 63] on div "Valuations 1" at bounding box center [439, 64] width 81 height 36
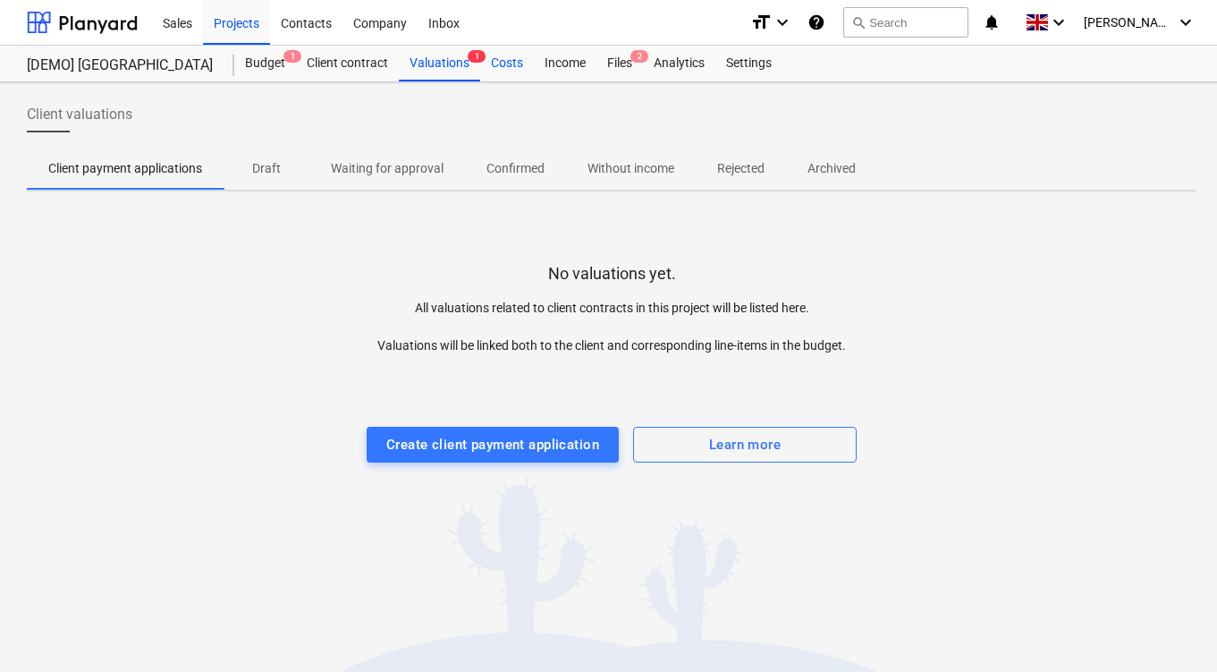
click at [496, 68] on div "Costs" at bounding box center [507, 64] width 54 height 36
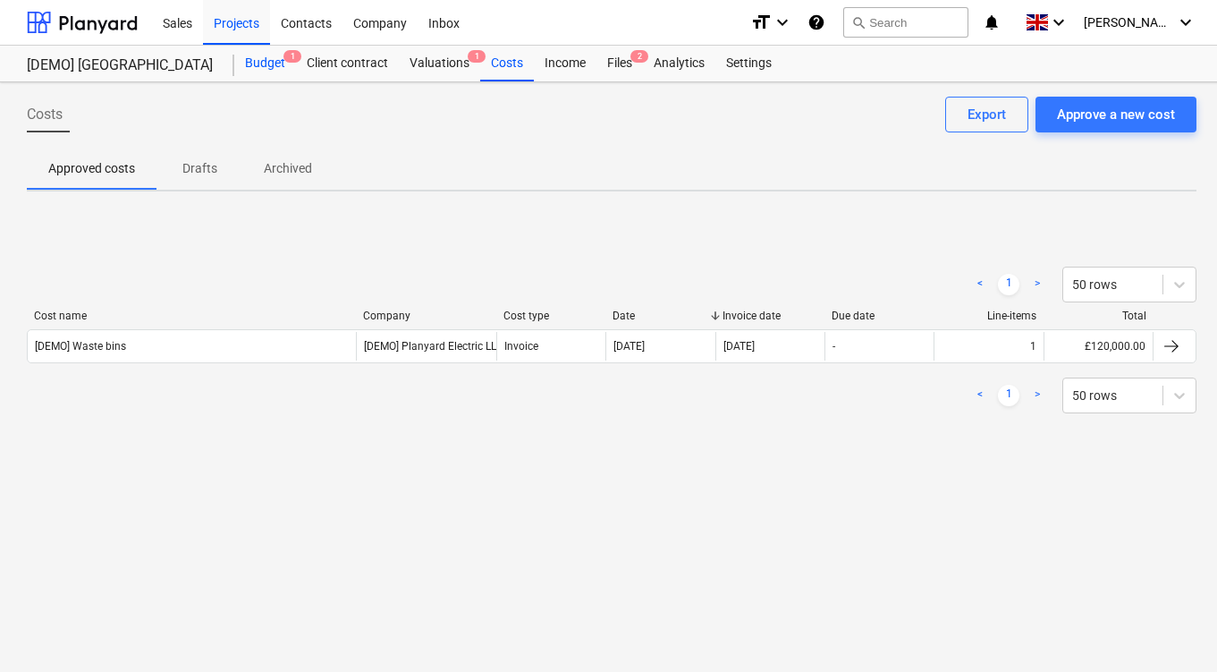
click at [249, 61] on div "Budget 1" at bounding box center [265, 64] width 62 height 36
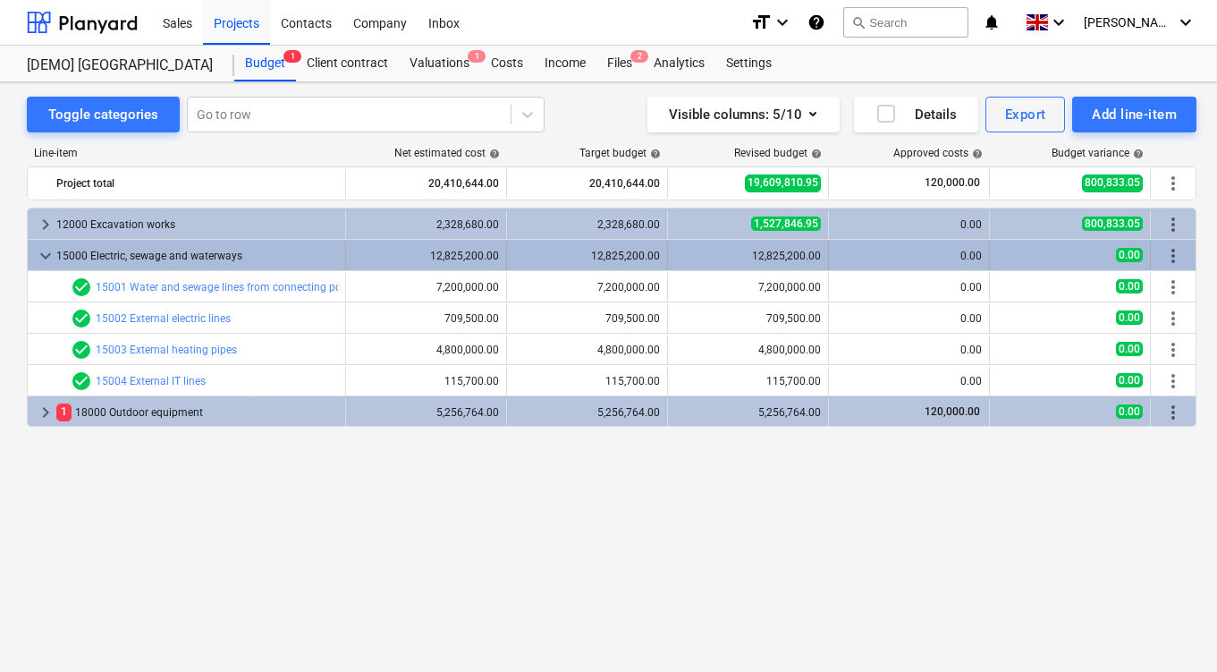
click at [71, 254] on div "15000 Electric, sewage and waterways" at bounding box center [197, 255] width 282 height 29
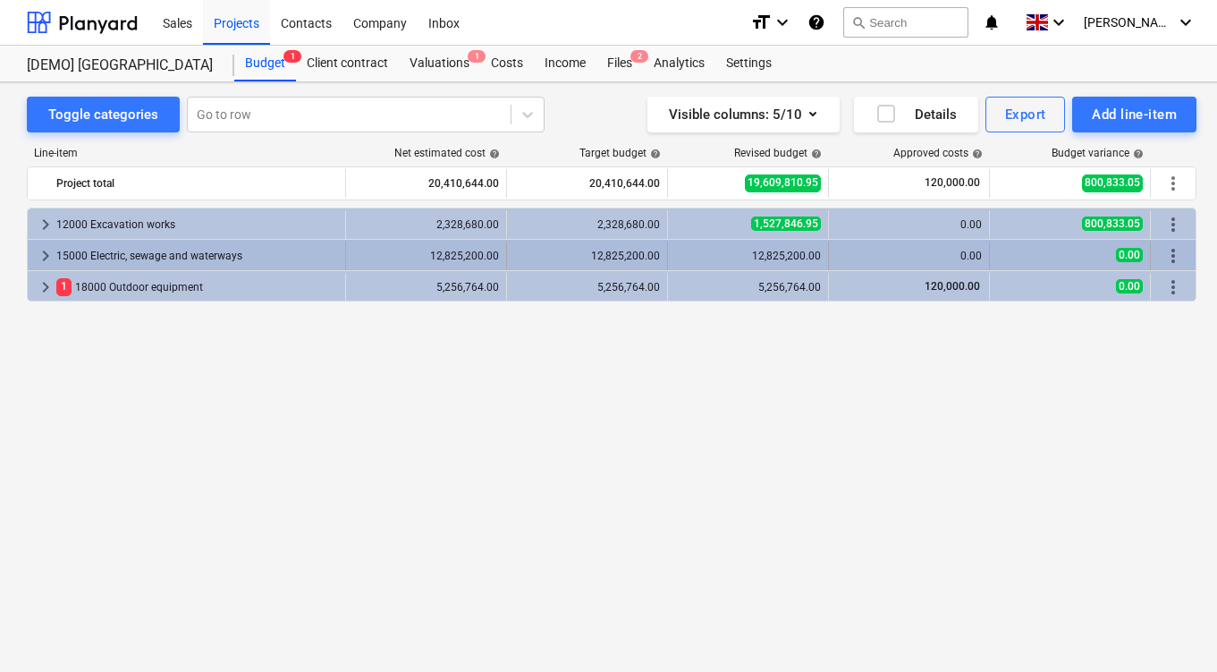
click at [190, 257] on div "15000 Electric, sewage and waterways" at bounding box center [197, 255] width 282 height 29
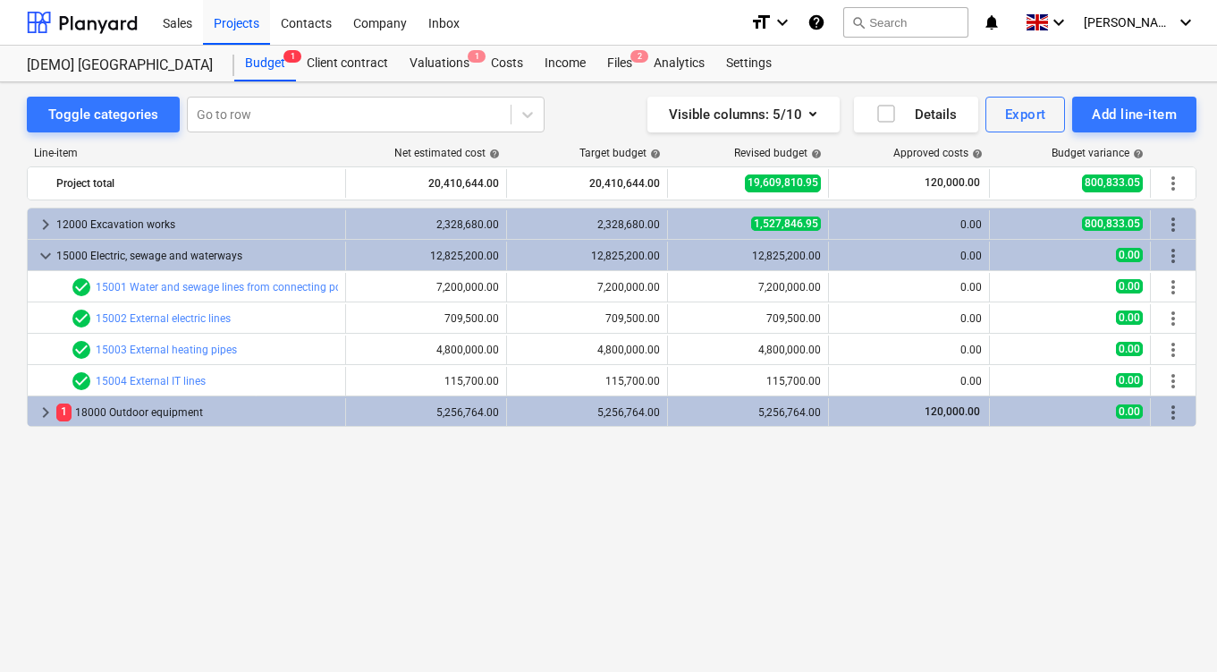
click at [190, 257] on div "15000 Electric, sewage and waterways" at bounding box center [197, 255] width 282 height 29
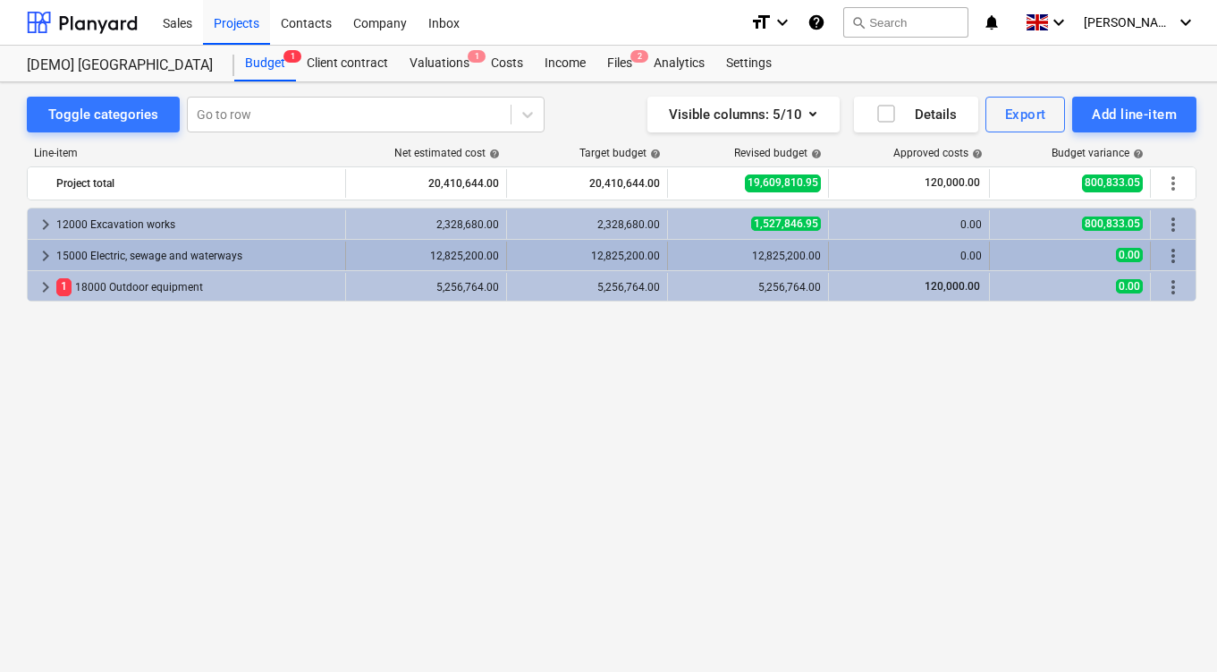
click at [213, 243] on div "15000 Electric, sewage and waterways" at bounding box center [197, 255] width 282 height 29
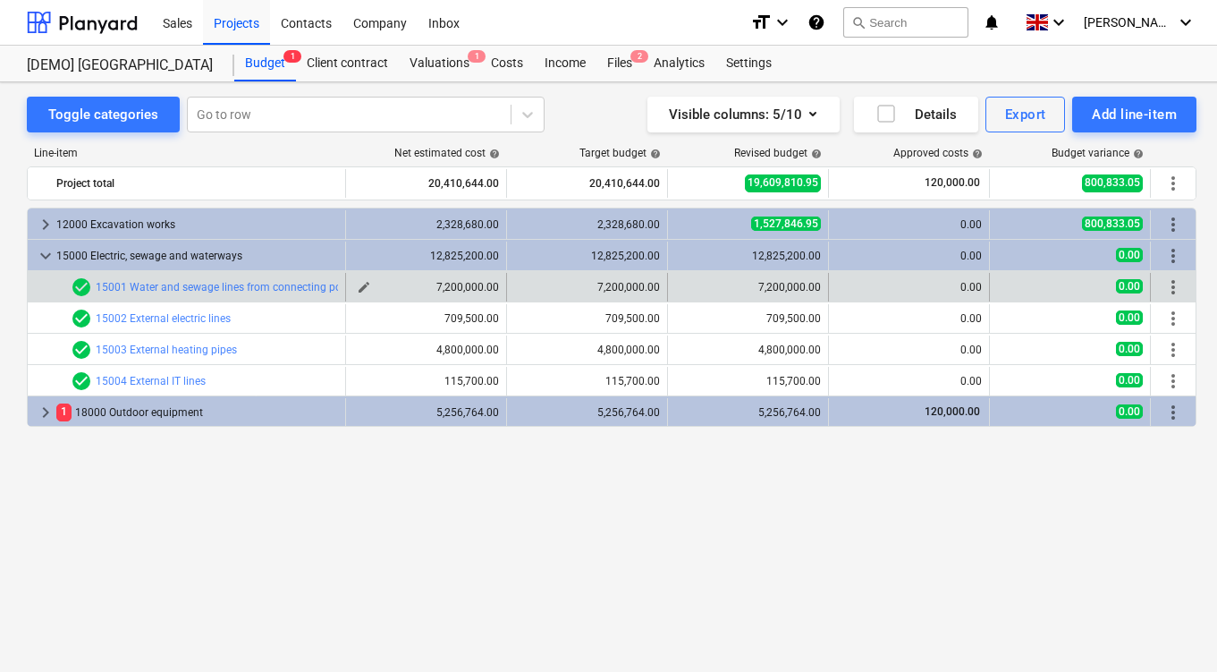
click at [369, 280] on button "edit" at bounding box center [363, 286] width 21 height 21
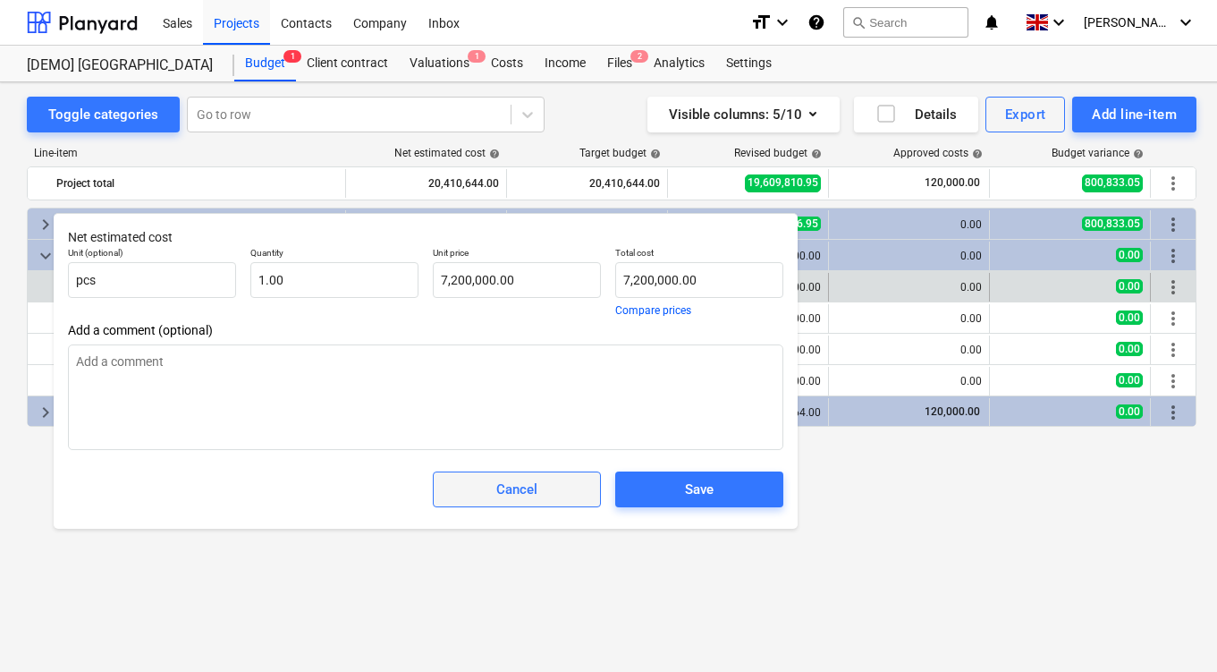
click at [497, 496] on div "Cancel" at bounding box center [516, 488] width 41 height 23
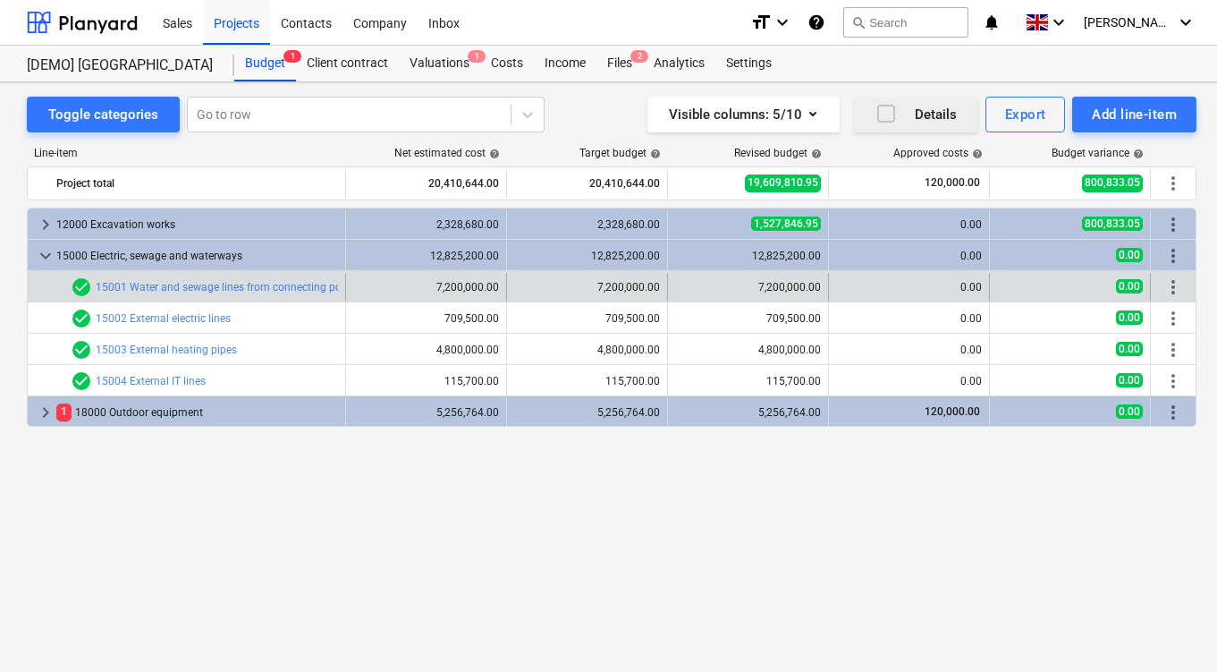
click at [885, 108] on icon "button" at bounding box center [885, 113] width 21 height 21
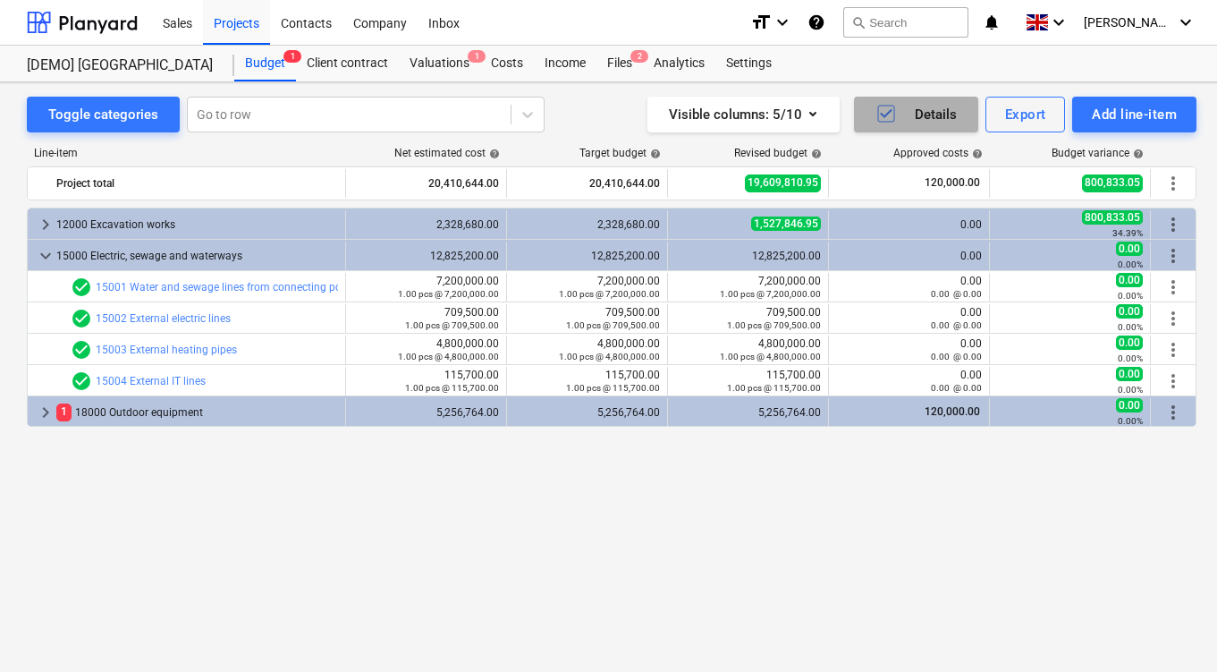
click at [888, 121] on icon "button" at bounding box center [885, 113] width 21 height 21
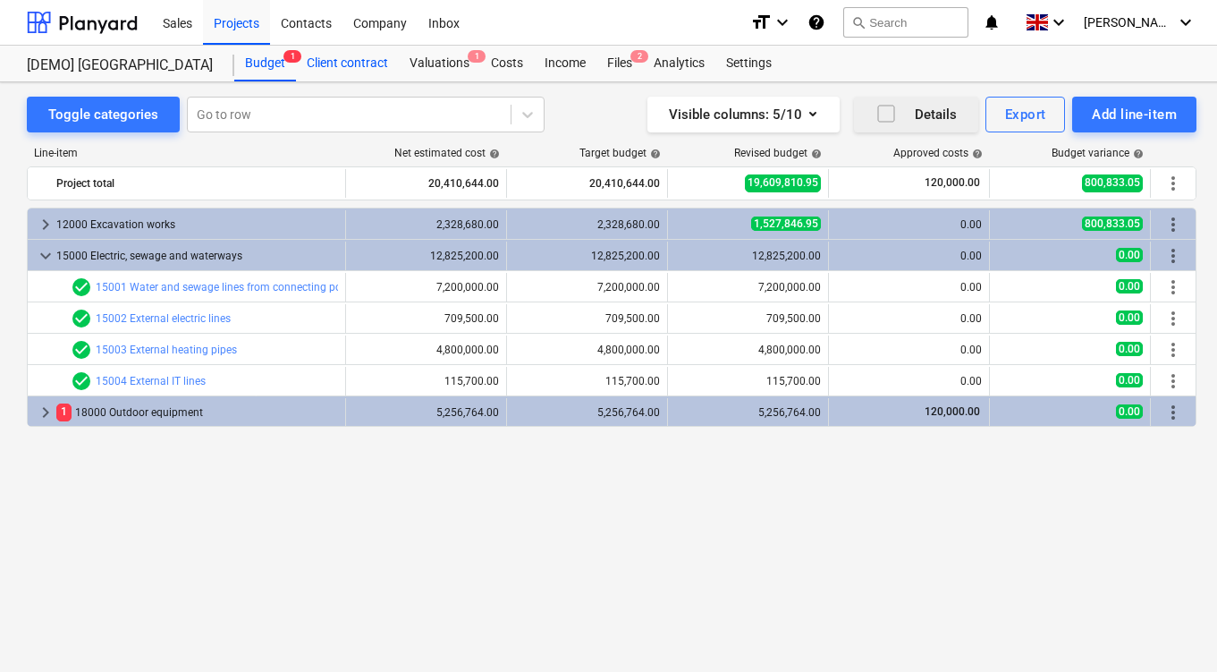
click at [341, 51] on div "Client contract" at bounding box center [347, 64] width 103 height 36
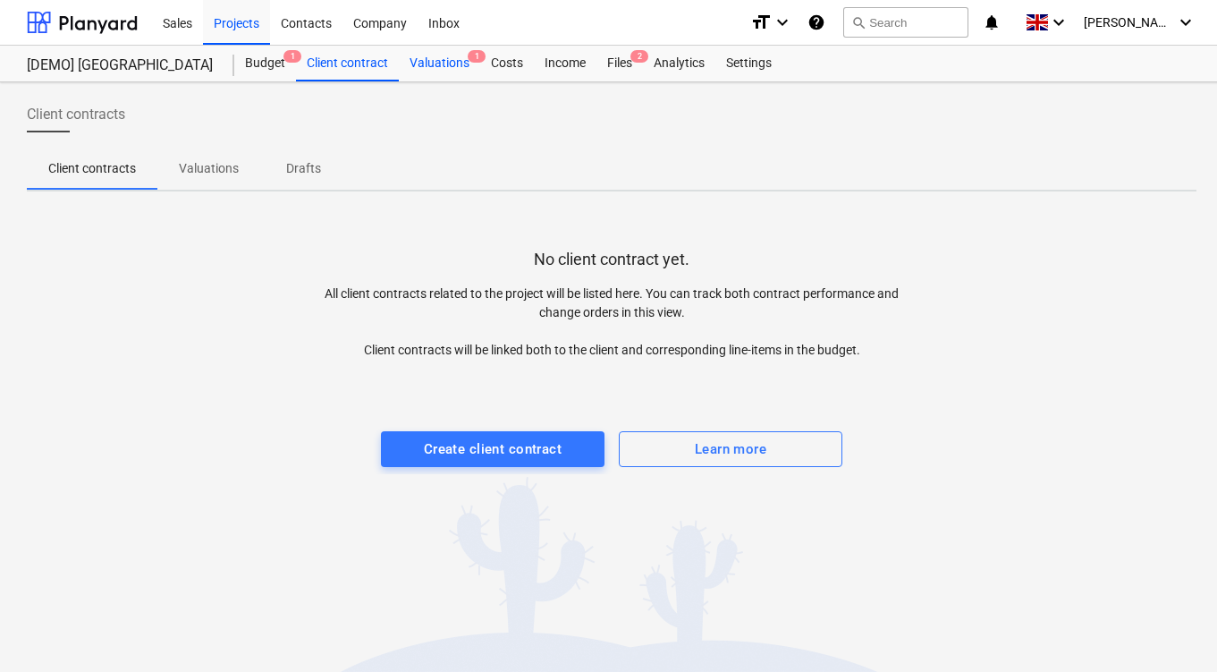
click at [461, 73] on div "Valuations 1" at bounding box center [439, 64] width 81 height 36
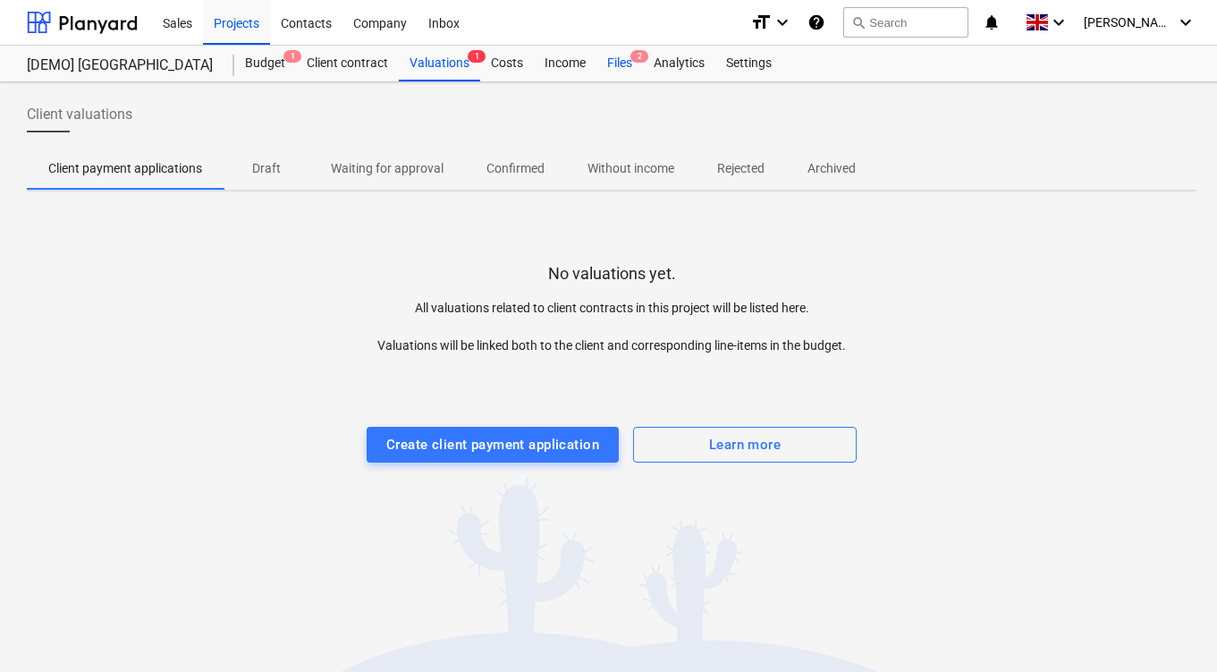
click at [615, 63] on div "Files 2" at bounding box center [619, 64] width 46 height 36
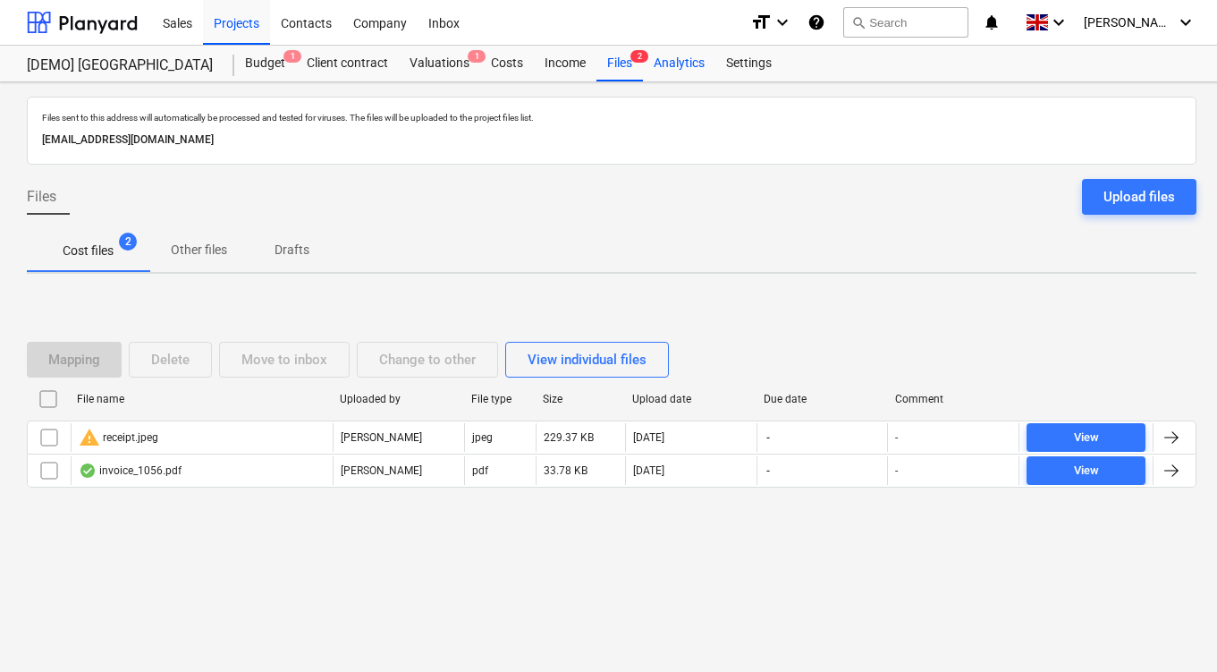
click at [699, 70] on div "Analytics" at bounding box center [679, 64] width 72 height 36
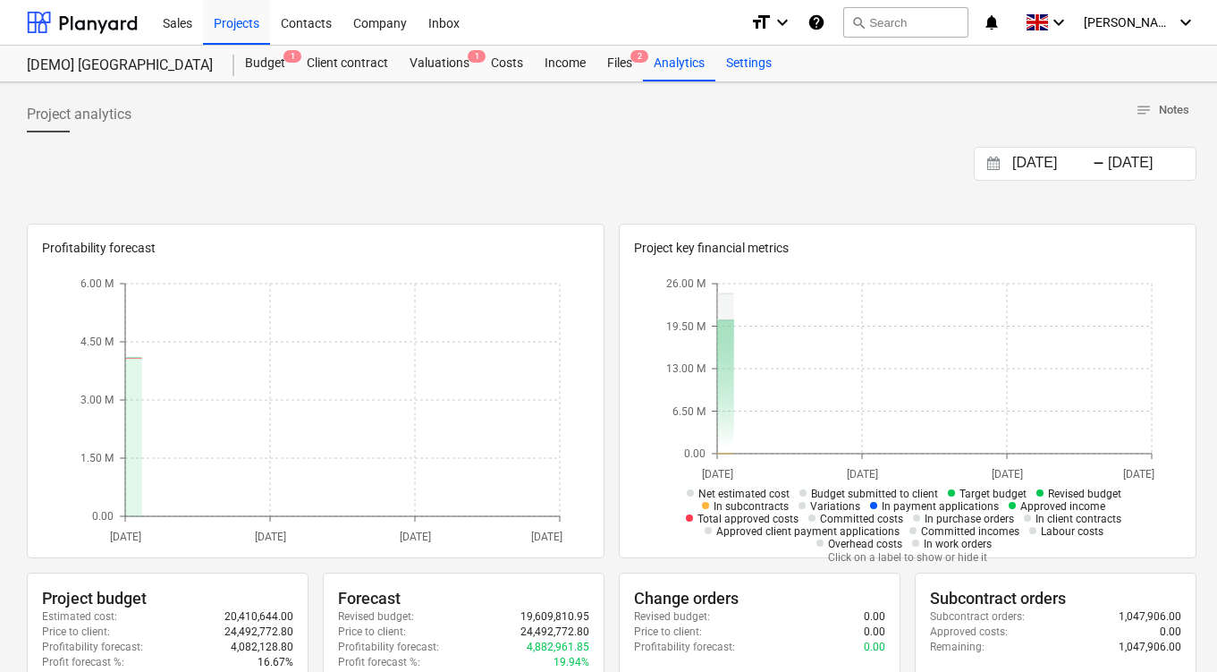
click at [738, 66] on div "Settings" at bounding box center [748, 64] width 67 height 36
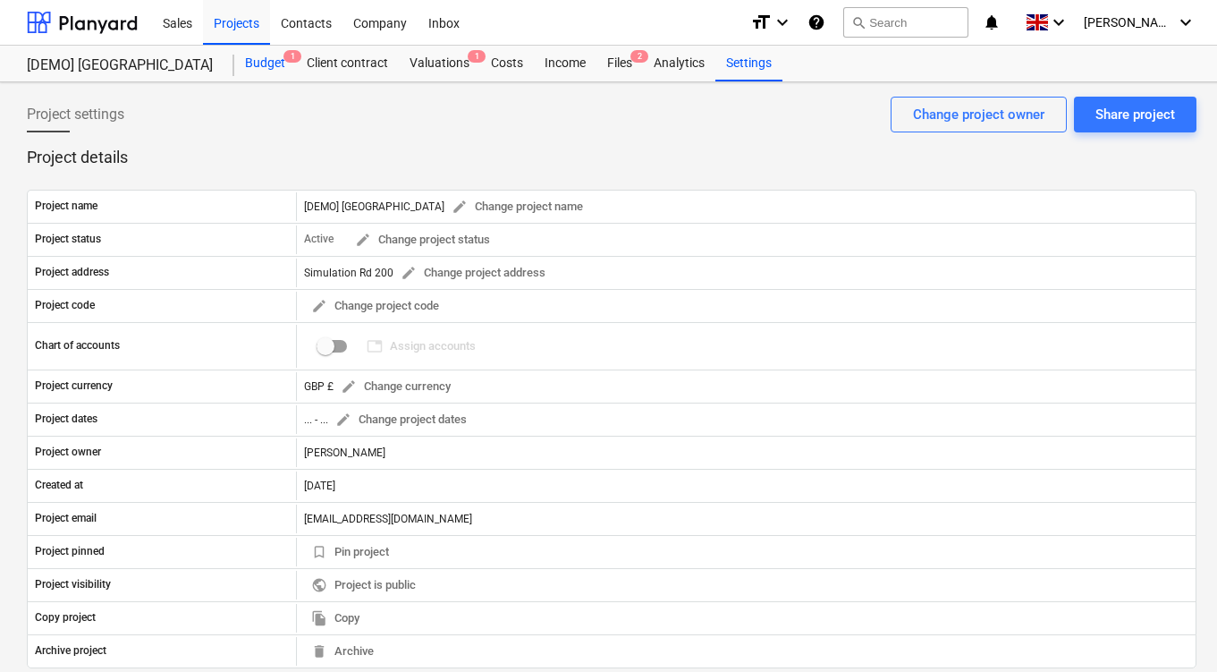
click at [274, 50] on div "Budget 1" at bounding box center [265, 64] width 62 height 36
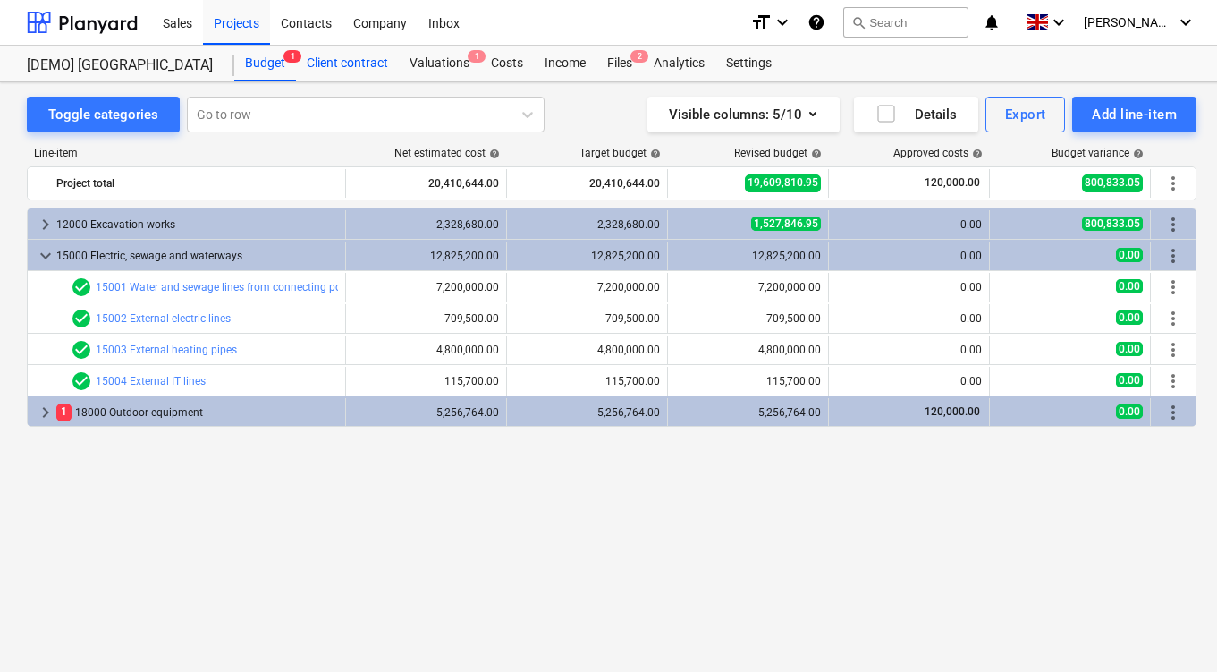
click at [339, 65] on div "Client contract" at bounding box center [347, 64] width 103 height 36
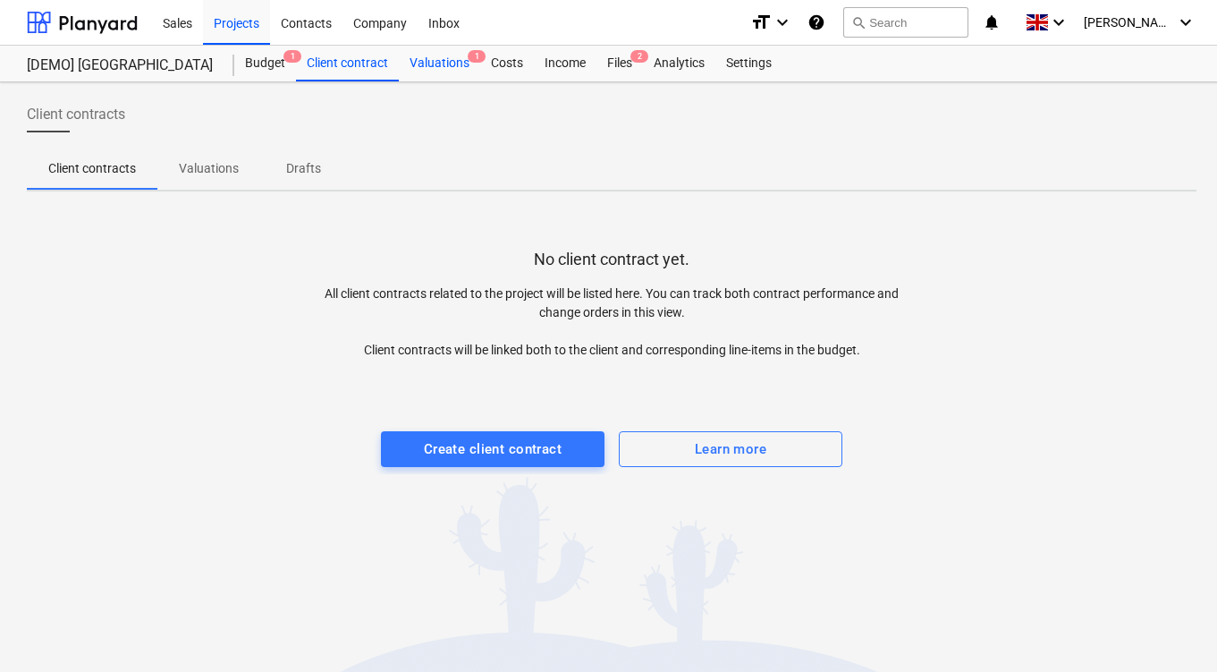
click at [404, 65] on div "Valuations 1" at bounding box center [439, 64] width 81 height 36
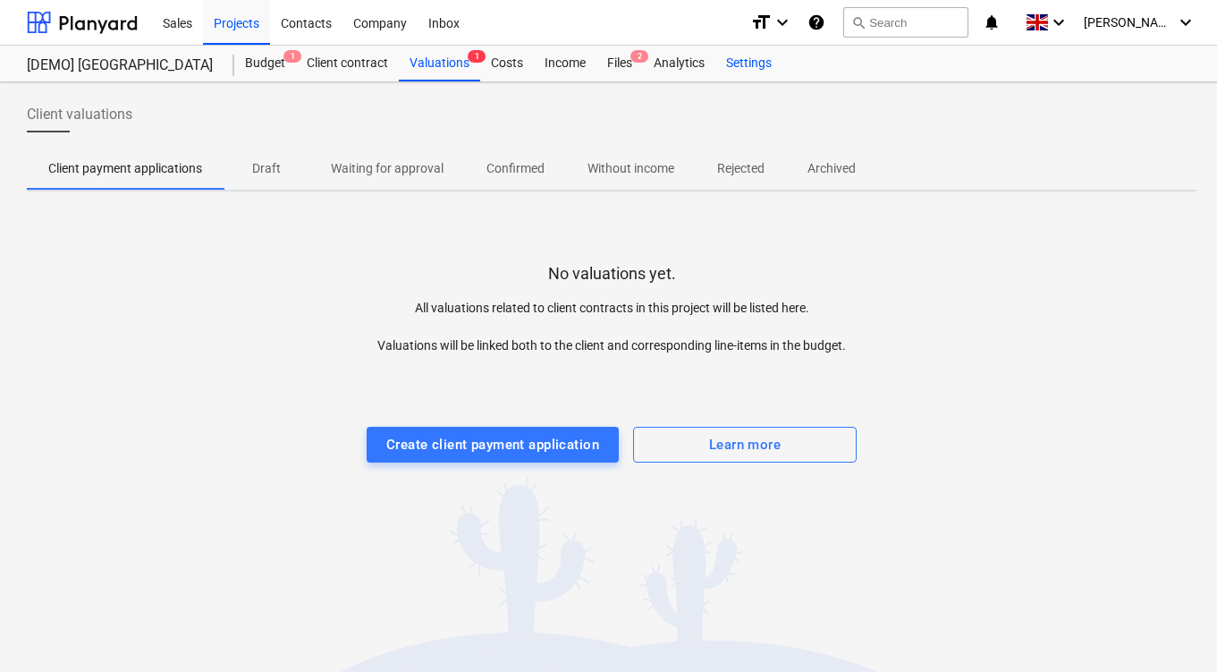
click at [747, 58] on div "Settings" at bounding box center [748, 64] width 67 height 36
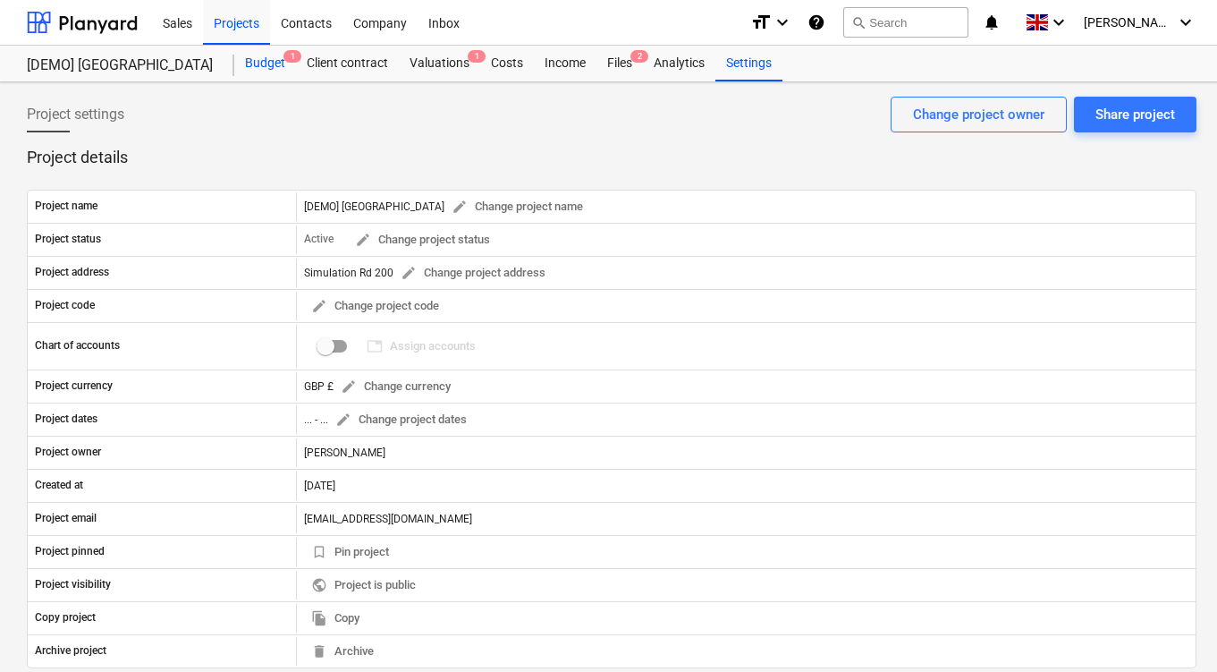
click at [249, 58] on div "Budget 1" at bounding box center [265, 64] width 62 height 36
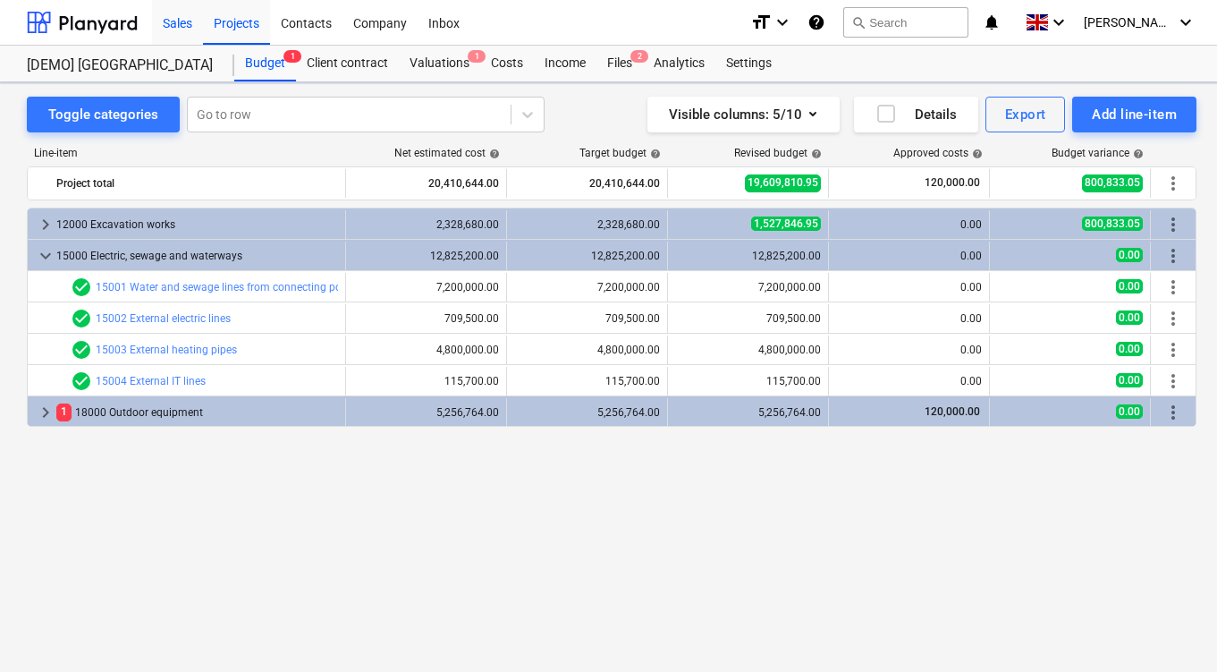
click at [175, 20] on div "Sales" at bounding box center [177, 22] width 51 height 46
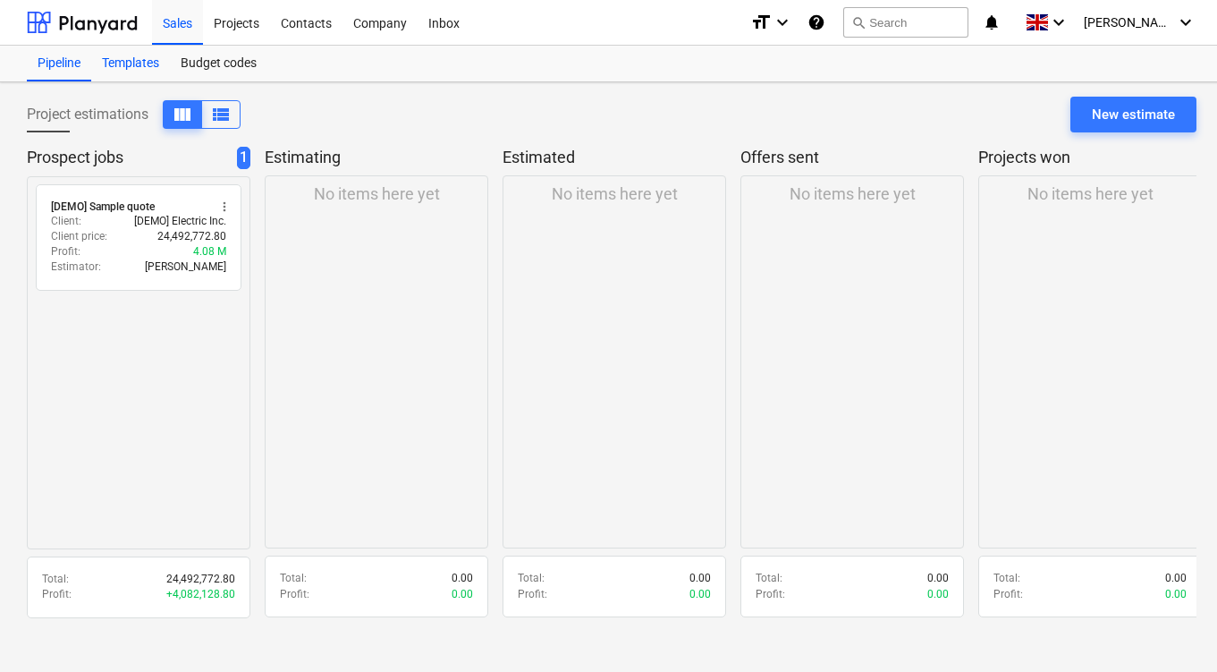
click at [127, 56] on div "Templates" at bounding box center [130, 64] width 79 height 36
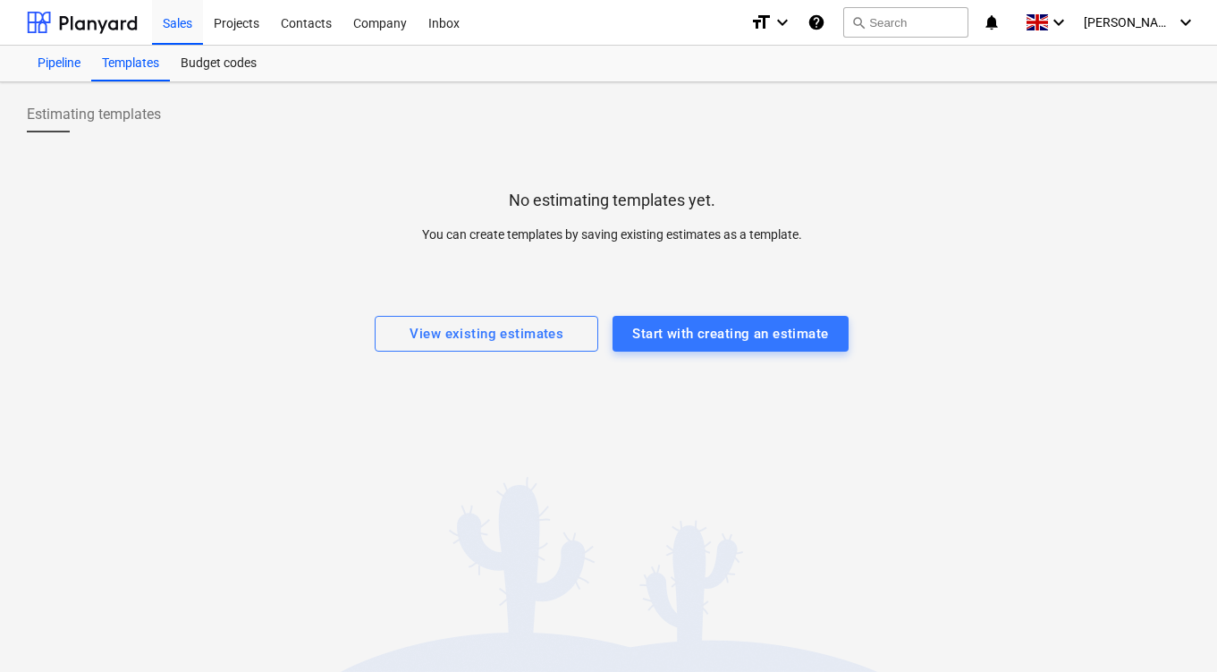
click at [50, 63] on div "Pipeline" at bounding box center [59, 64] width 64 height 36
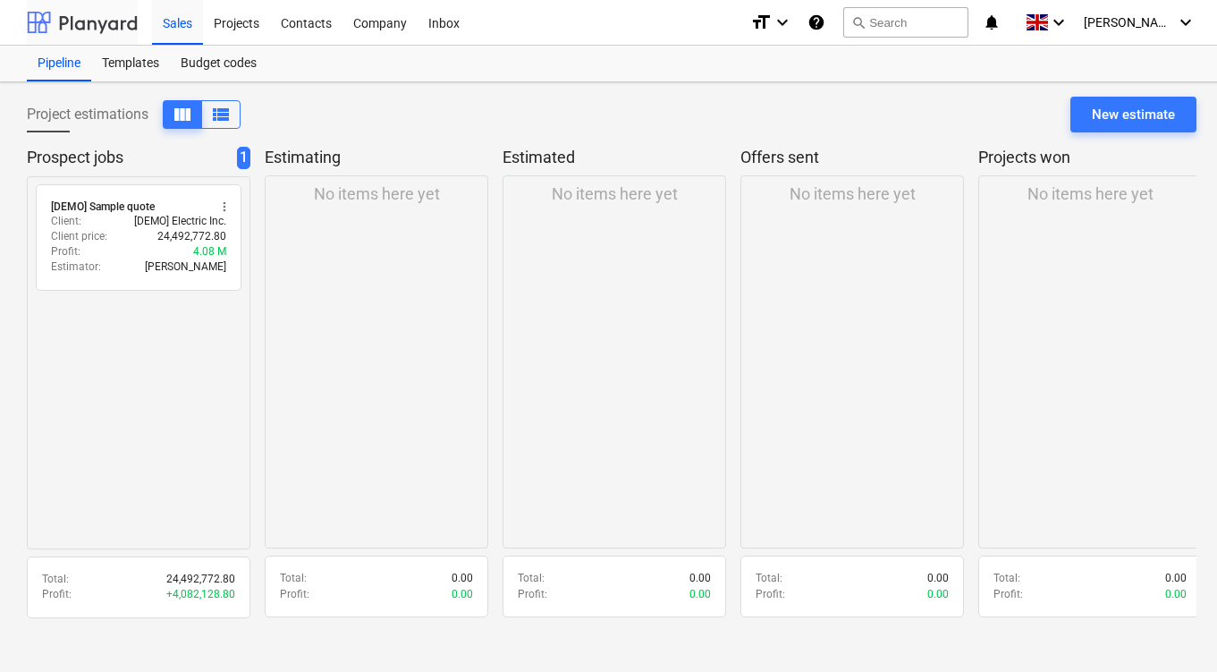
click at [46, 18] on div at bounding box center [82, 22] width 111 height 45
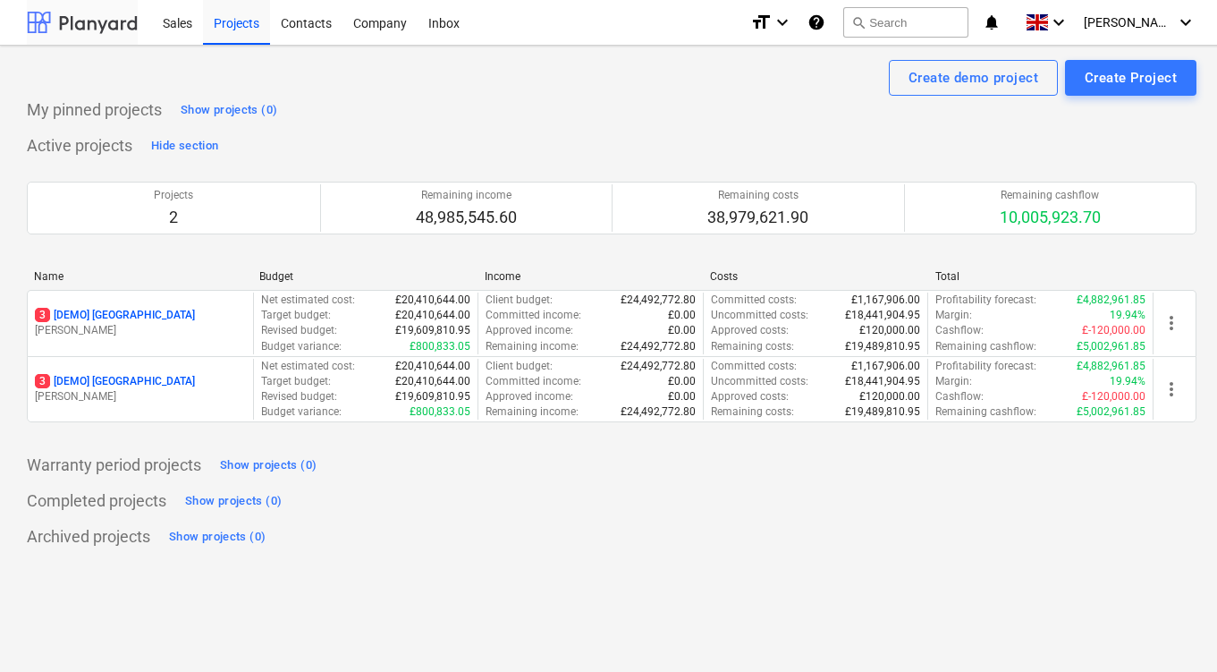
click at [50, 29] on div at bounding box center [82, 22] width 111 height 45
click at [1174, 21] on div "[PERSON_NAME] keyboard_arrow_down" at bounding box center [1140, 22] width 113 height 45
click at [1116, 69] on div "Settings" at bounding box center [1142, 69] width 107 height 29
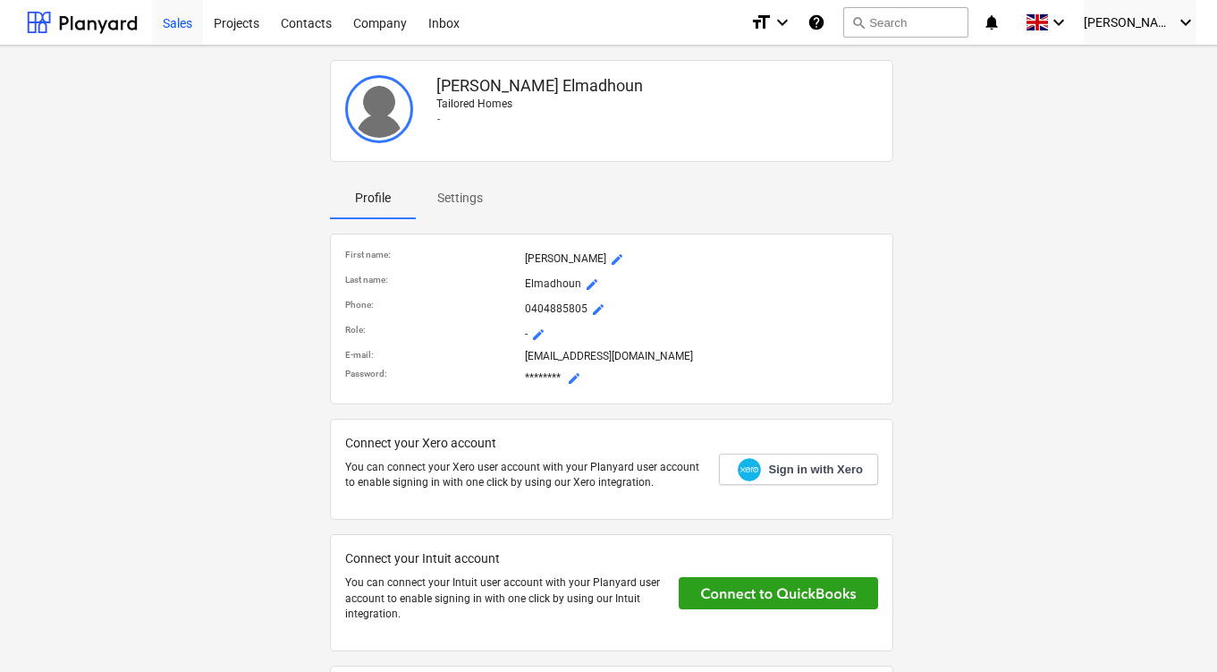
click at [166, 17] on div "Sales" at bounding box center [177, 22] width 51 height 46
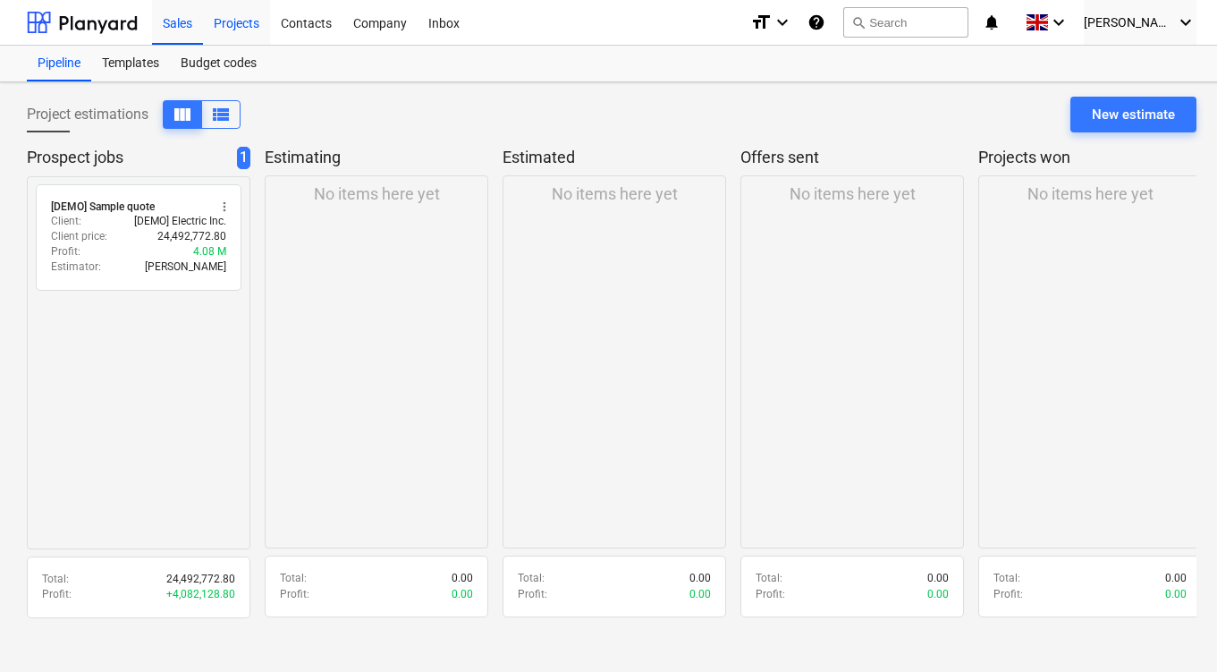
click at [236, 17] on div "Projects" at bounding box center [236, 22] width 67 height 46
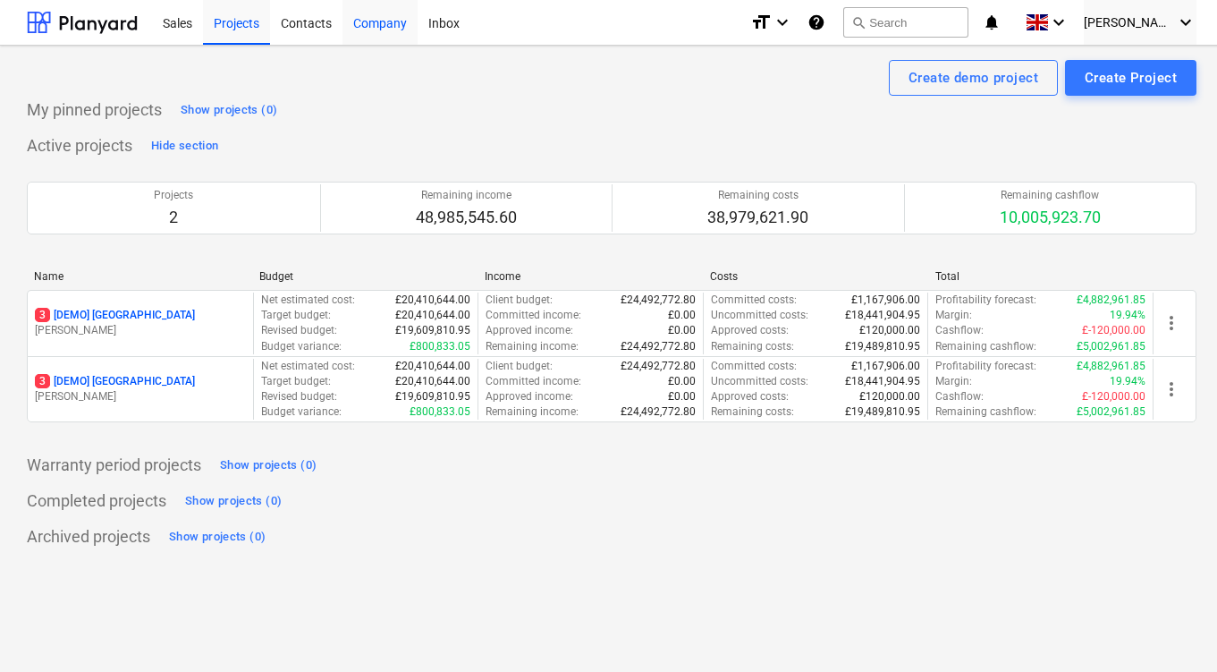
click at [343, 26] on div "Company" at bounding box center [379, 22] width 75 height 46
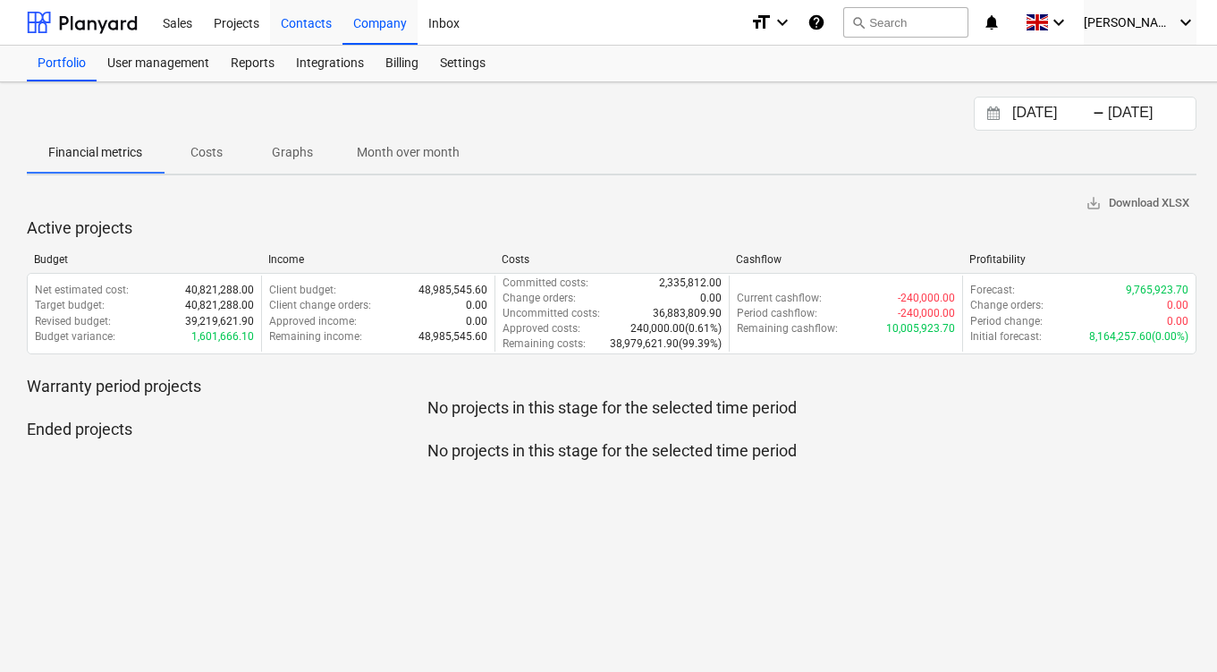
click at [312, 26] on div "Contacts" at bounding box center [306, 22] width 72 height 46
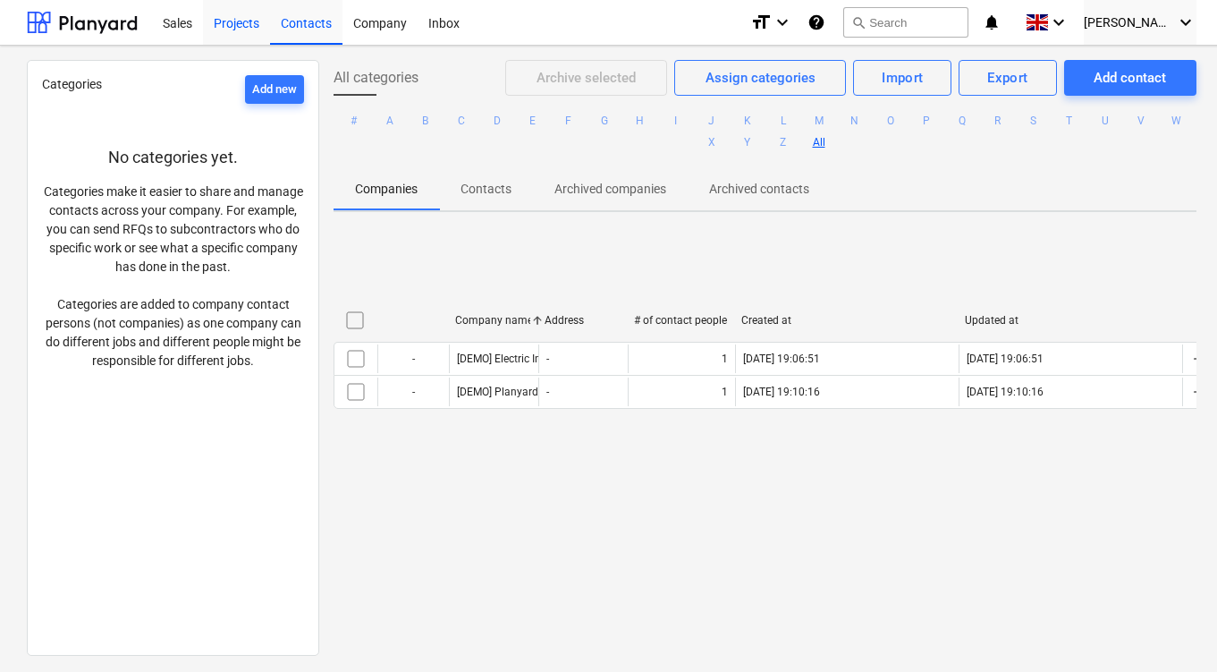
click at [262, 24] on div "Projects" at bounding box center [236, 22] width 67 height 46
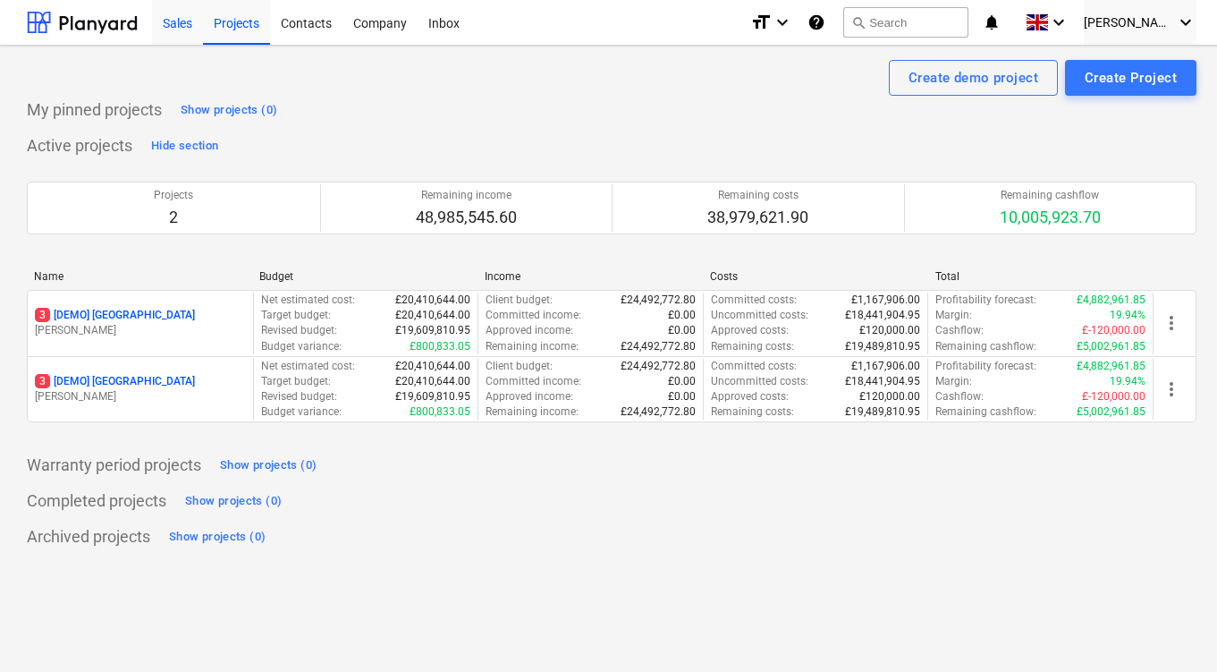
click at [184, 30] on div "Sales" at bounding box center [177, 22] width 51 height 46
